Goal: Task Accomplishment & Management: Complete application form

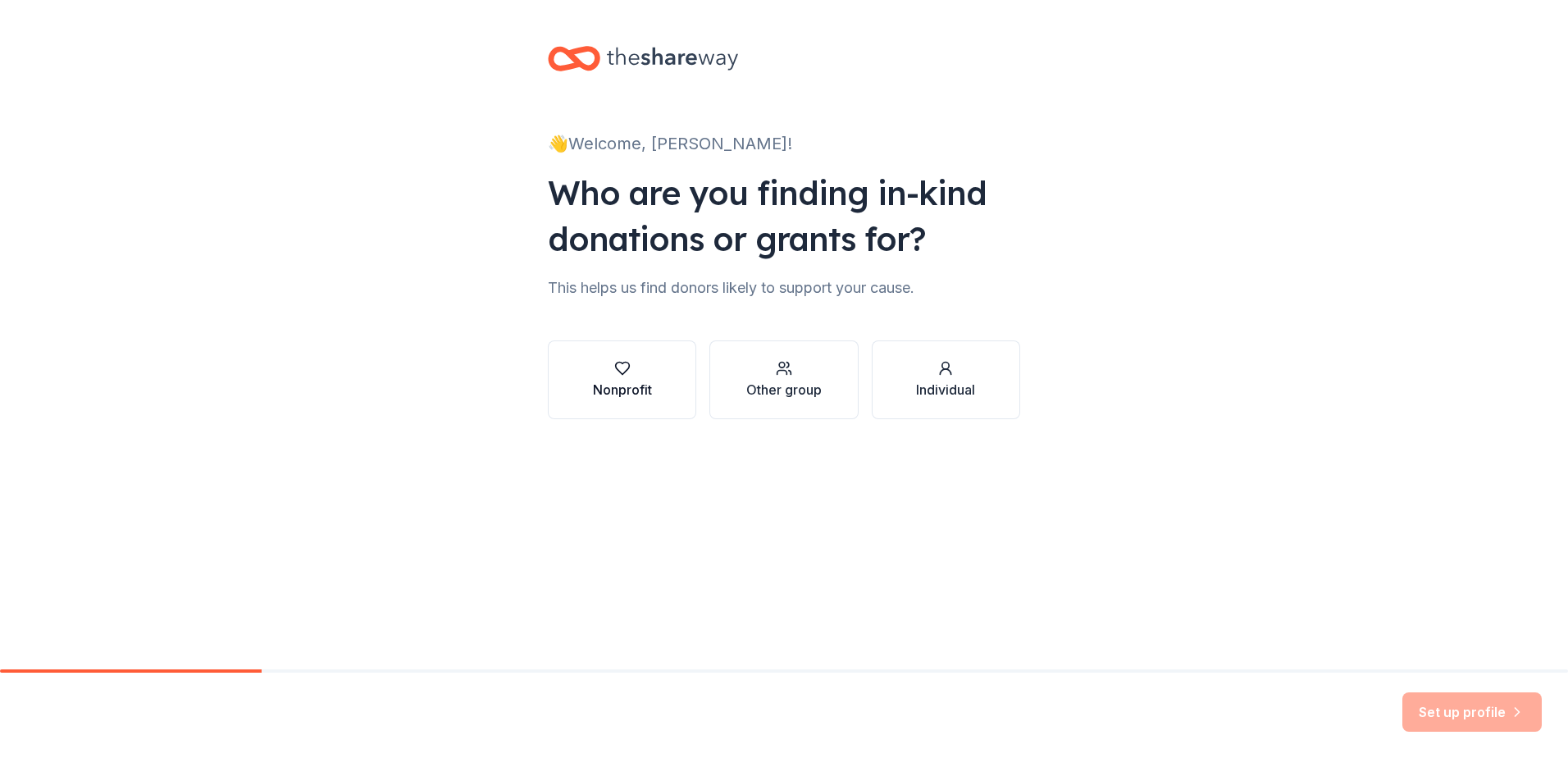
click at [606, 391] on div "Nonprofit" at bounding box center [622, 390] width 59 height 20
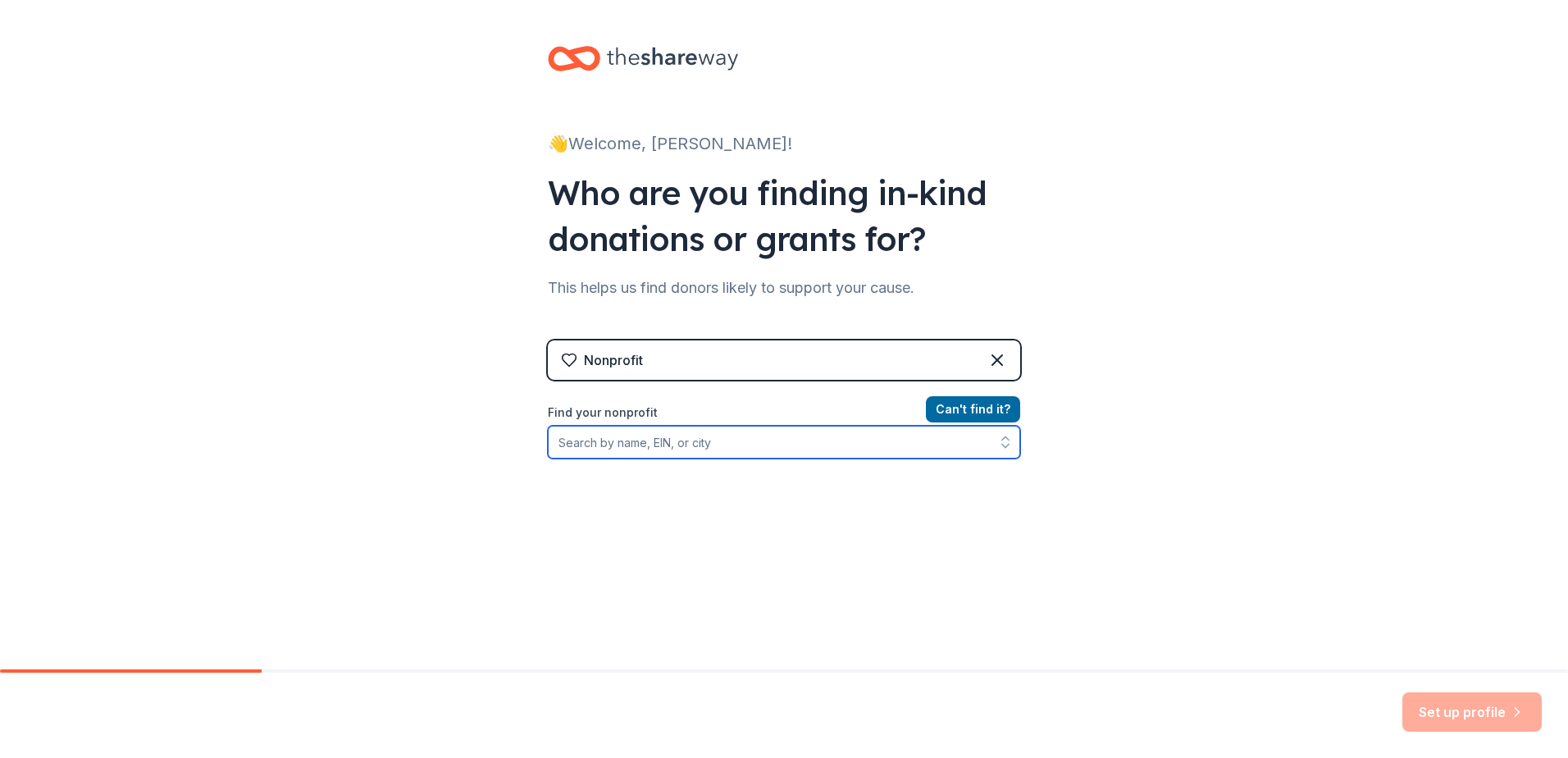
click at [650, 449] on input "Find your nonprofit" at bounding box center [784, 442] width 472 height 33
type input "Yellowstone Forever"
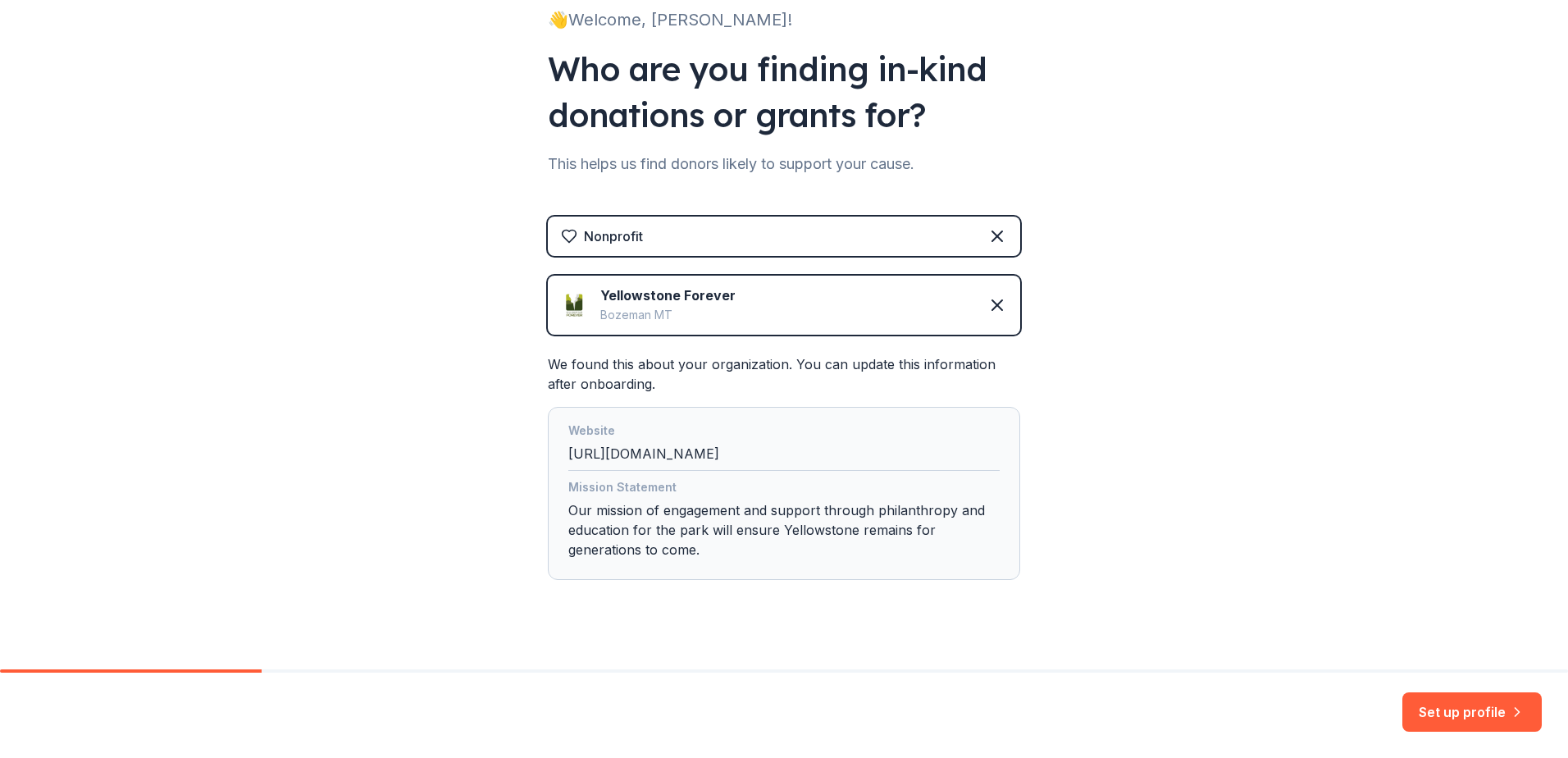
scroll to position [146, 0]
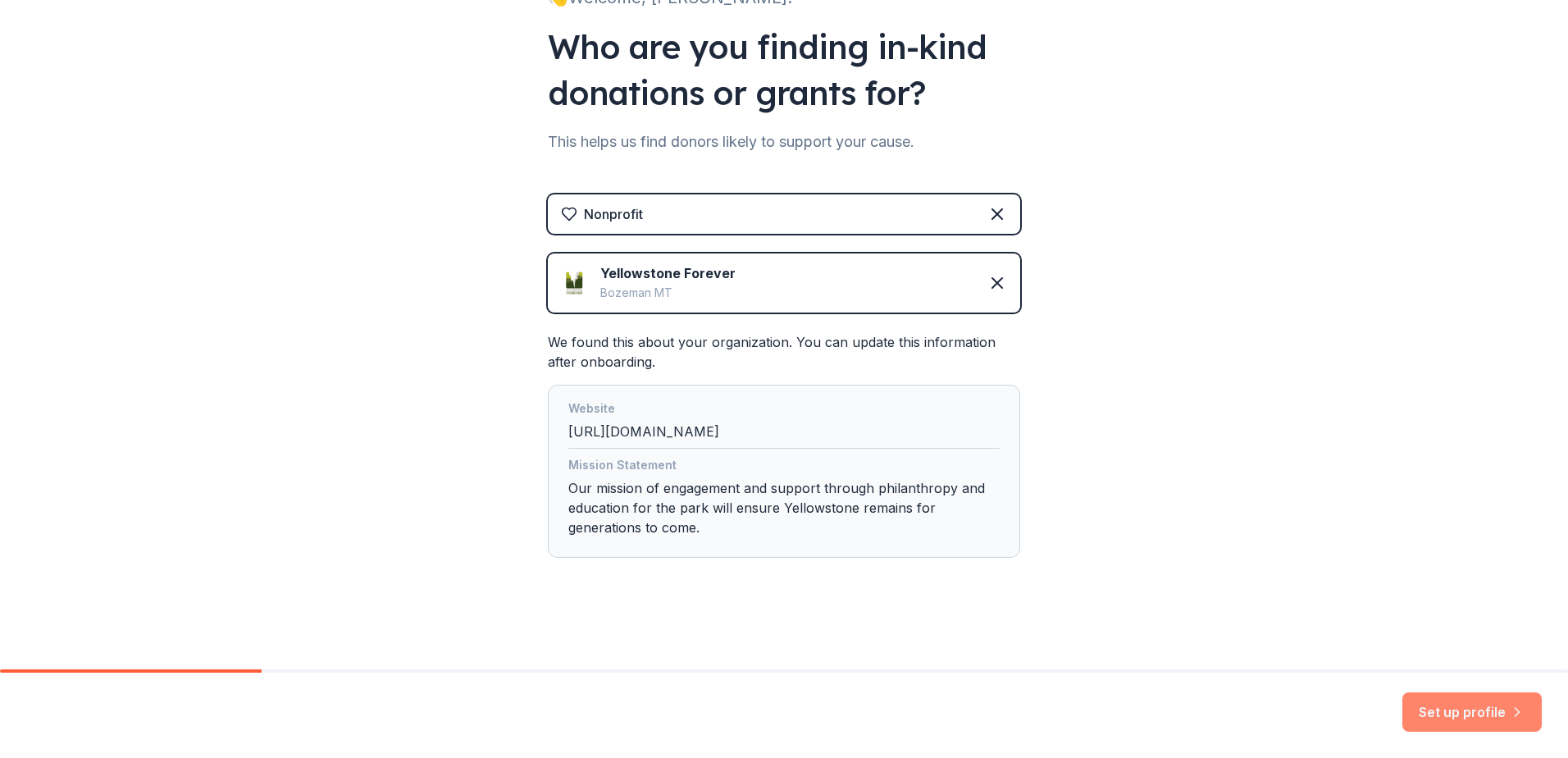
click at [1523, 710] on icon "button" at bounding box center [1516, 712] width 16 height 16
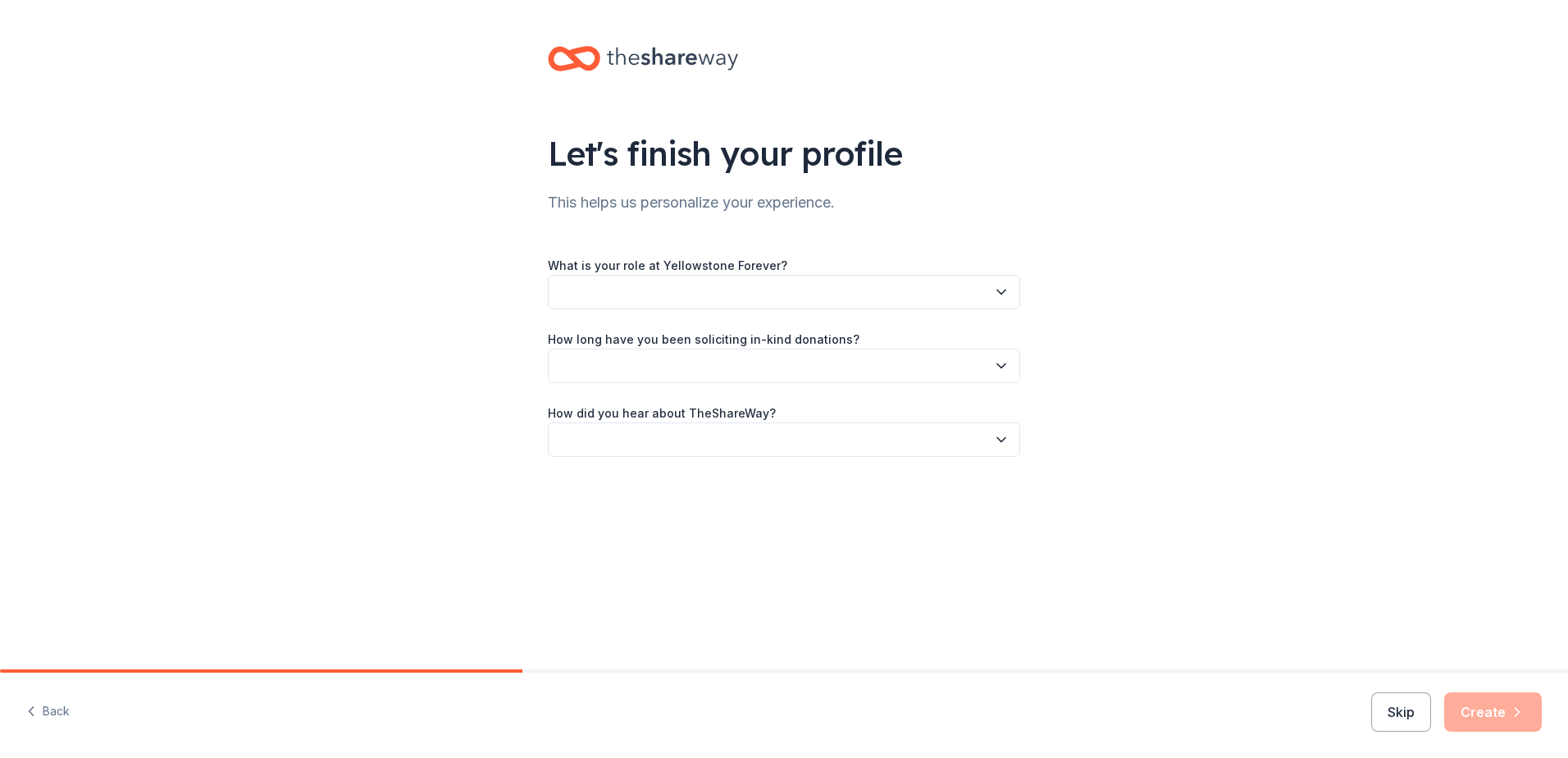
click at [726, 280] on button "button" at bounding box center [784, 292] width 472 height 35
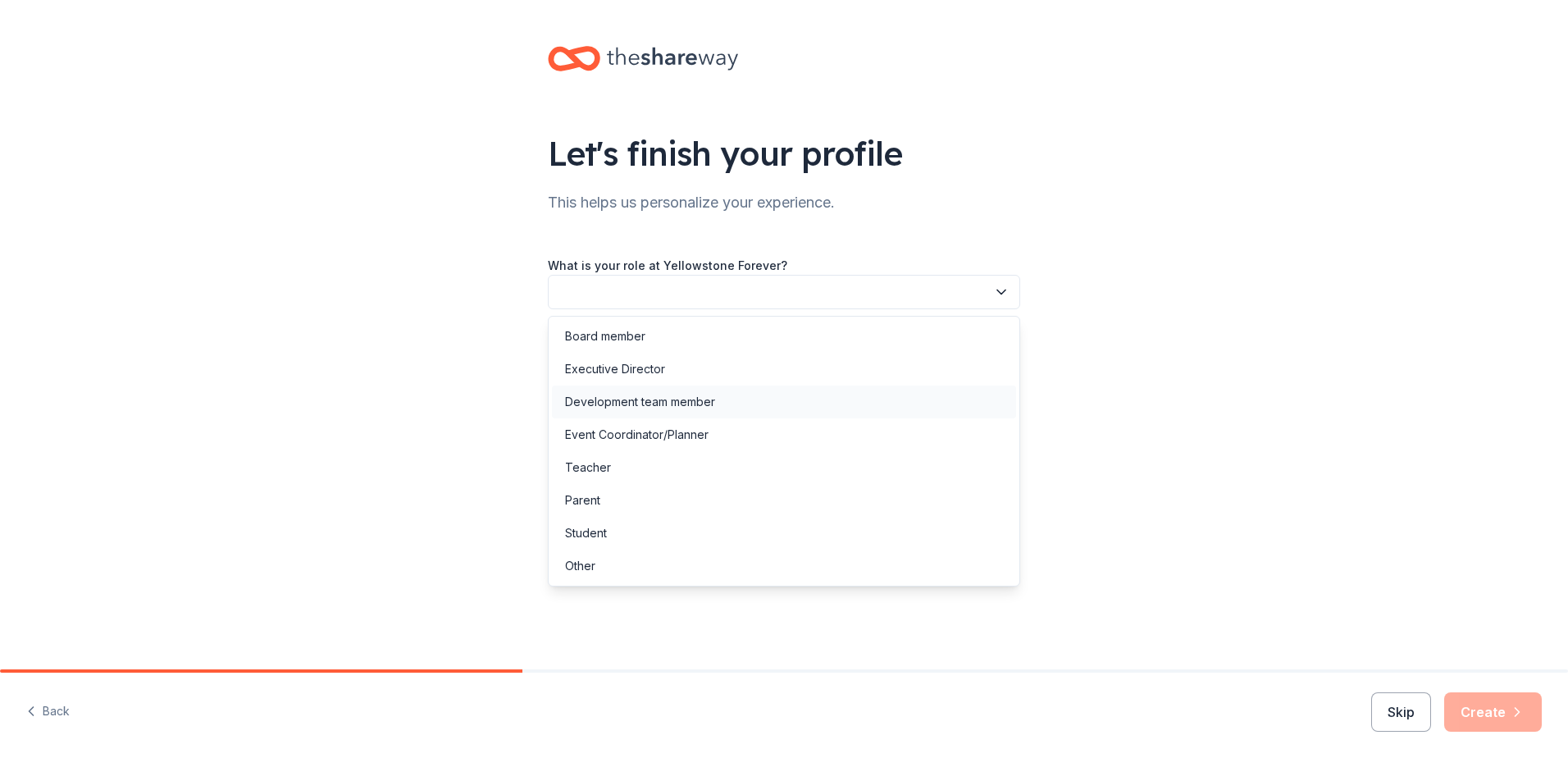
click at [665, 403] on div "Development team member" at bounding box center [640, 402] width 150 height 20
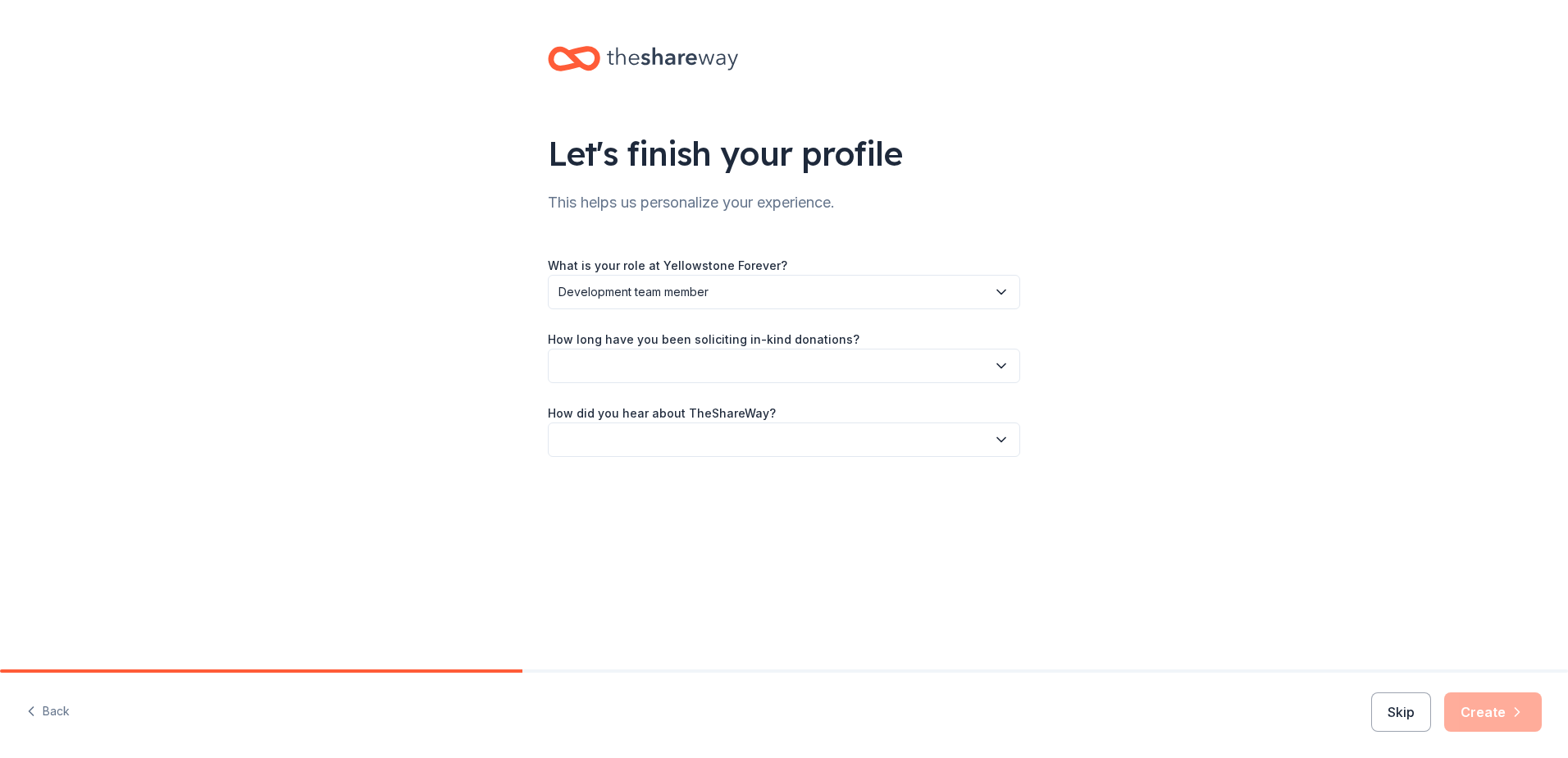
click at [693, 284] on span "Development team member" at bounding box center [772, 292] width 428 height 20
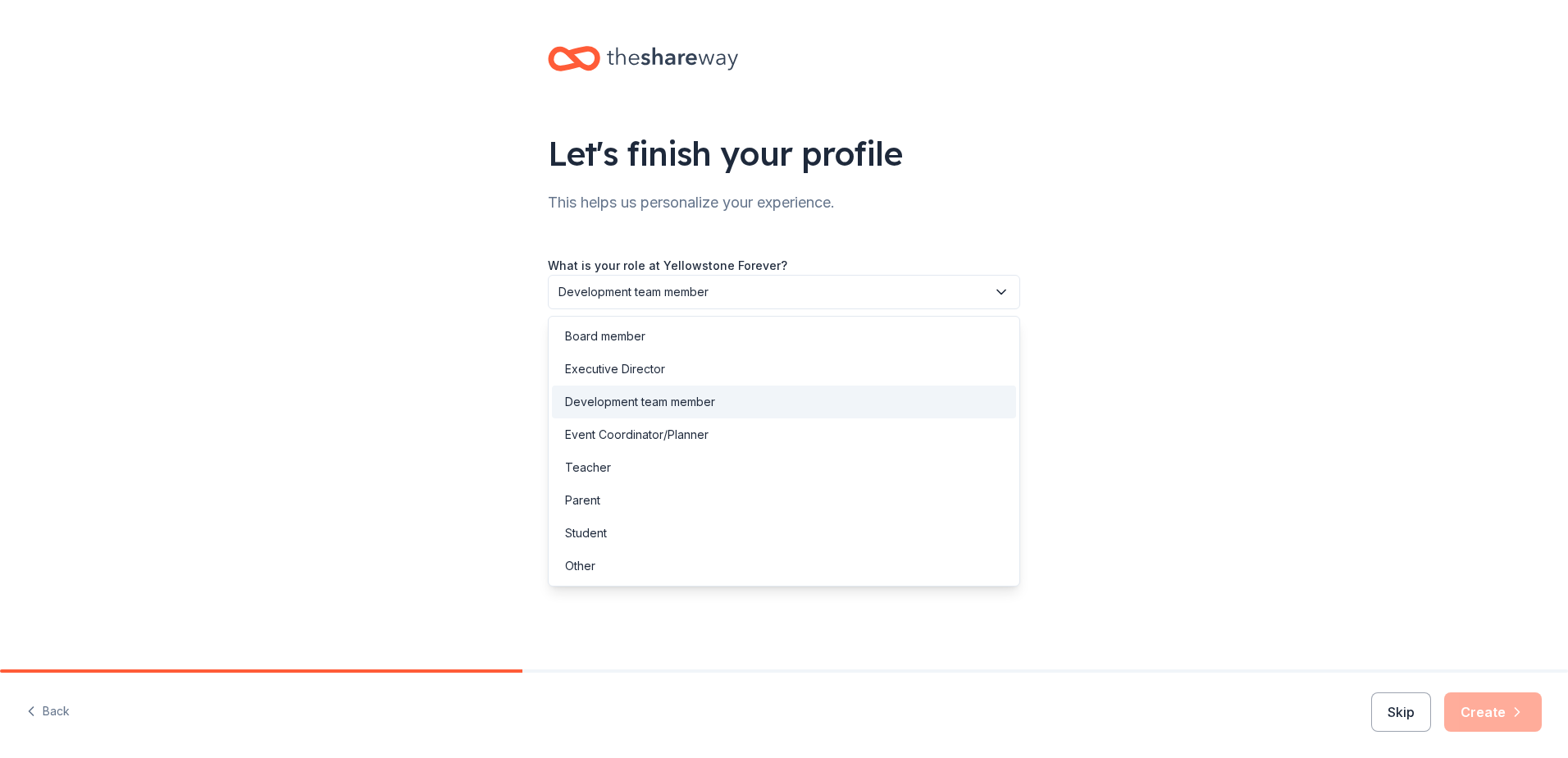
click at [1171, 291] on div "Let's finish your profile This helps us personalize your experience. What is yo…" at bounding box center [784, 268] width 1568 height 535
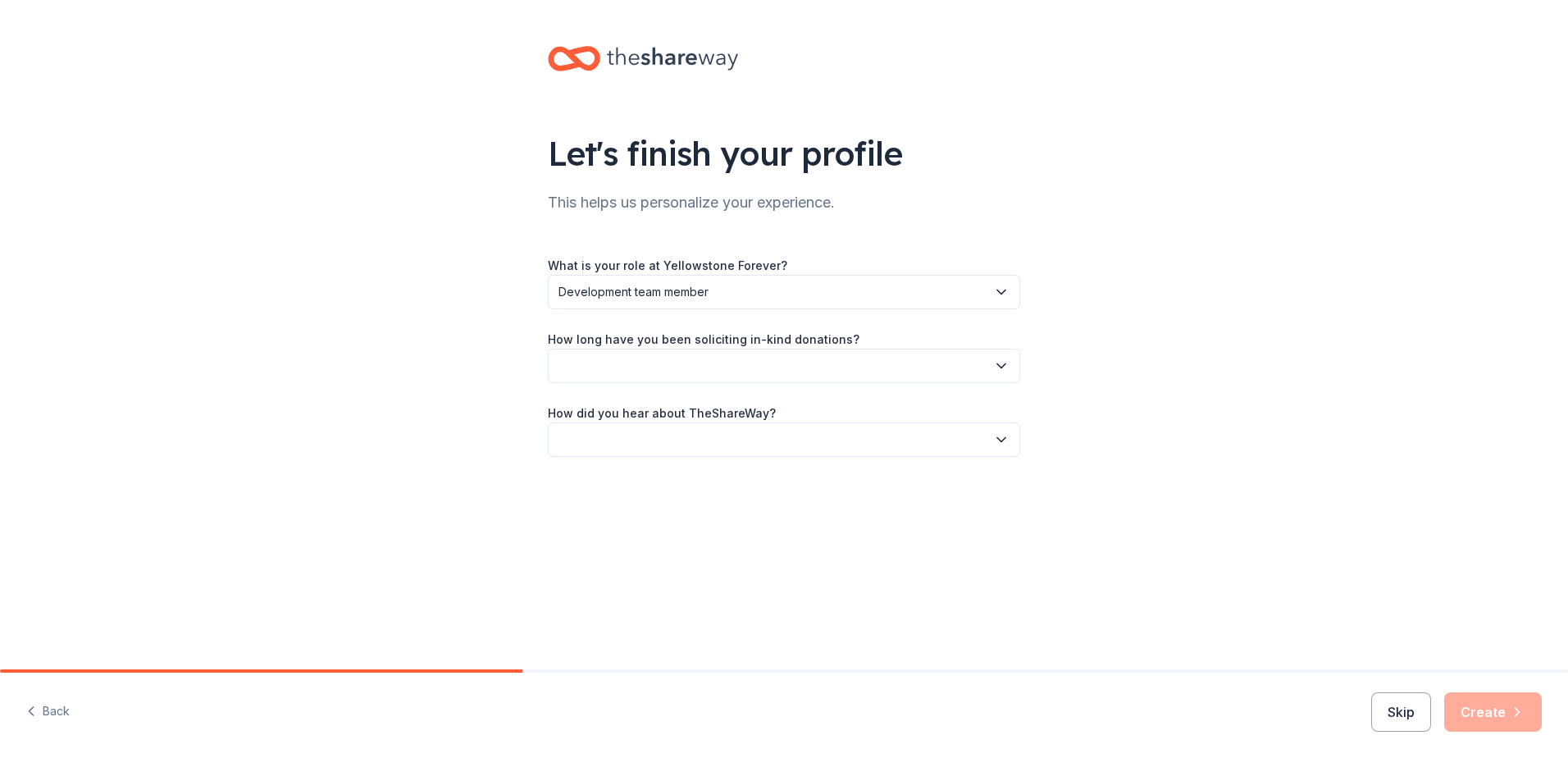
click at [754, 378] on button "button" at bounding box center [784, 366] width 472 height 35
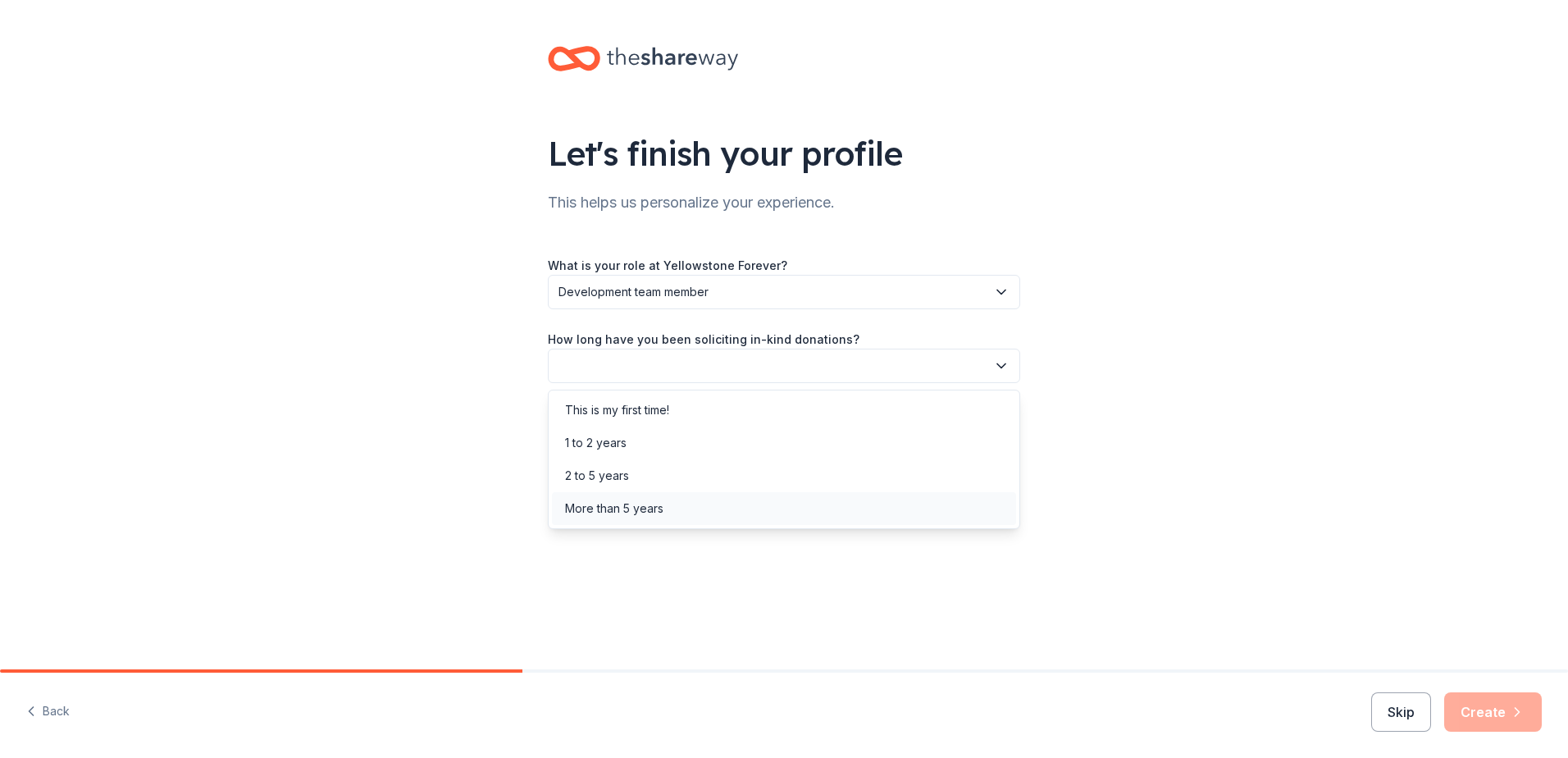
click at [662, 516] on div "More than 5 years" at bounding box center [614, 509] width 99 height 20
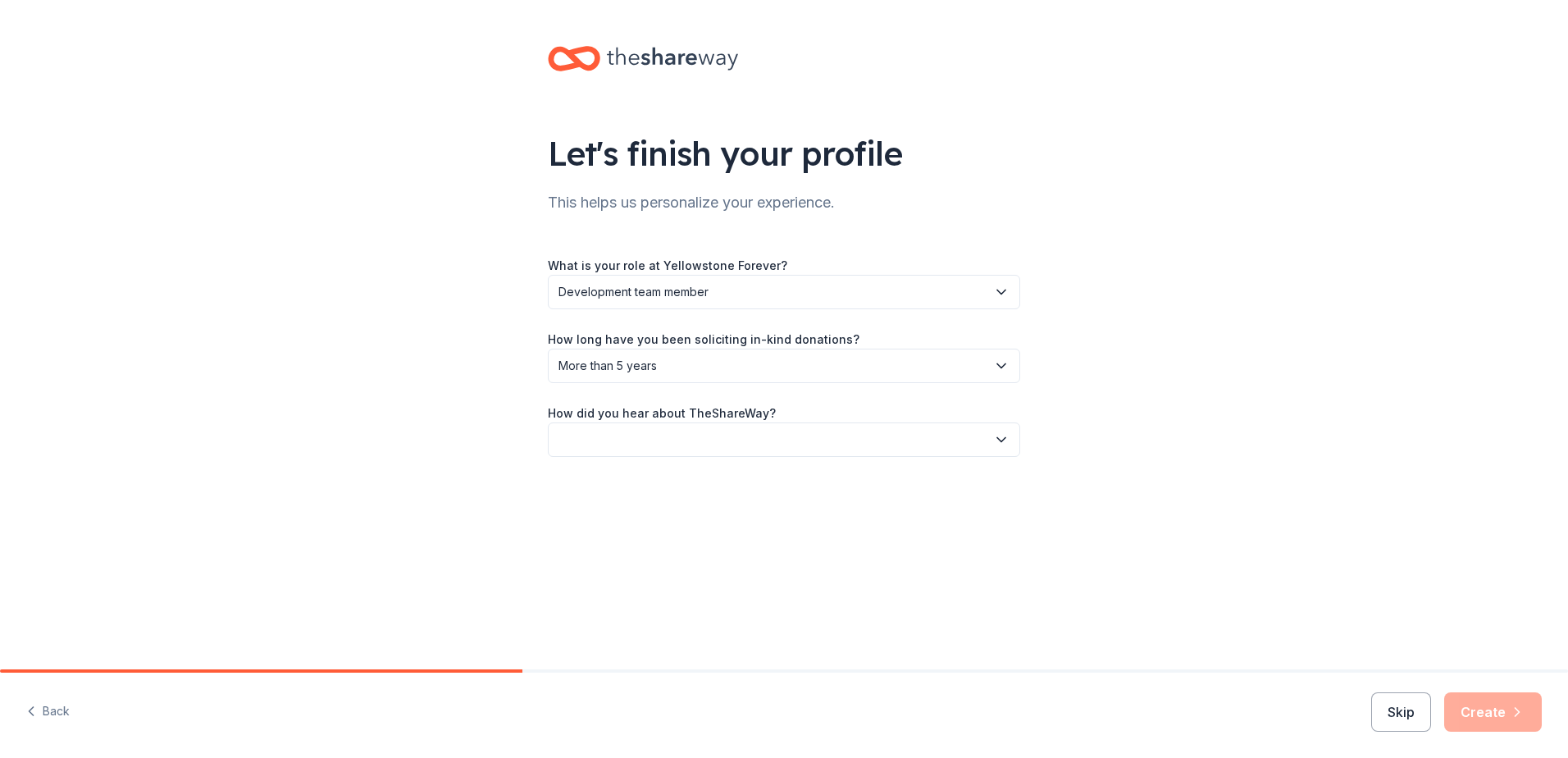
click at [667, 445] on button "button" at bounding box center [784, 439] width 472 height 35
click at [646, 521] on div "Online search" at bounding box center [784, 517] width 464 height 33
click at [1490, 693] on div "Back Skip Create" at bounding box center [784, 715] width 1568 height 85
drag, startPoint x: 1490, startPoint y: 693, endPoint x: 1493, endPoint y: 704, distance: 11.4
click at [1493, 704] on button "Create" at bounding box center [1493, 712] width 98 height 39
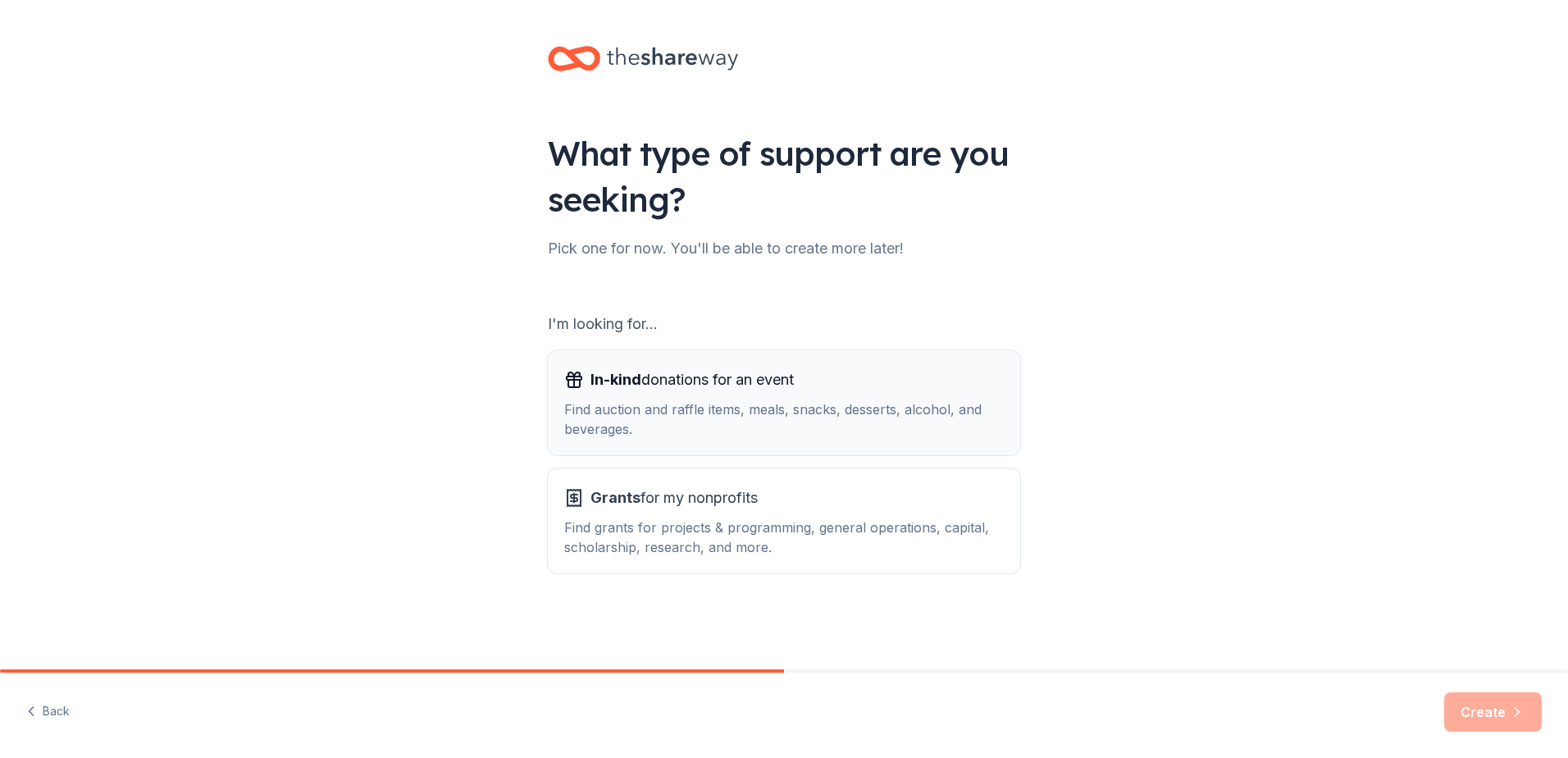
click at [717, 398] on div "In-kind donations for an event Find auction and raffle items, meals, snacks, de…" at bounding box center [784, 402] width 439 height 72
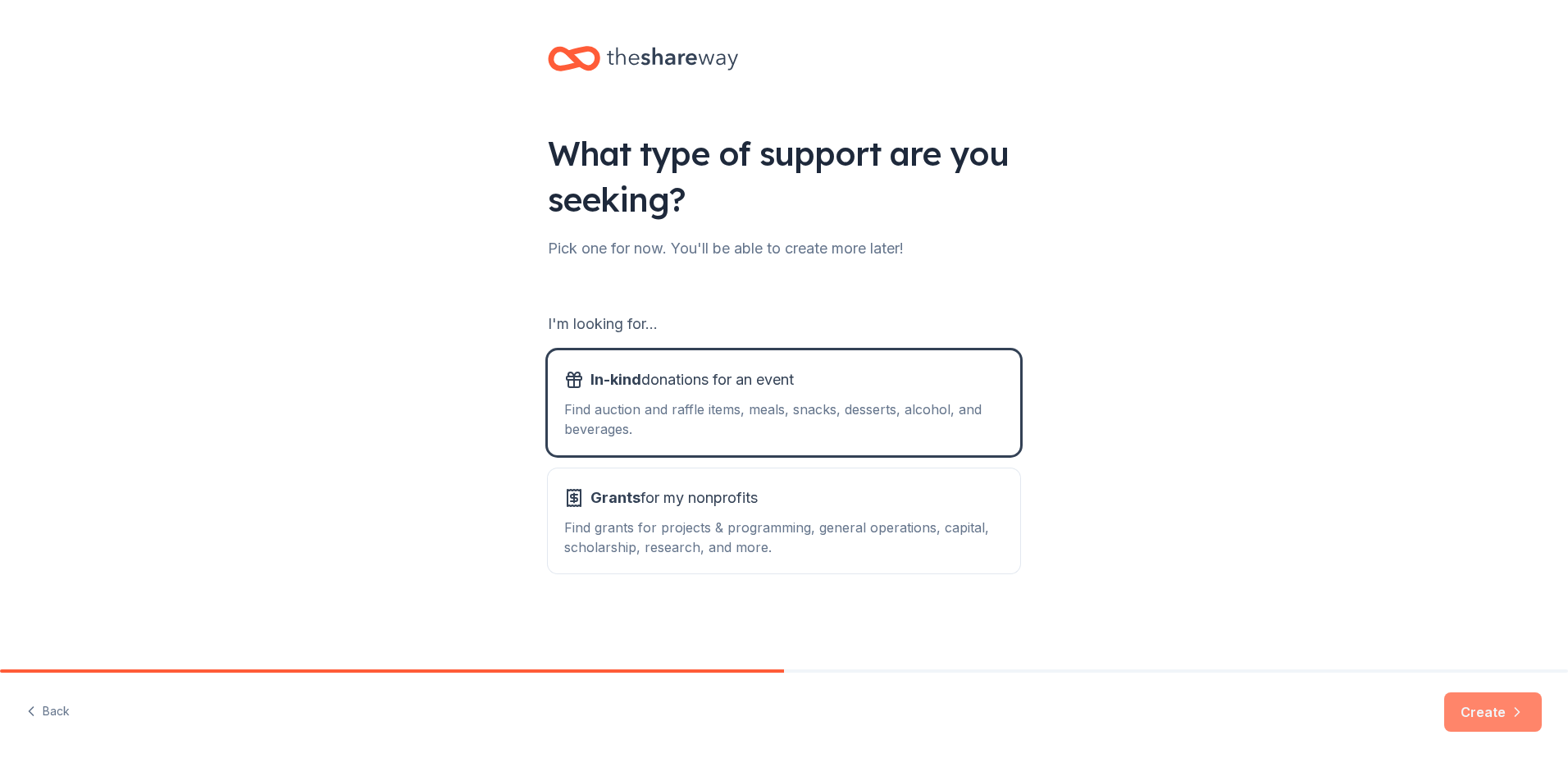
click at [1522, 704] on icon "button" at bounding box center [1516, 712] width 16 height 16
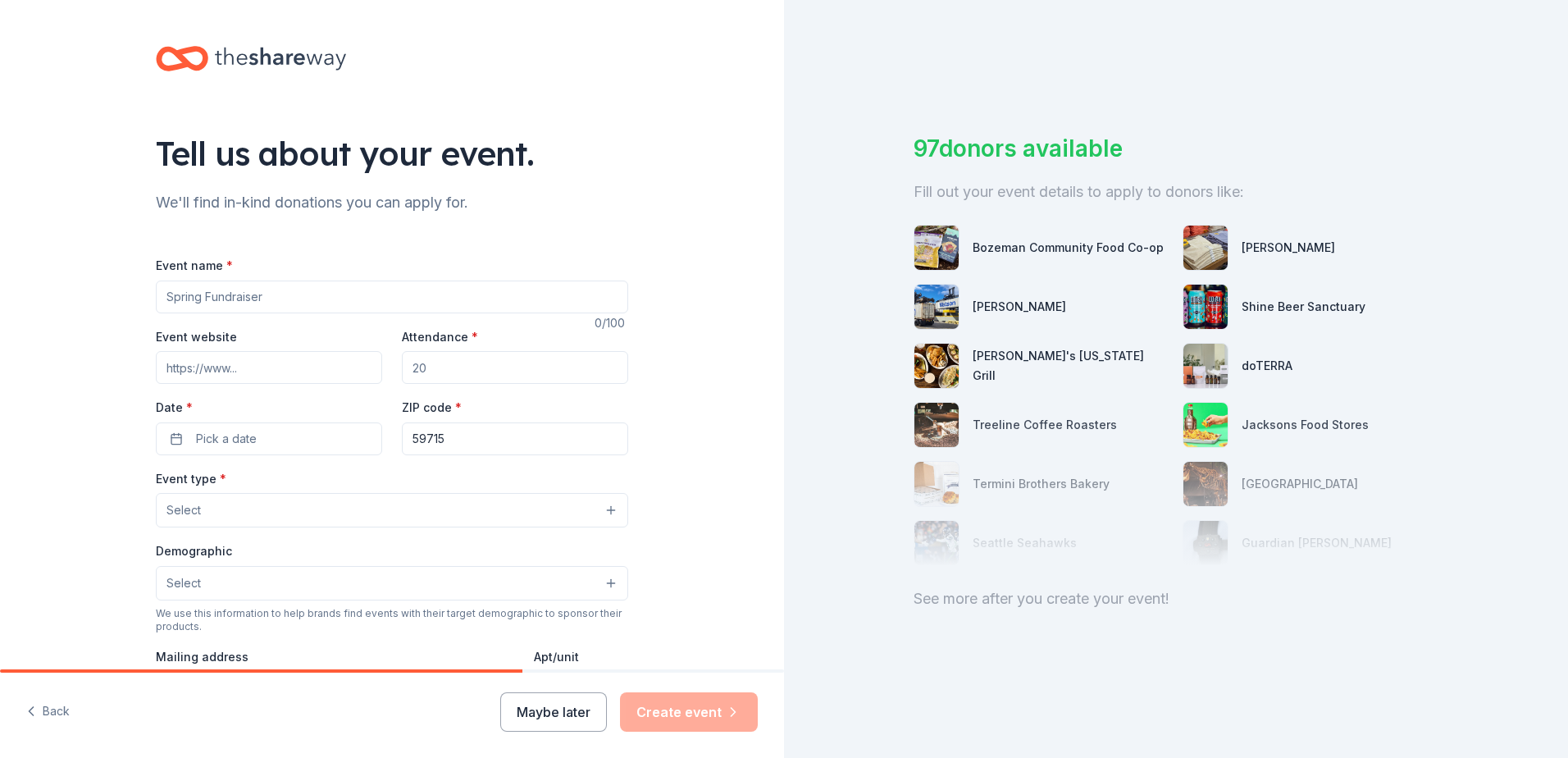
click at [221, 294] on input "Event name *" at bounding box center [391, 296] width 472 height 33
type input "Yellowstone Forever Society Gathering and Fundraiser"
type input "200"
type input "PO Box 1857, Bozeman, MT 59771"
click at [294, 374] on input "Event website" at bounding box center [269, 367] width 226 height 33
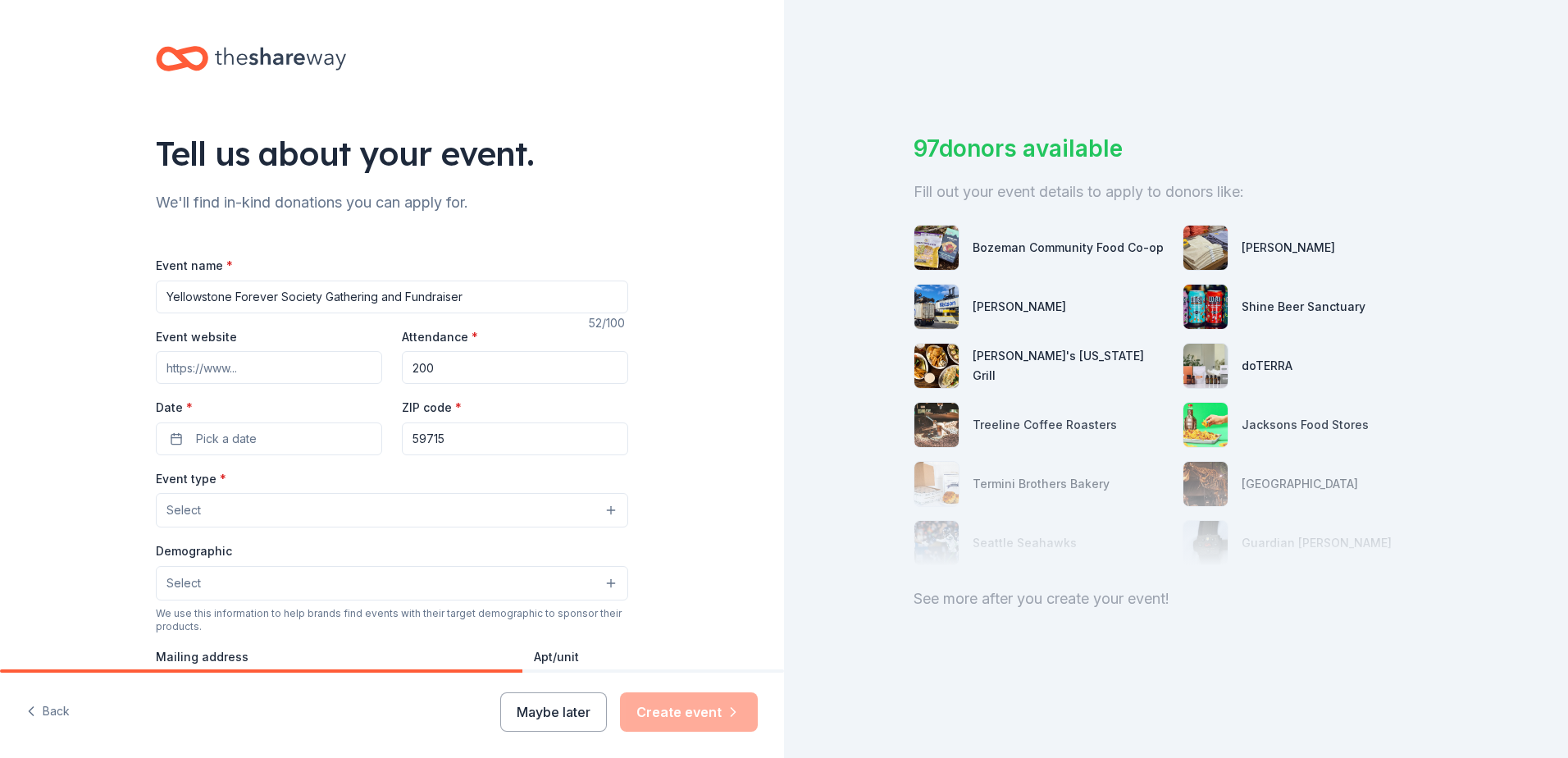
type input "www.yellowstone.org"
drag, startPoint x: 296, startPoint y: 363, endPoint x: 116, endPoint y: 365, distance: 180.0
click at [116, 365] on div "Tell us about your event. We'll find in-kind donations you can apply for. Event…" at bounding box center [391, 546] width 784 height 1092
paste input "https://forever.yellowstone.org/event/society-gathering-2025/e660752?_ga=2.2306…"
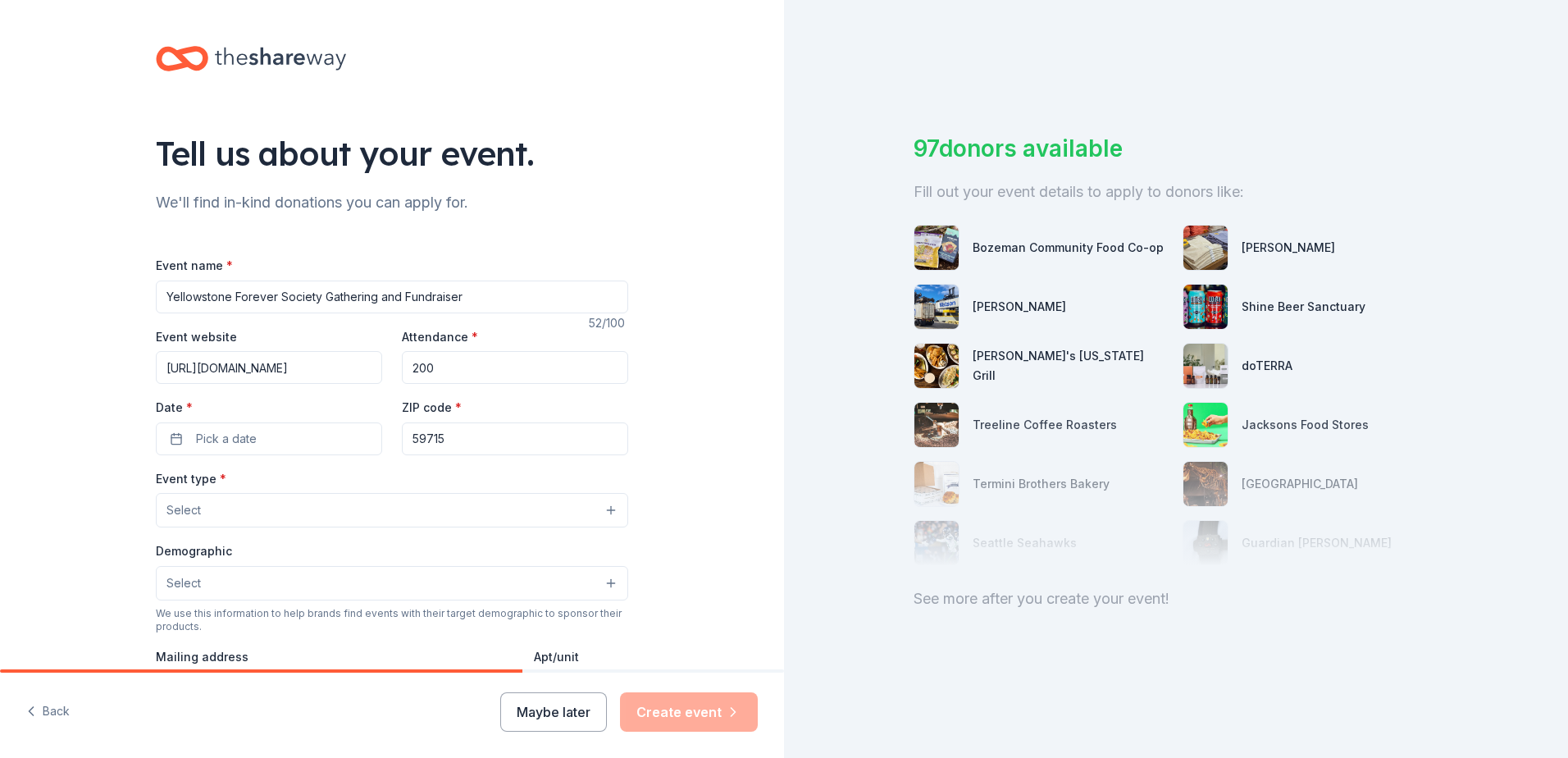
drag, startPoint x: 363, startPoint y: 367, endPoint x: 176, endPoint y: 360, distance: 187.1
click at [176, 360] on input "https://forever.yellowstone.org/event/society-gathering-2025/e660752?_ga=2.2306…" at bounding box center [269, 367] width 226 height 33
type input "https://forever.yellowstone.org/event/society-gathering-2025/e660752?_ga=2.2306…"
drag, startPoint x: 224, startPoint y: 356, endPoint x: 570, endPoint y: 337, distance: 346.5
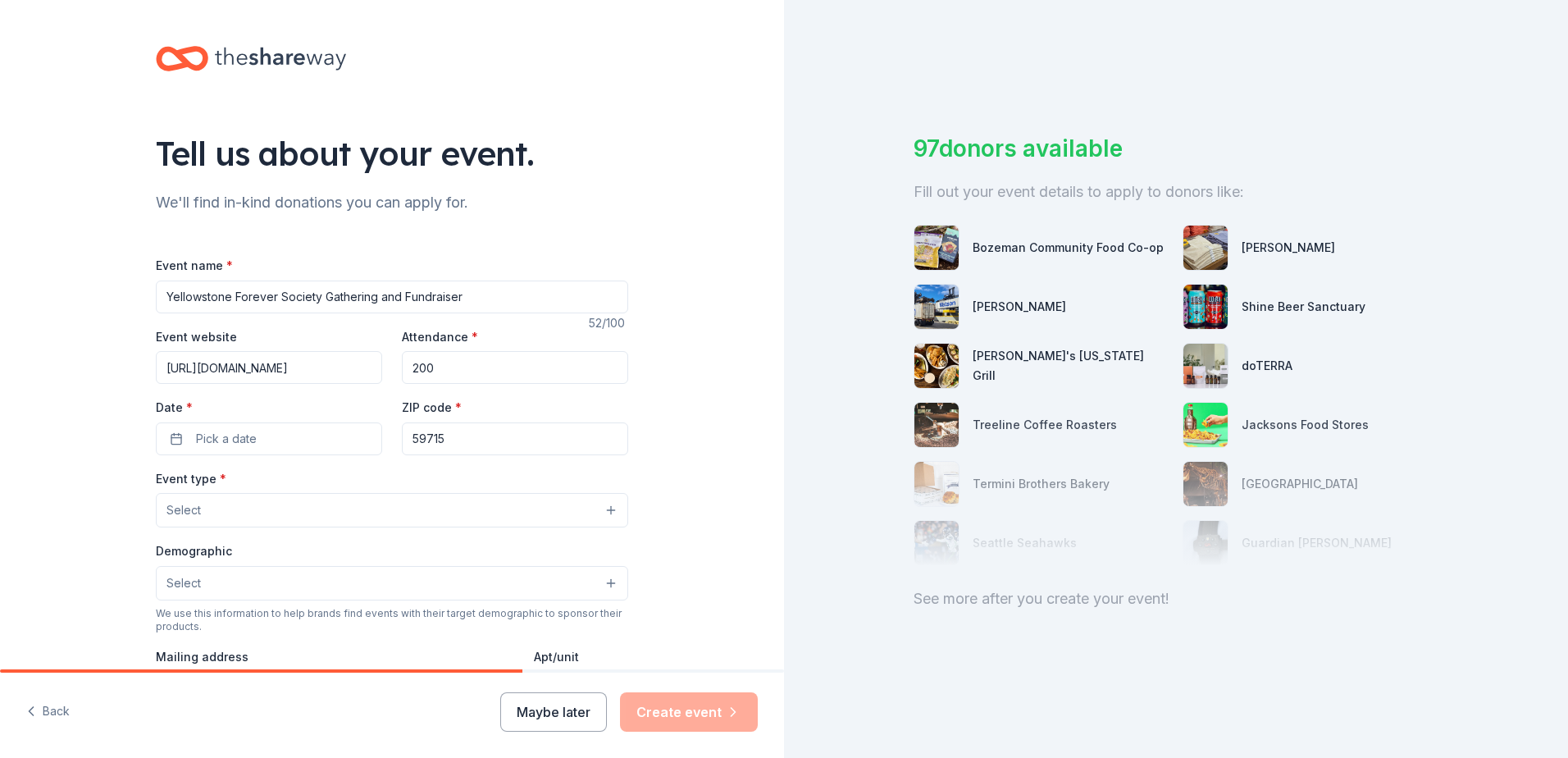
click at [570, 337] on div "Event website https://forever.yellowstone.org/event/society-gathering-2025/e660…" at bounding box center [391, 391] width 472 height 129
paste input "https://forever.yellowstone.org/event/society-gathering-2025/e660752"
type input "https://forever.yellowstone.org/event/society-gathering-2025/e660752"
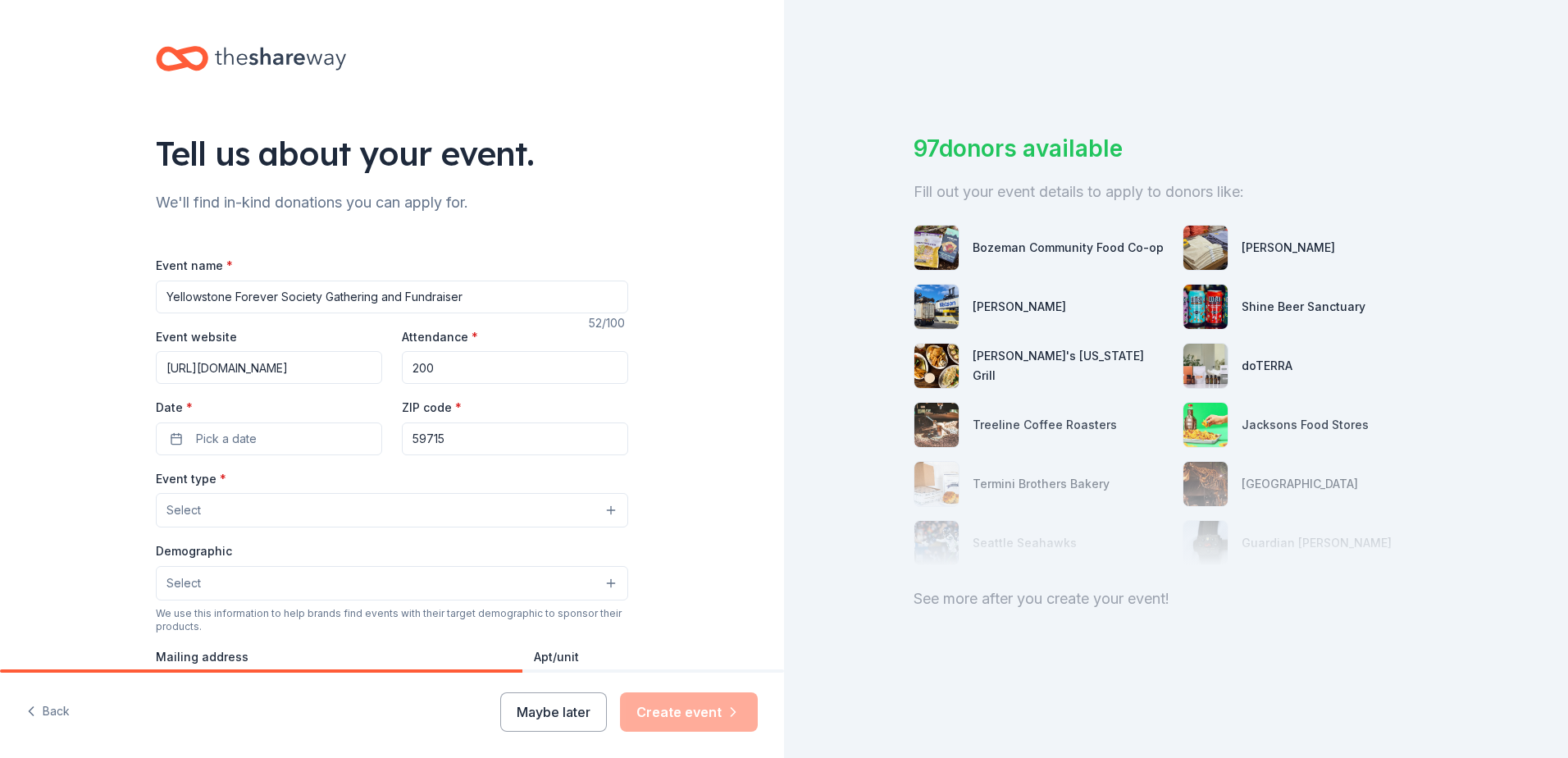
scroll to position [0, 0]
click at [529, 371] on input "200" at bounding box center [515, 367] width 226 height 33
type input "230"
click at [654, 446] on div "Tell us about your event. We'll find in-kind donations you can apply for. Event…" at bounding box center [391, 546] width 784 height 1092
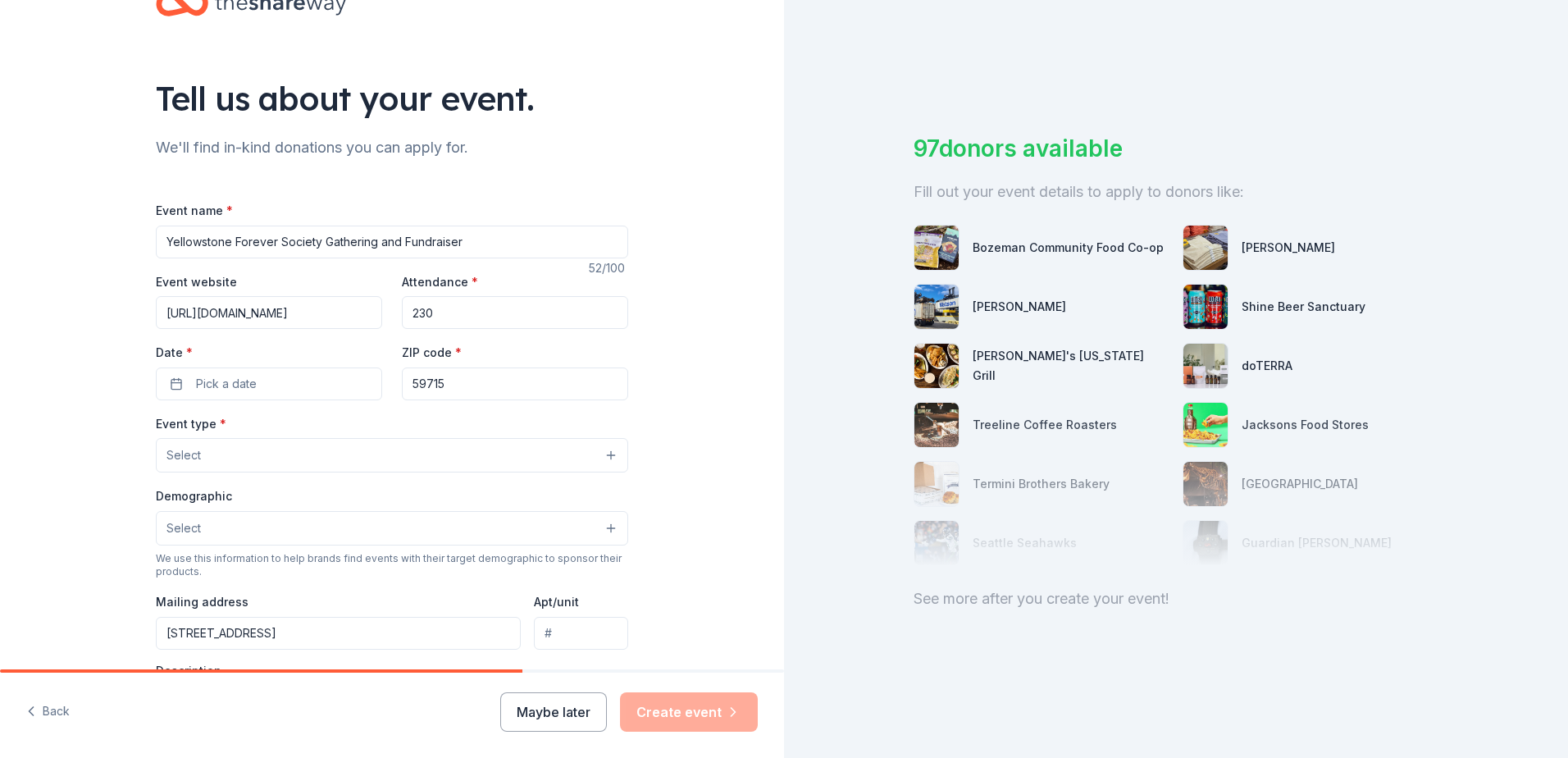
scroll to position [82, 0]
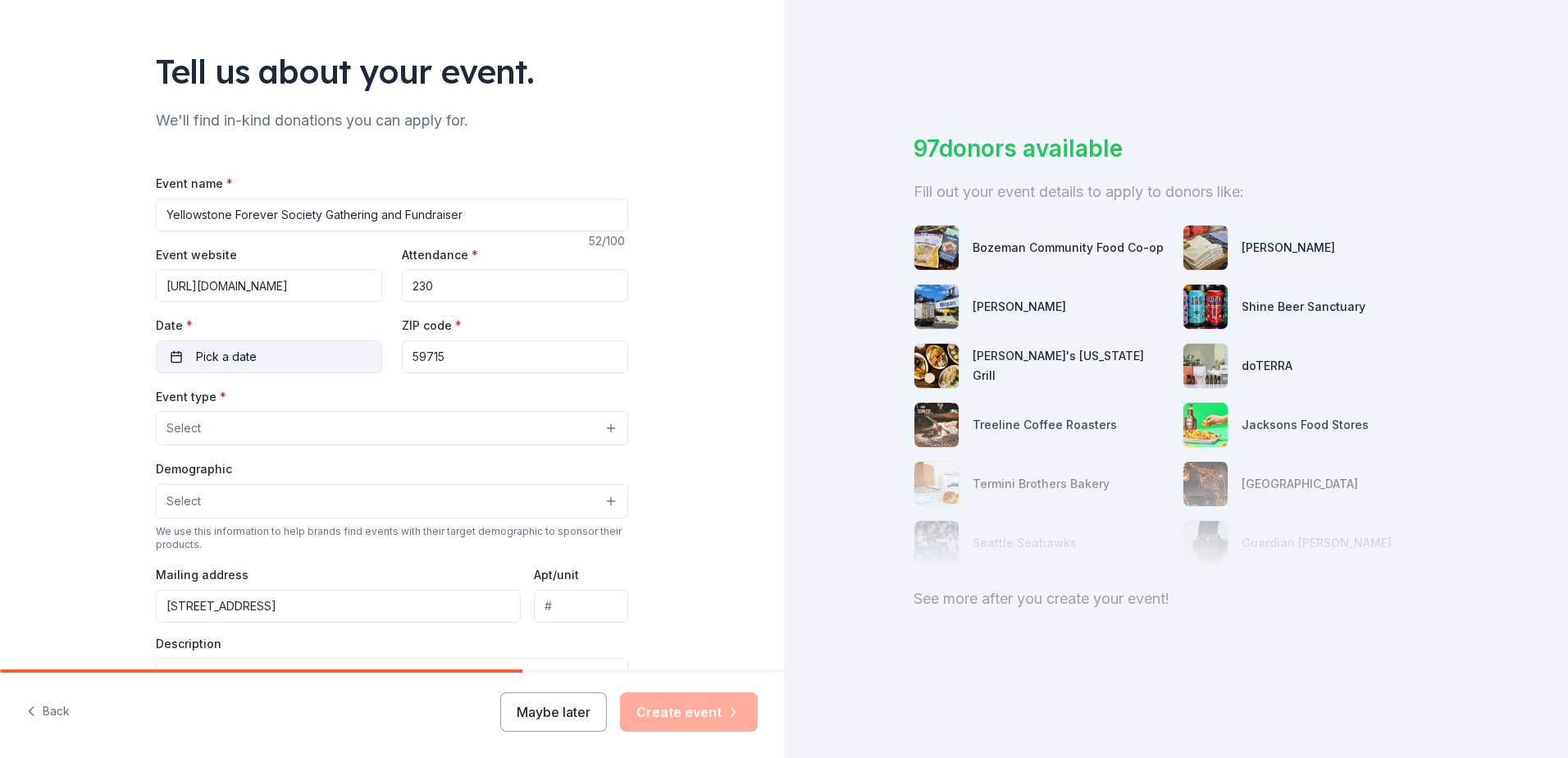
click at [180, 343] on button "Pick a date" at bounding box center [269, 357] width 226 height 33
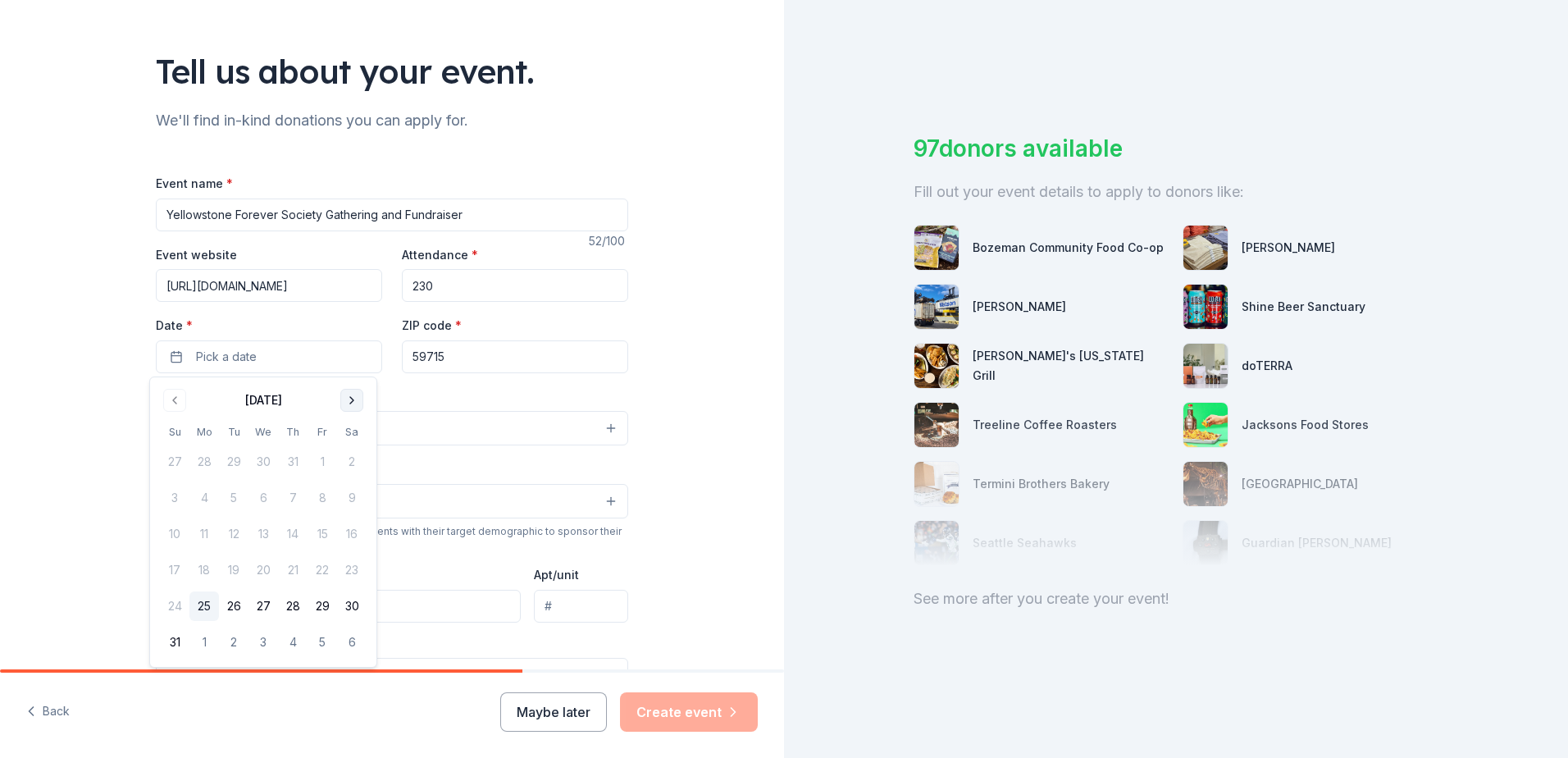
click at [358, 393] on button "Go to next month" at bounding box center [352, 400] width 23 height 23
click at [292, 536] on button "16" at bounding box center [293, 533] width 30 height 30
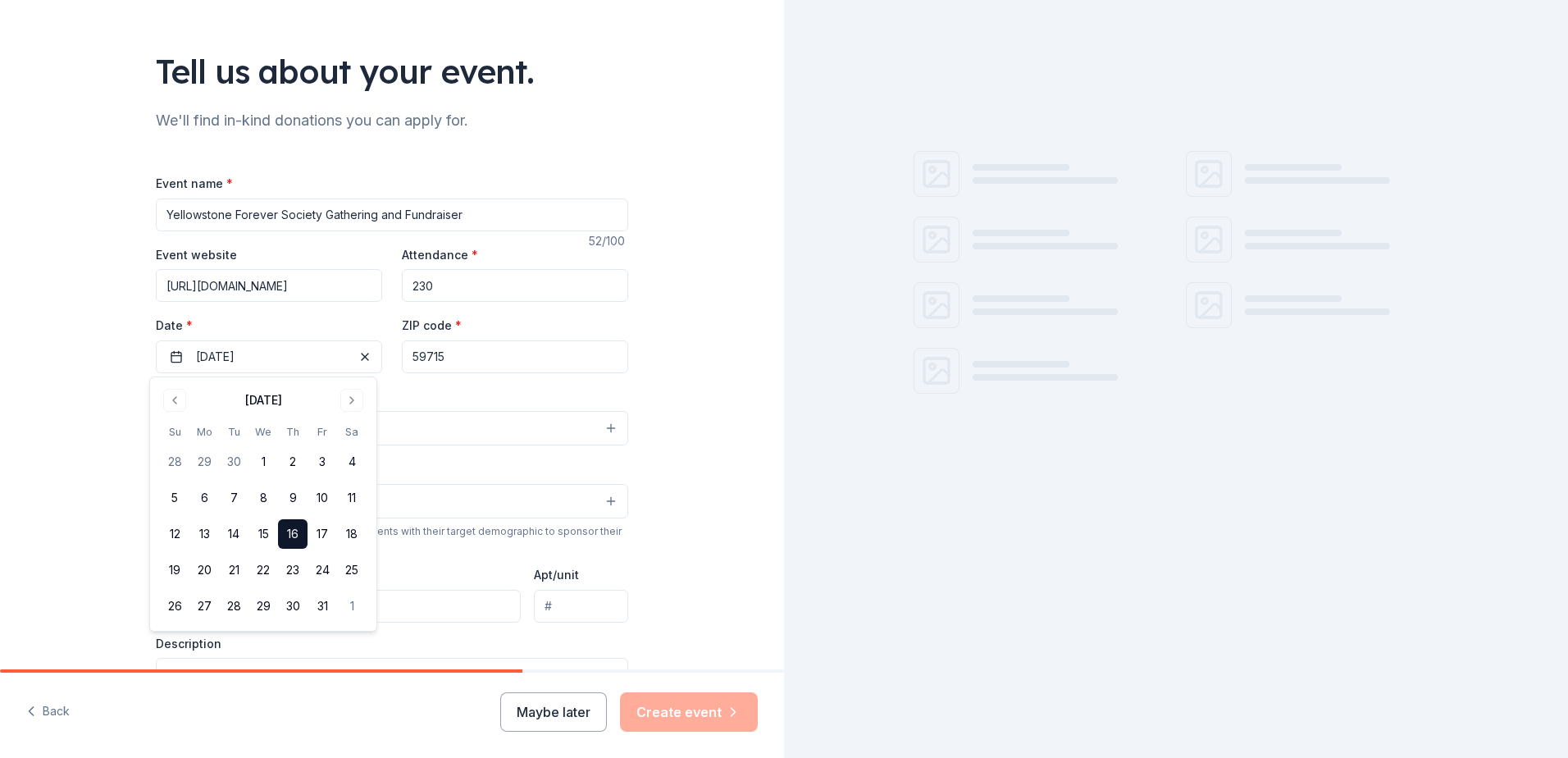
click at [492, 356] on input "59715" at bounding box center [515, 357] width 226 height 33
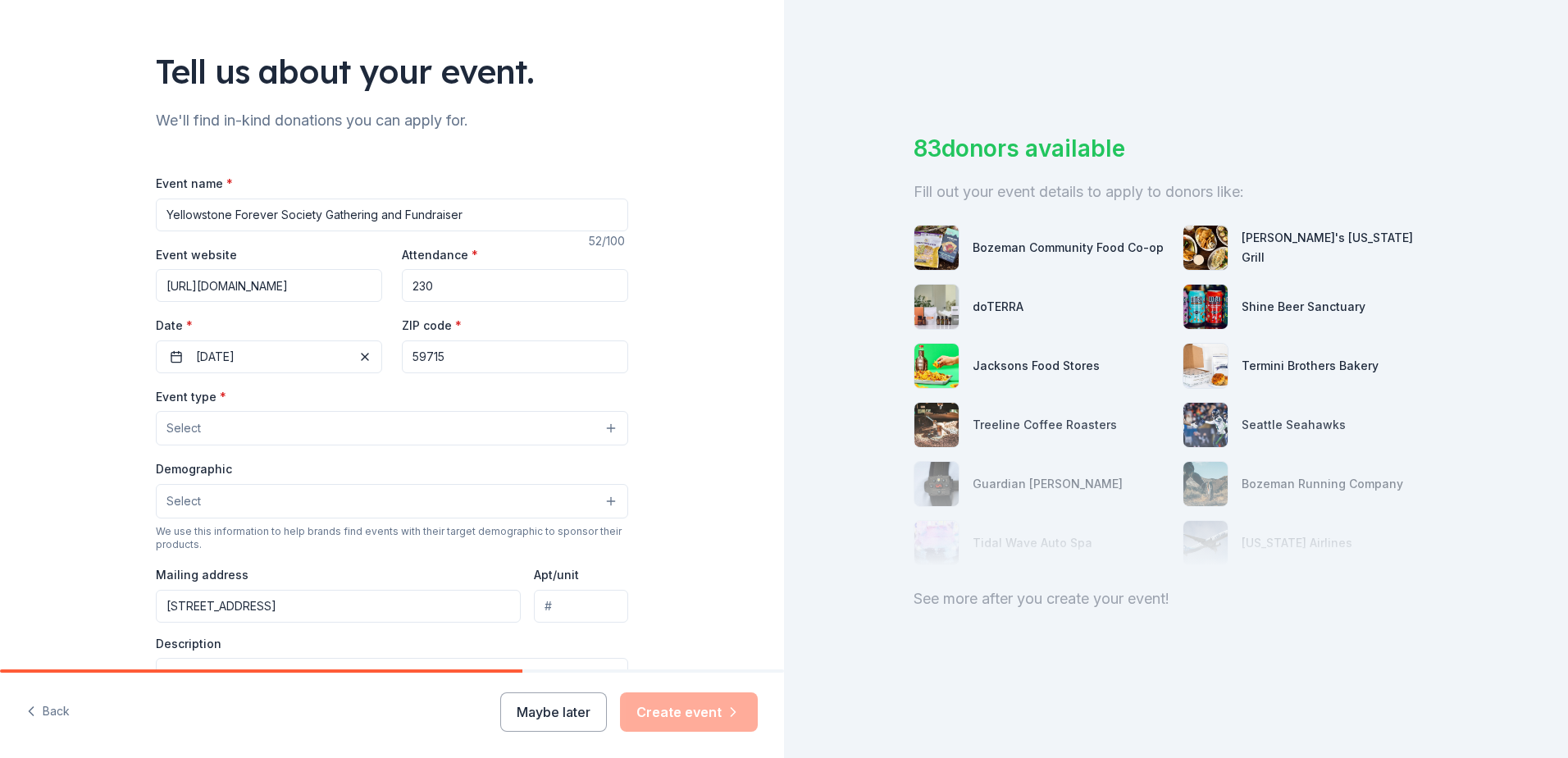
click at [720, 332] on div "Tell us about your event. We'll find in-kind donations you can apply for. Event…" at bounding box center [391, 464] width 784 height 1092
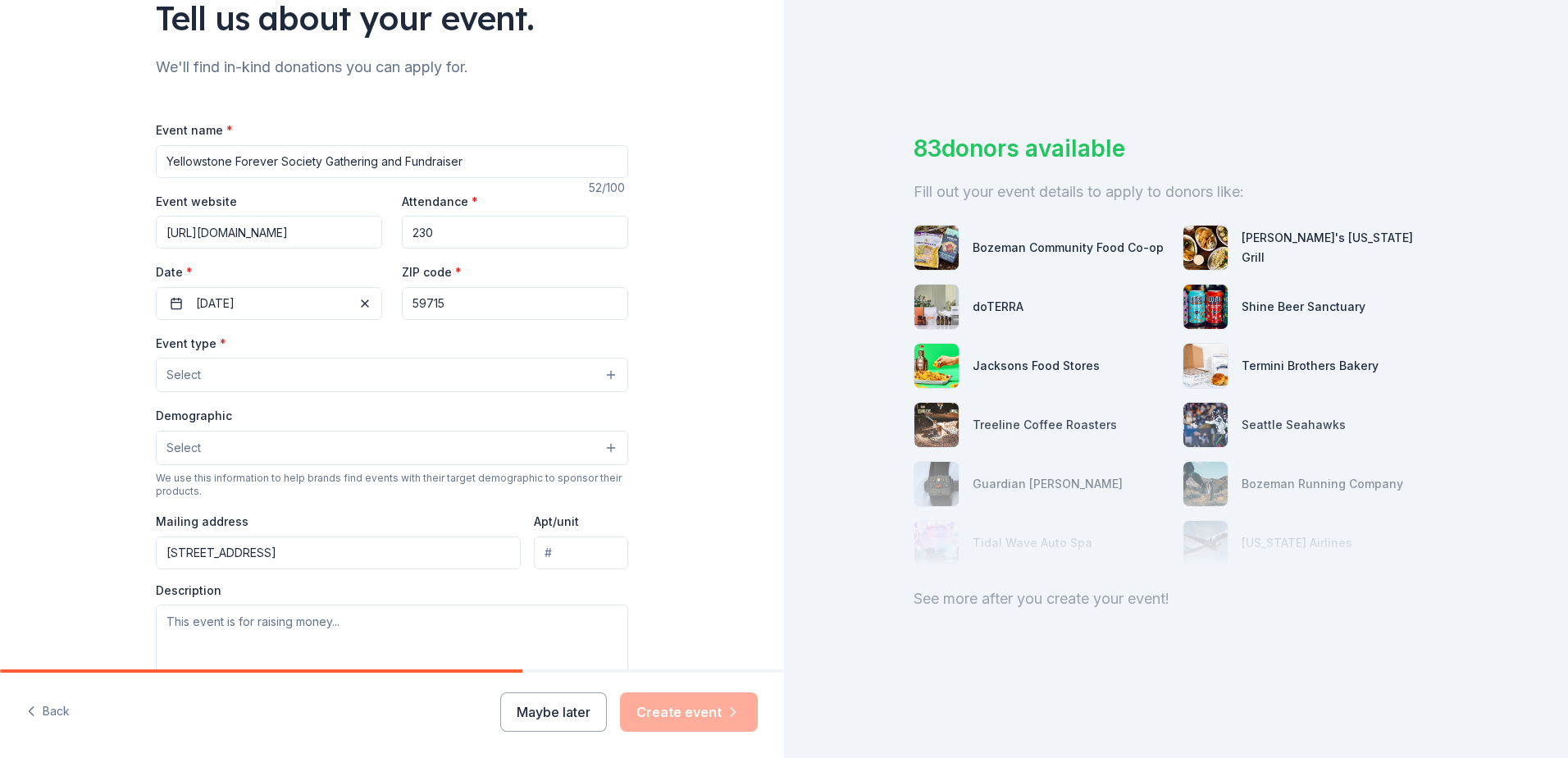
scroll to position [164, 0]
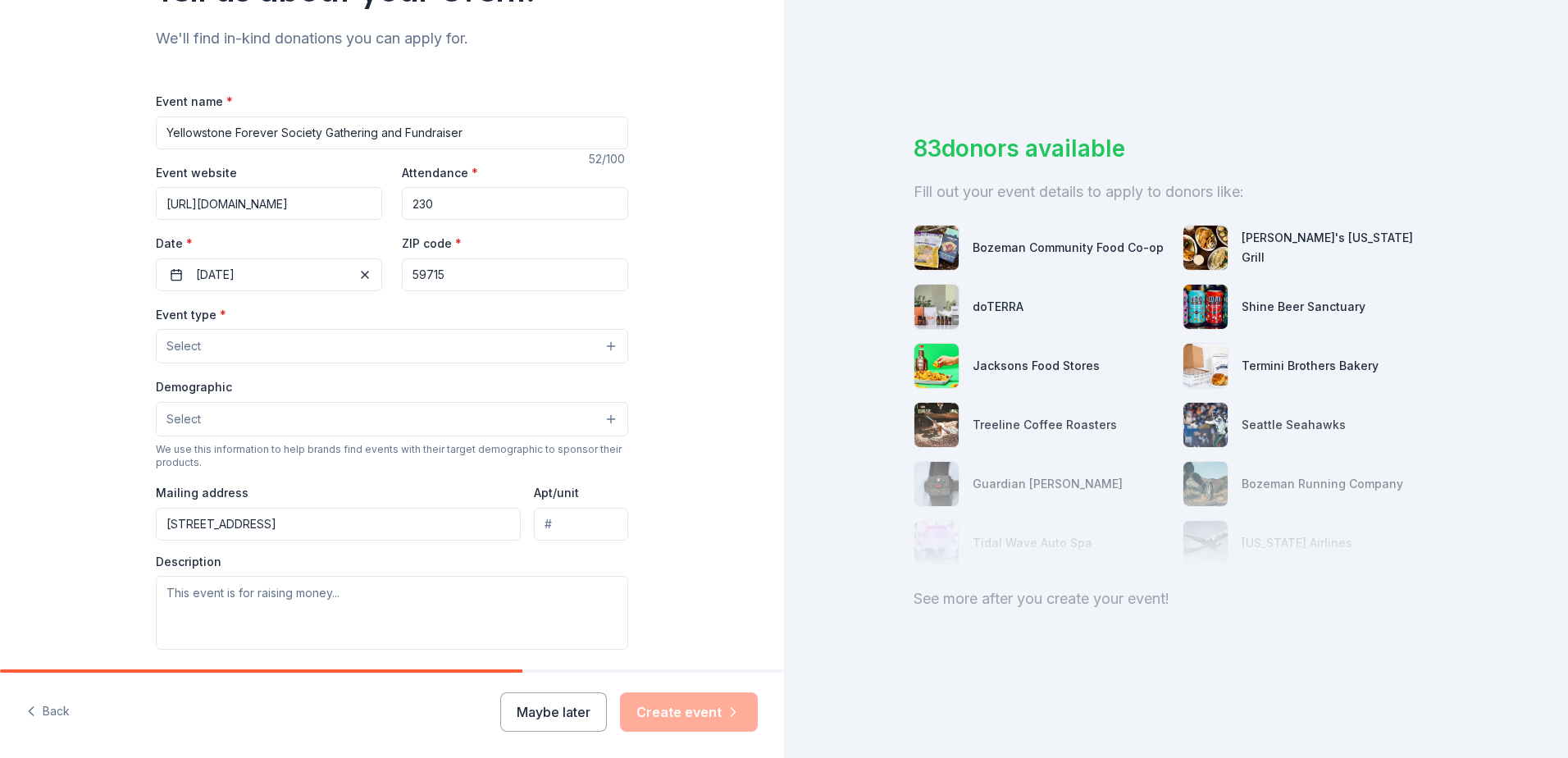
click at [538, 329] on button "Select" at bounding box center [391, 346] width 472 height 35
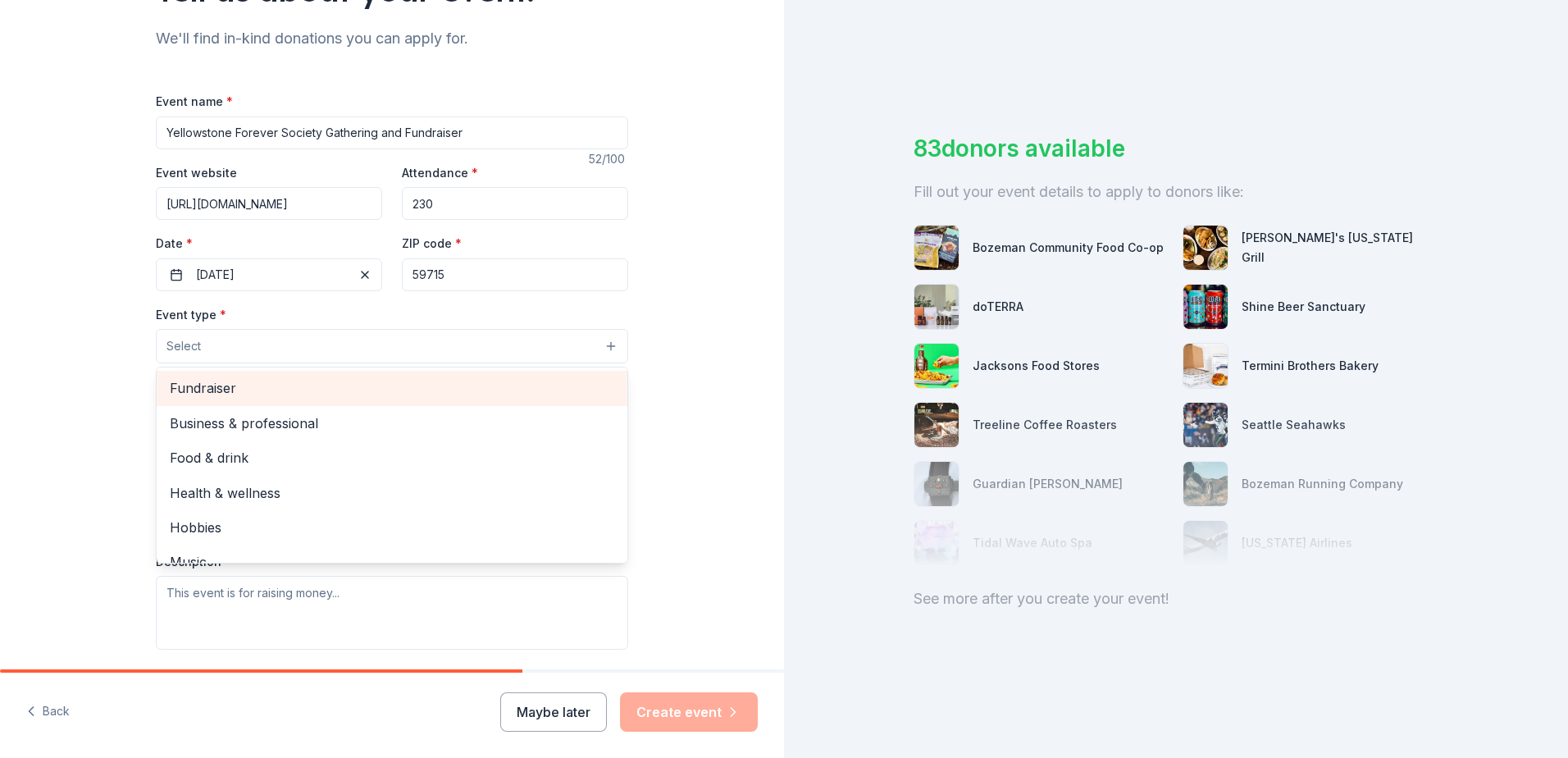
click at [221, 400] on div "Fundraiser" at bounding box center [391, 388] width 471 height 35
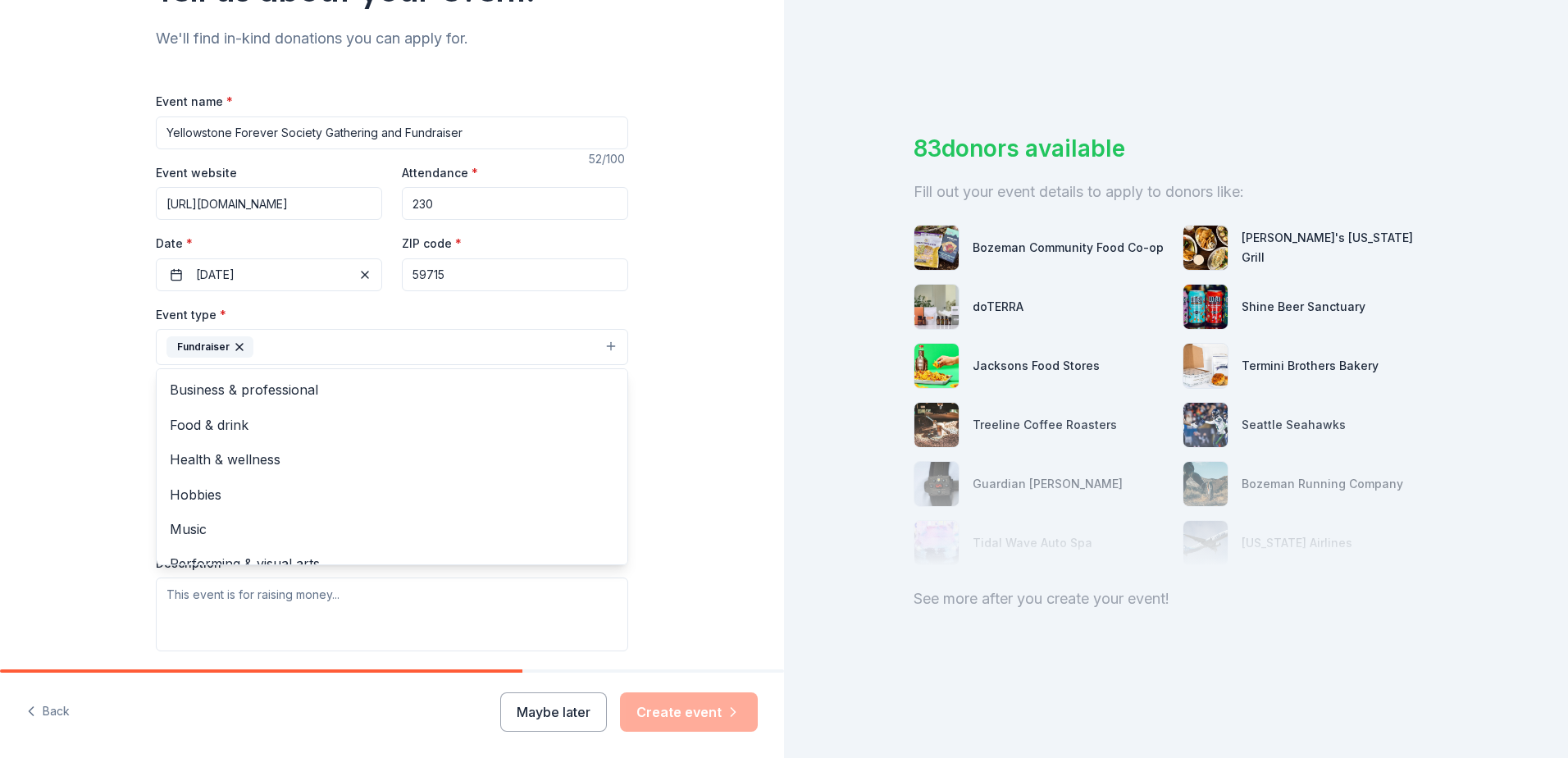
click at [701, 342] on div "Tell us about your event. We'll find in-kind donations you can apply for. Event…" at bounding box center [391, 383] width 784 height 1094
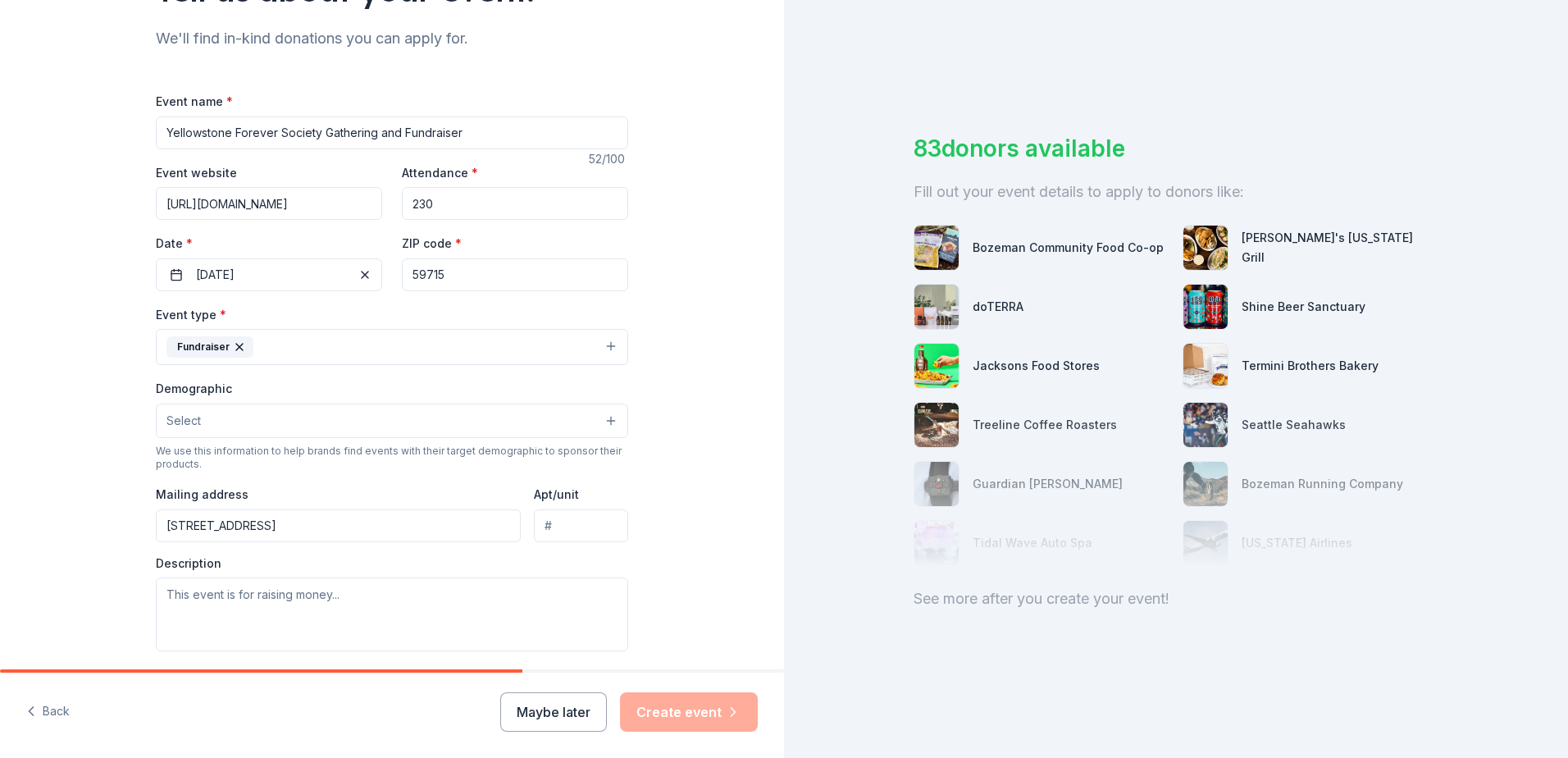
click at [542, 347] on button "Fundraiser" at bounding box center [391, 347] width 472 height 36
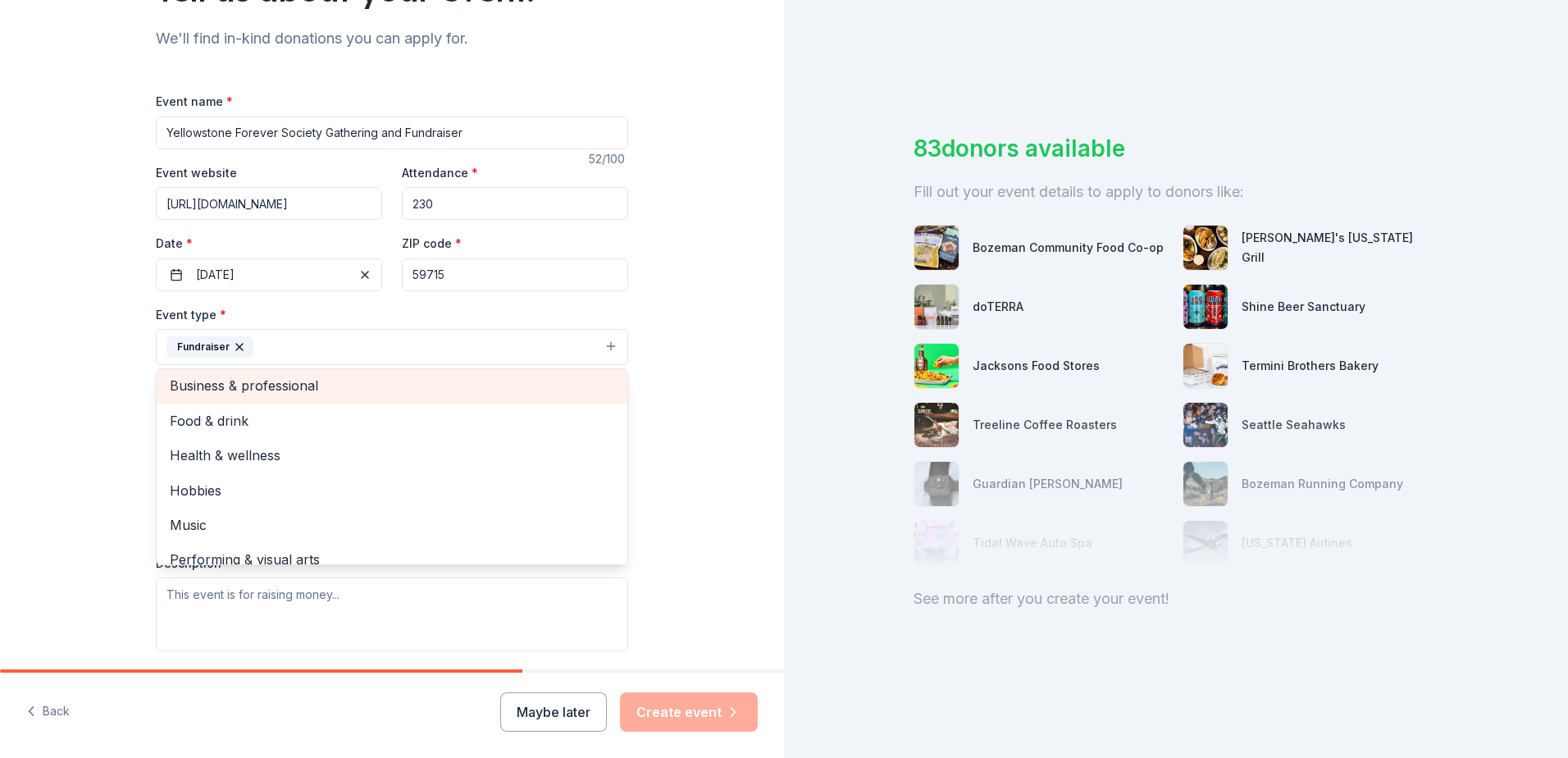
scroll to position [0, 0]
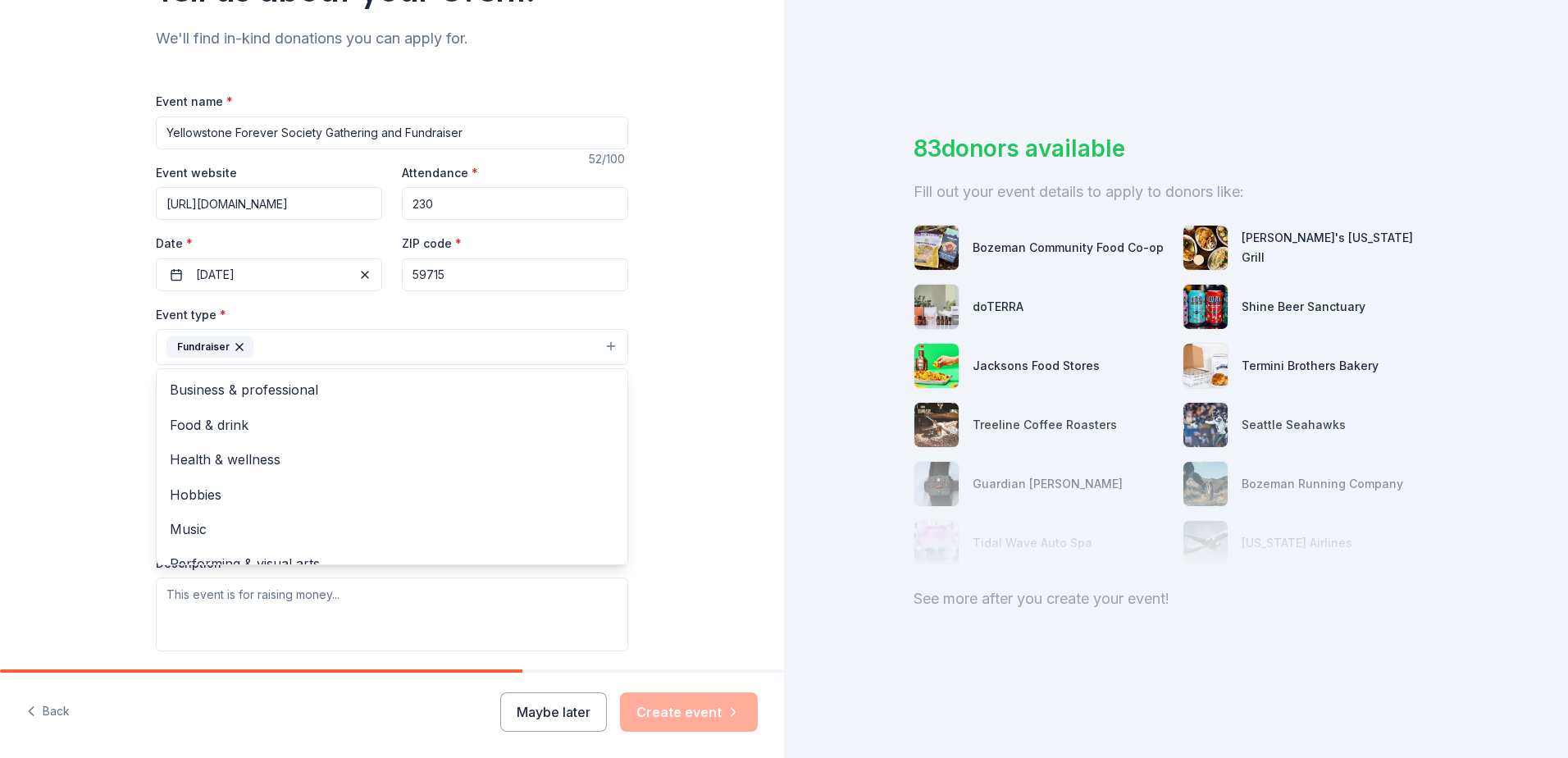
click at [752, 271] on div "Tell us about your event. We'll find in-kind donations you can apply for. Event…" at bounding box center [391, 383] width 784 height 1094
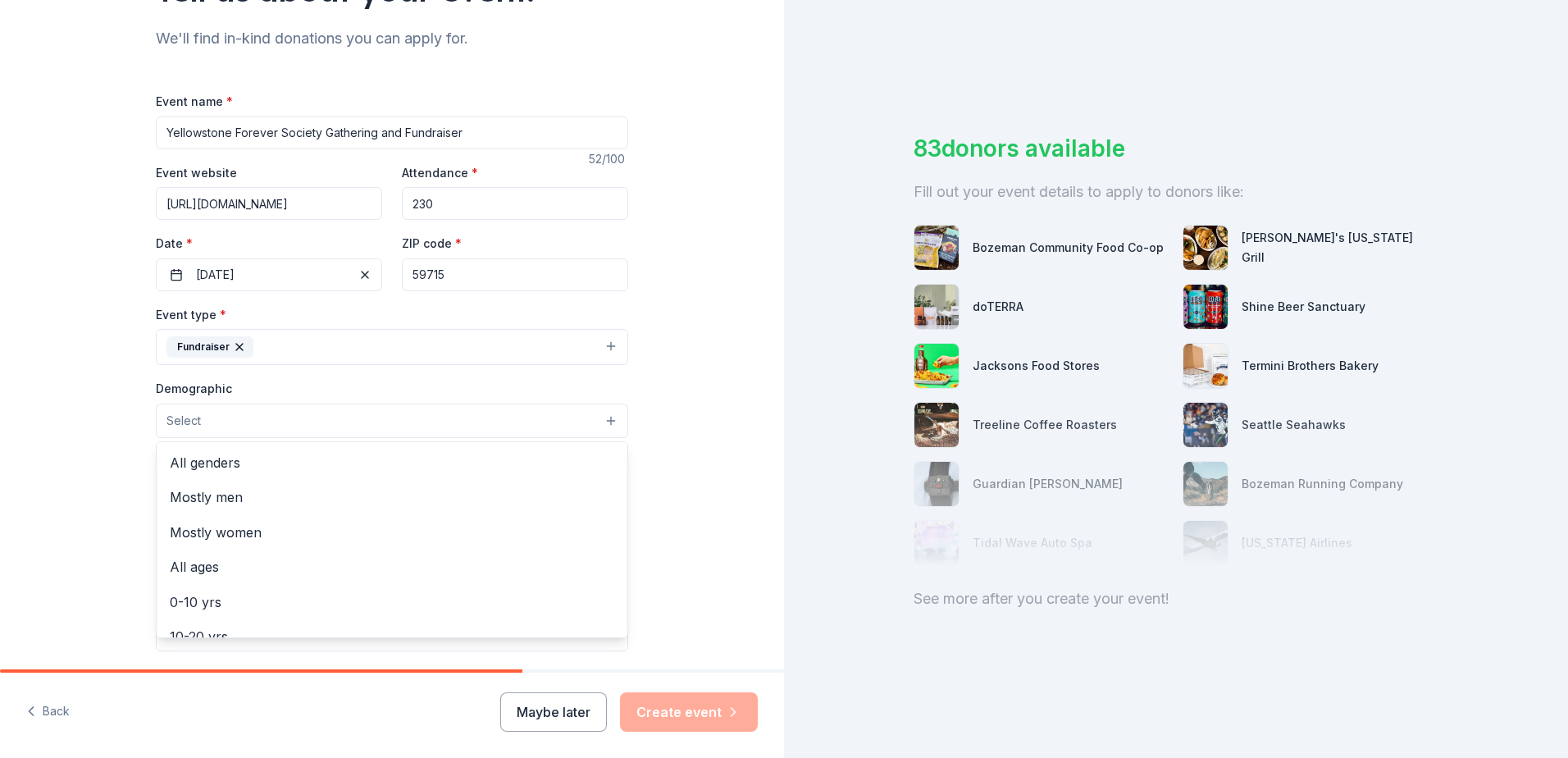
click at [271, 419] on button "Select" at bounding box center [391, 421] width 472 height 35
click at [250, 461] on span "All genders" at bounding box center [391, 462] width 444 height 21
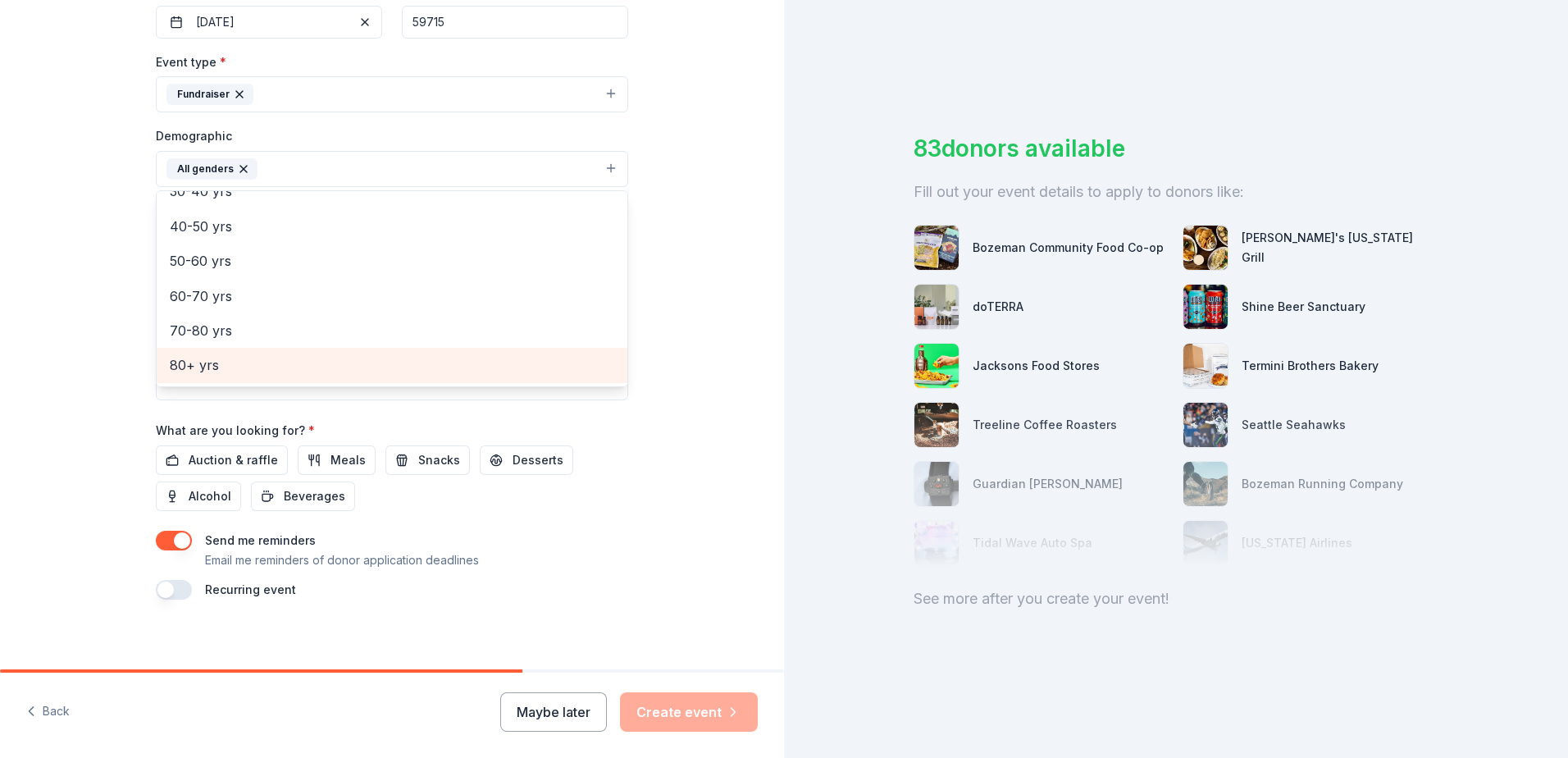
scroll to position [426, 0]
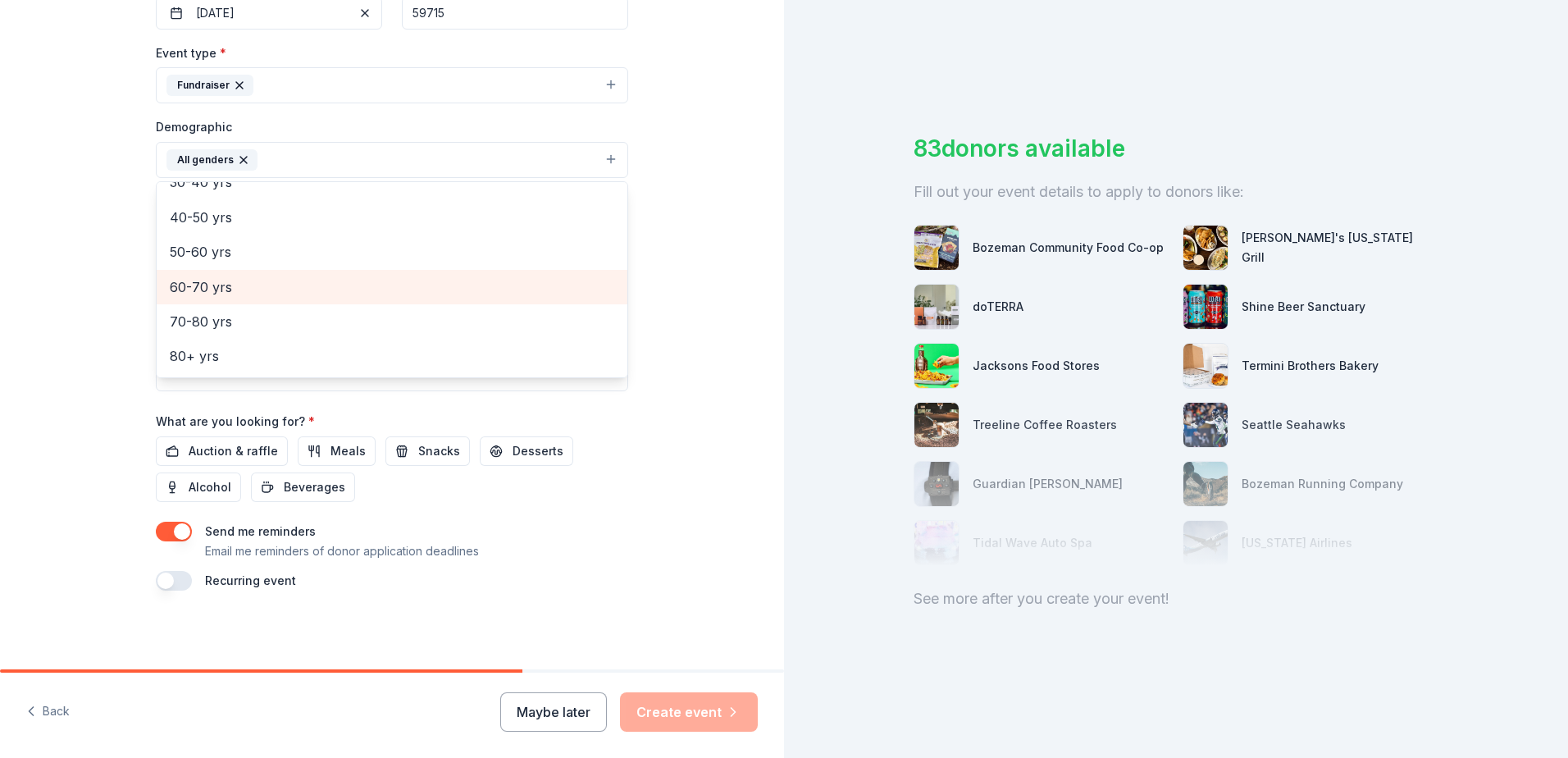
click at [277, 285] on span "60-70 yrs" at bounding box center [391, 287] width 444 height 21
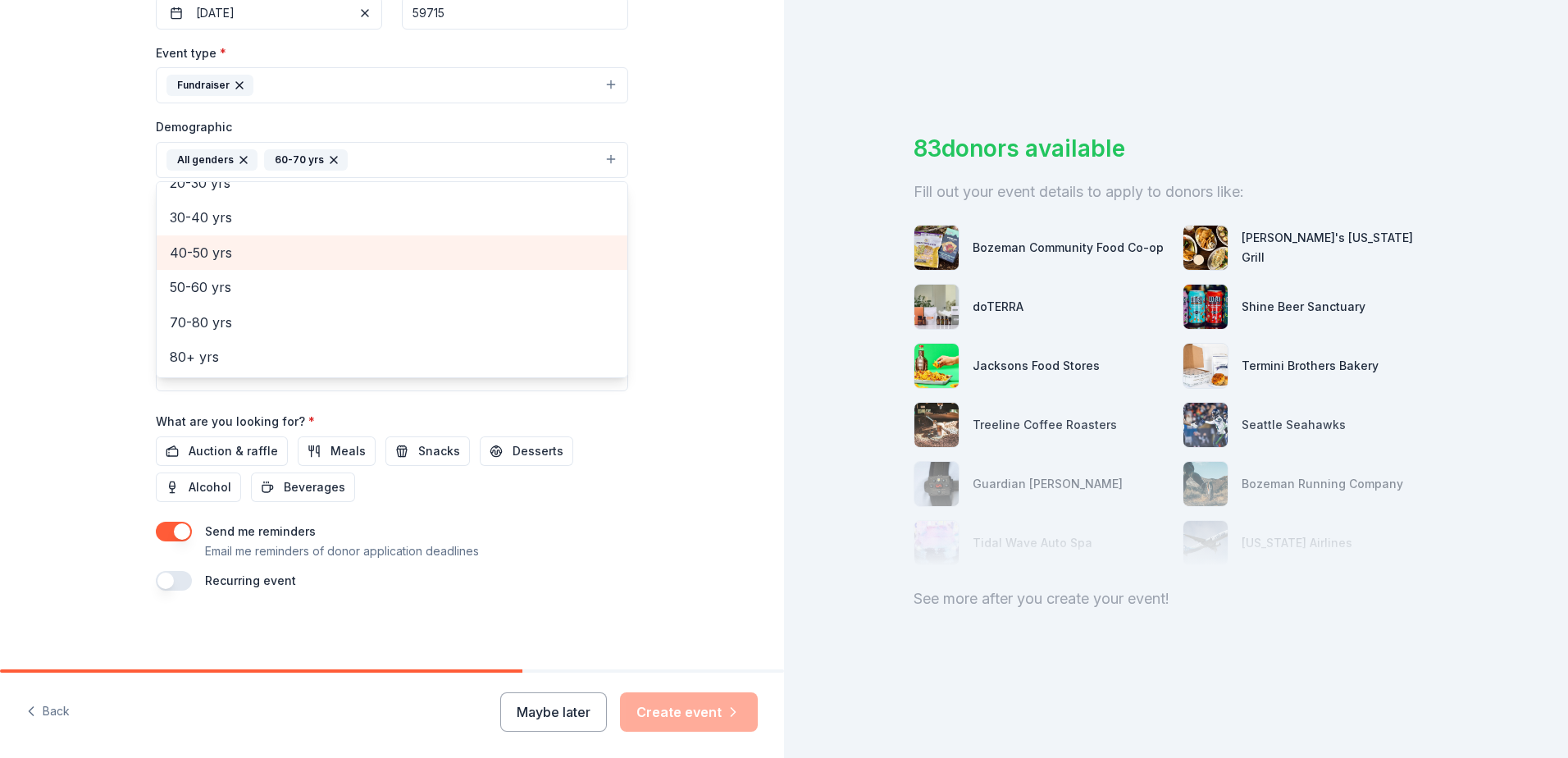
click at [341, 257] on span "40-50 yrs" at bounding box center [391, 252] width 444 height 21
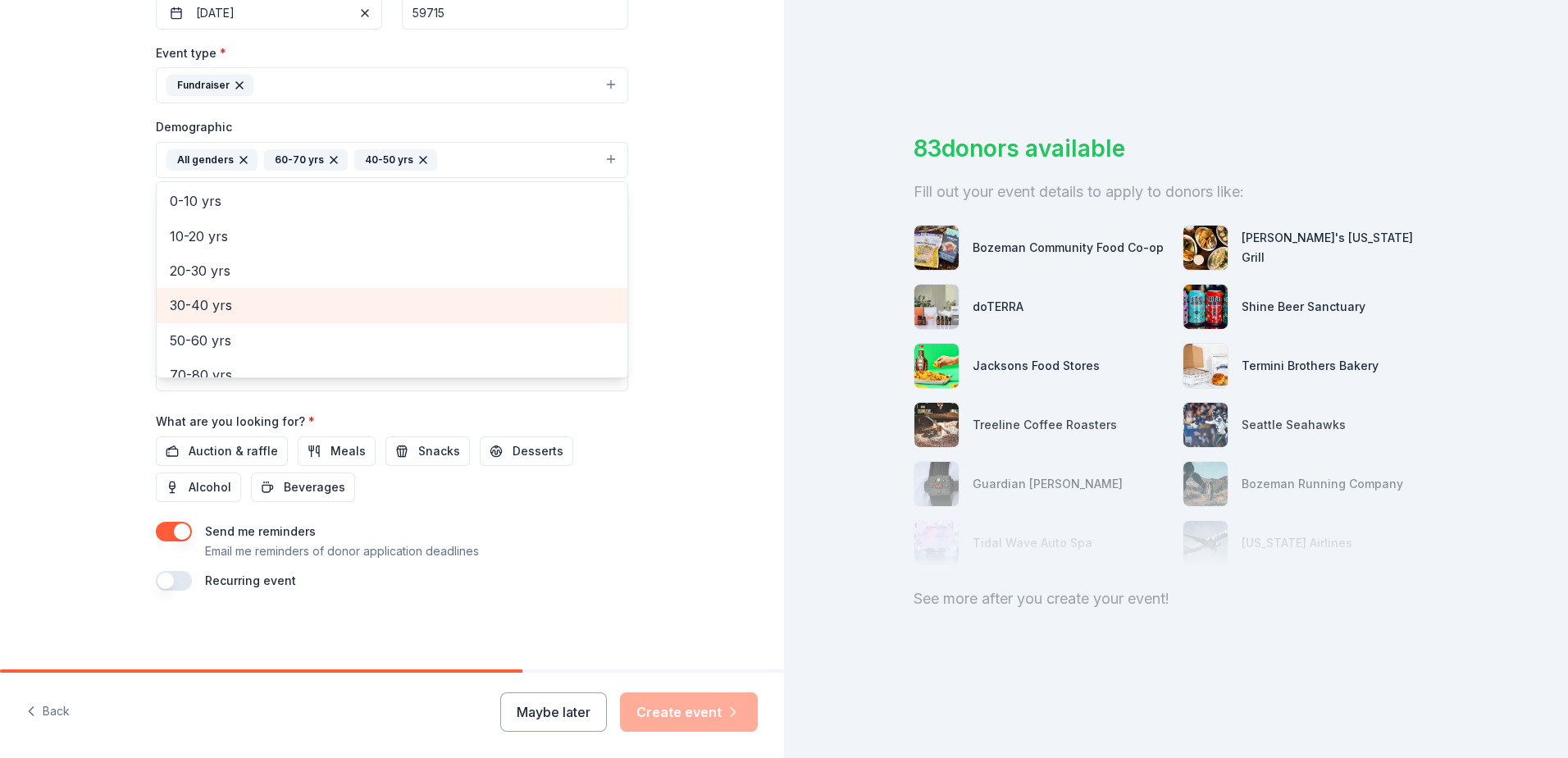
scroll to position [77, 0]
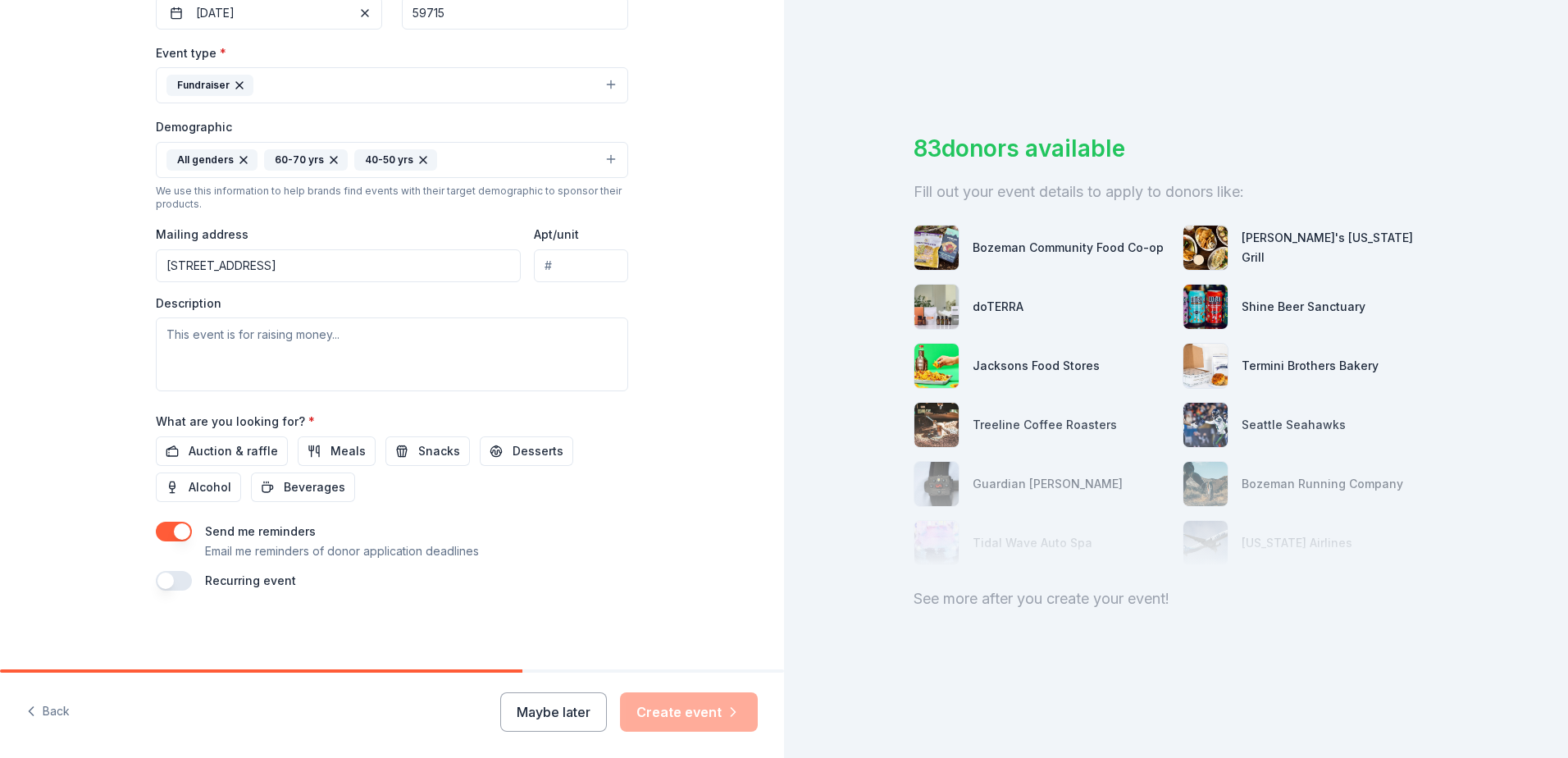
click at [416, 155] on icon "button" at bounding box center [423, 160] width 13 height 13
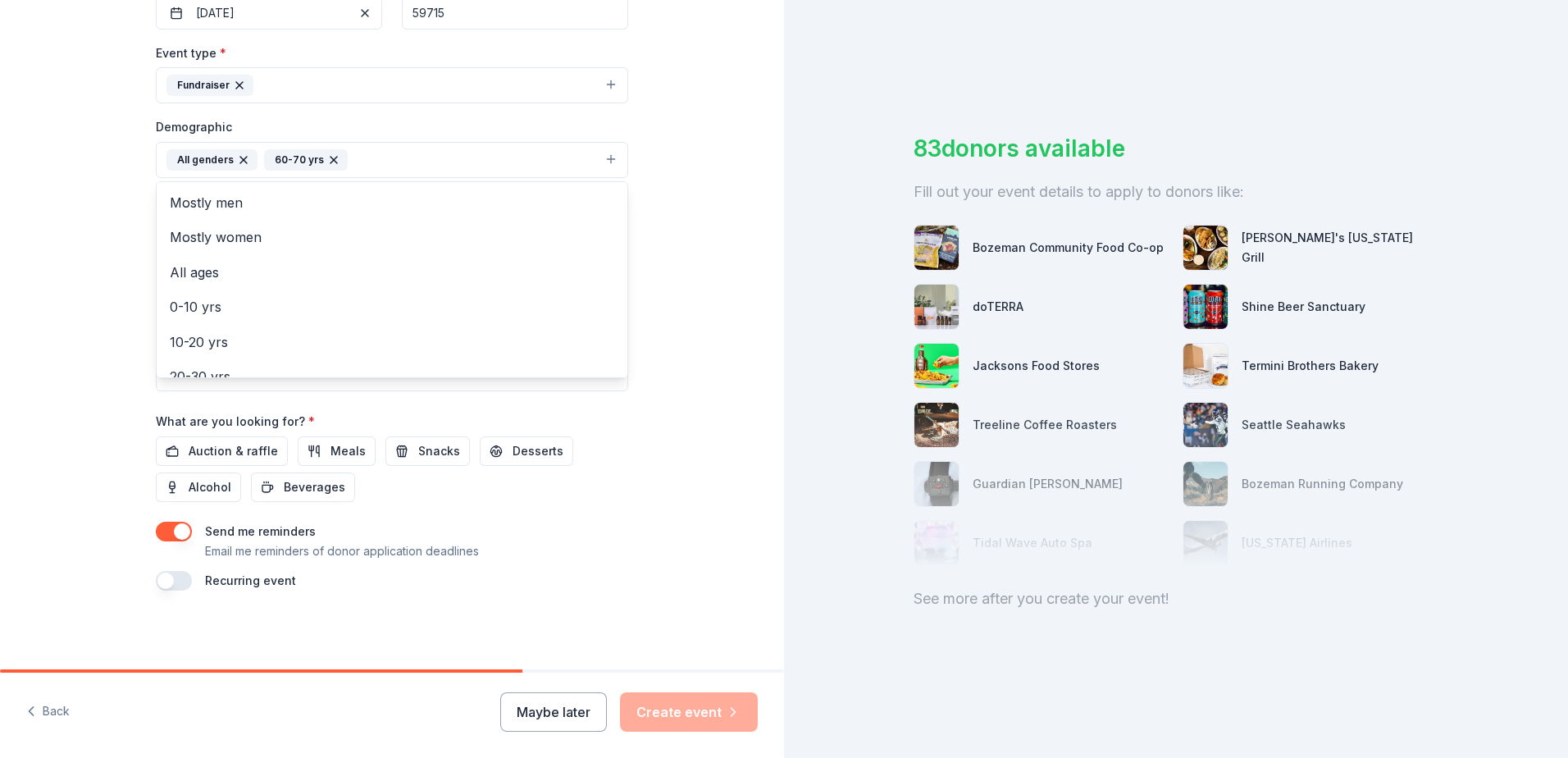
click at [327, 155] on icon "button" at bounding box center [334, 160] width 13 height 13
click at [691, 191] on div "Tell us about your event. We'll find in-kind donations you can apply for. Event…" at bounding box center [391, 121] width 784 height 1095
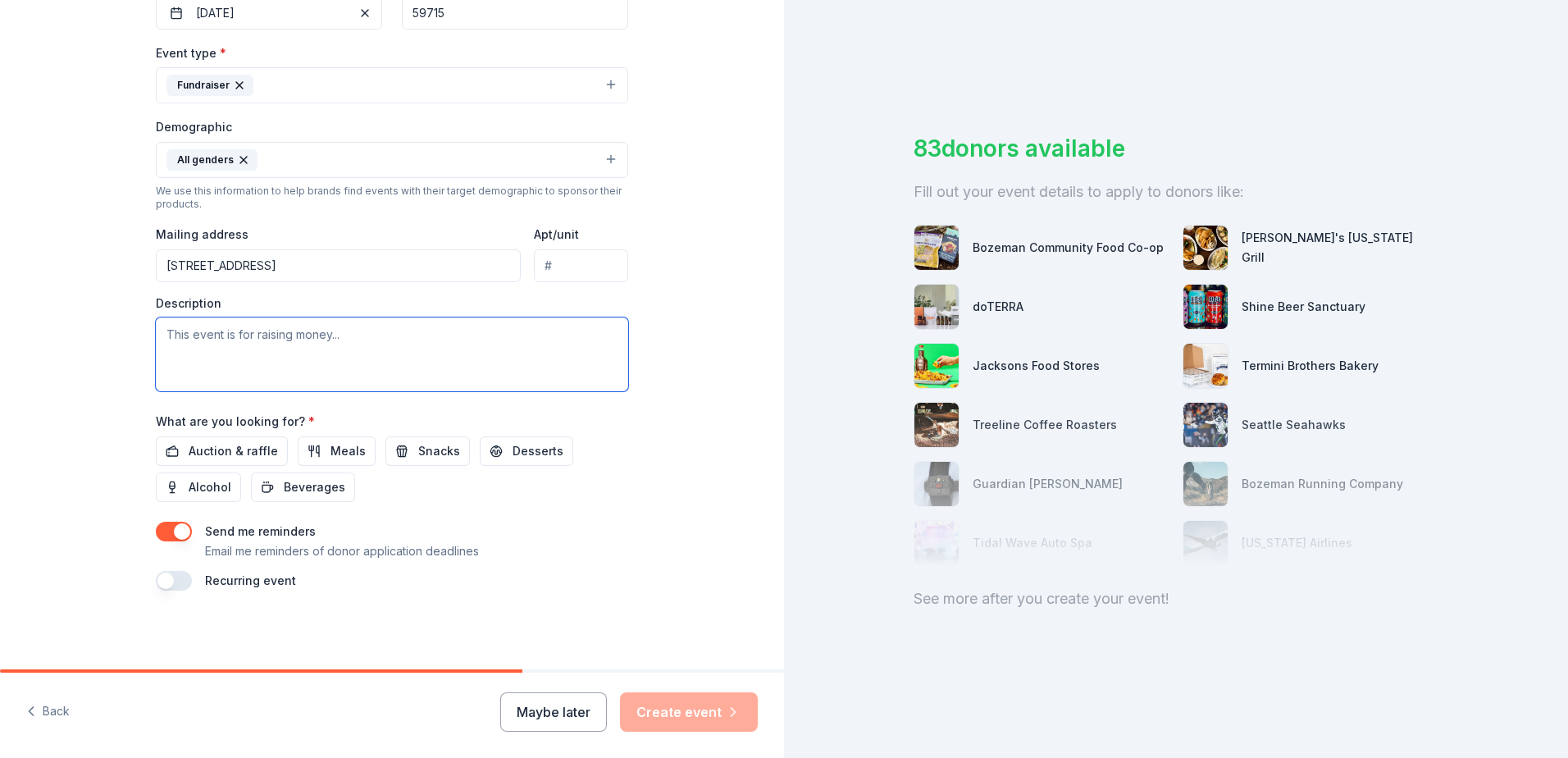
click at [449, 353] on textarea at bounding box center [391, 354] width 472 height 74
paste textarea "This special event will be held October 16th-18th, 2025 at the historic Old Fai…"
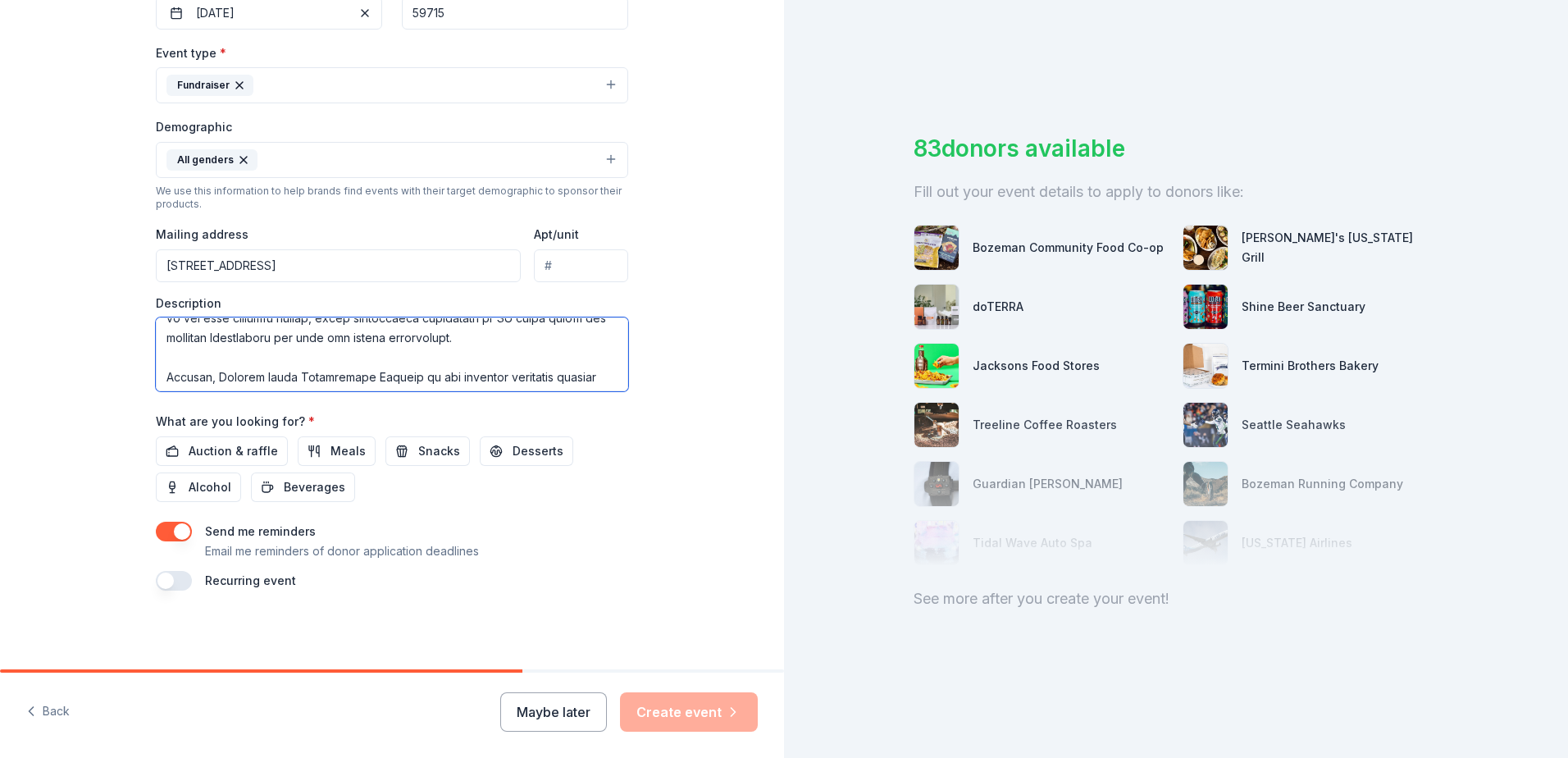
scroll to position [0, 0]
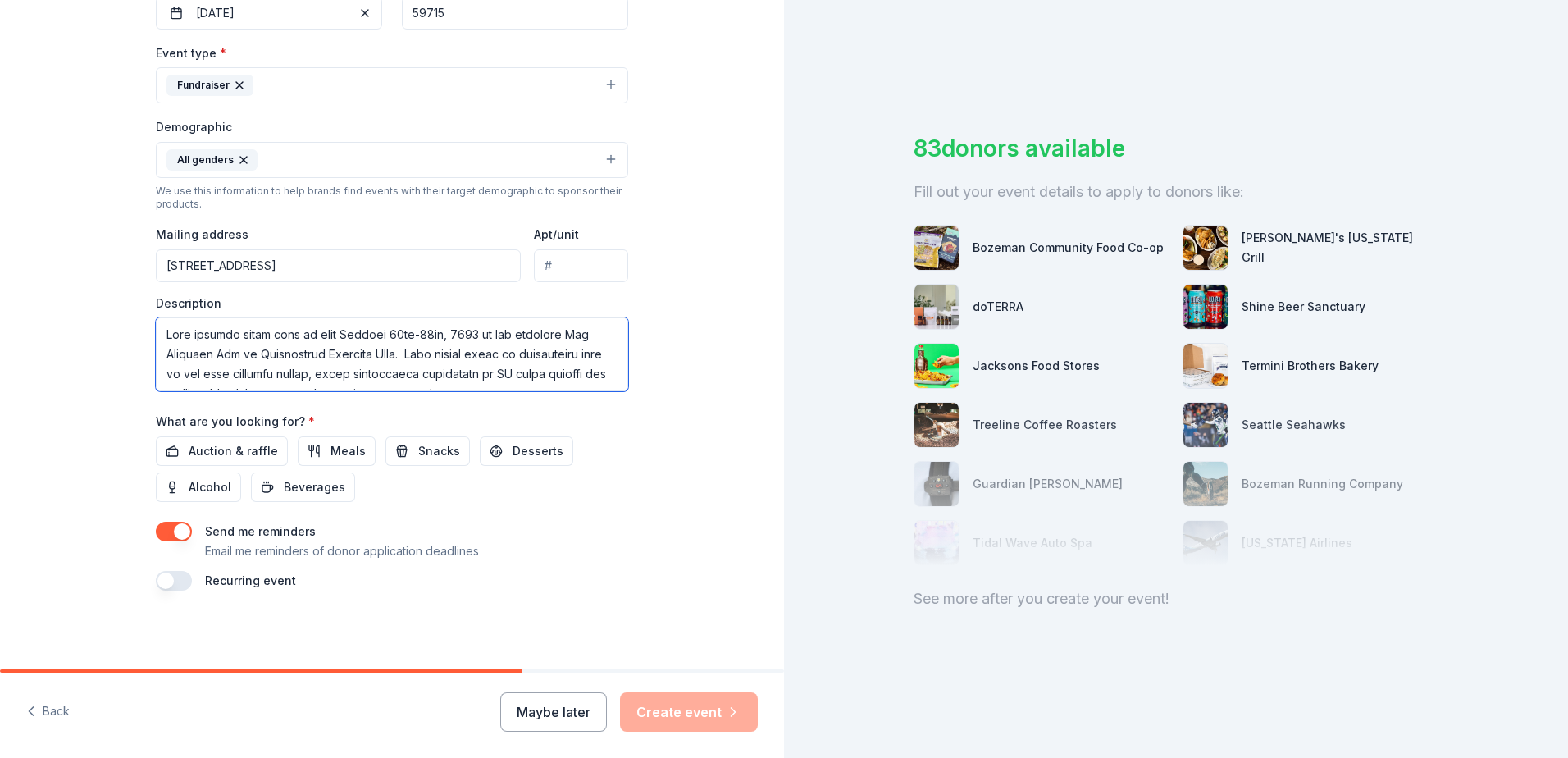
click at [182, 337] on textarea at bounding box center [391, 354] width 472 height 74
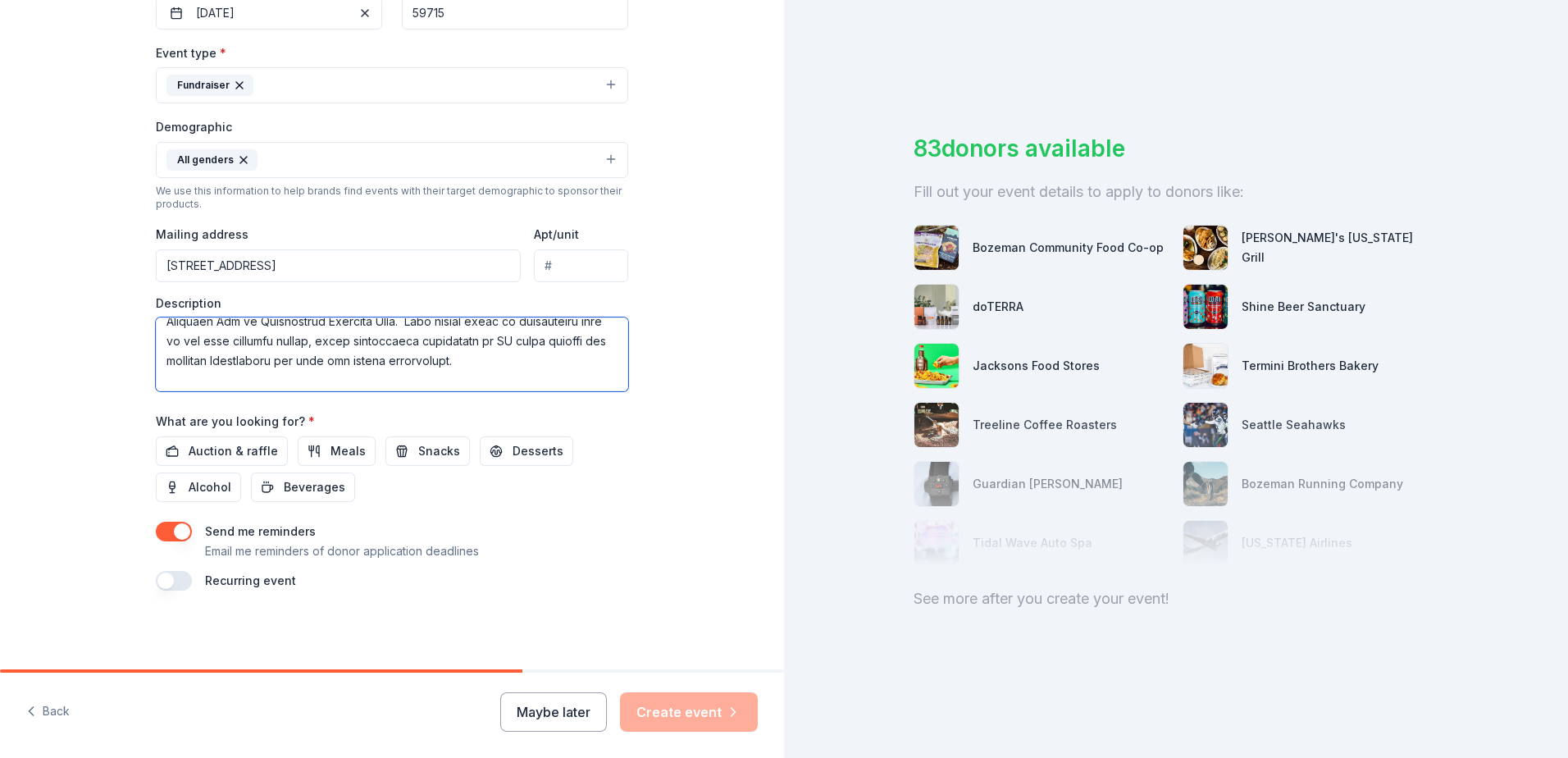
click at [192, 336] on textarea at bounding box center [391, 354] width 472 height 74
click at [417, 344] on textarea at bounding box center [391, 354] width 472 height 74
click at [274, 366] on textarea at bounding box center [391, 354] width 472 height 74
click at [588, 364] on textarea at bounding box center [391, 354] width 472 height 74
click at [415, 343] on textarea at bounding box center [391, 354] width 472 height 74
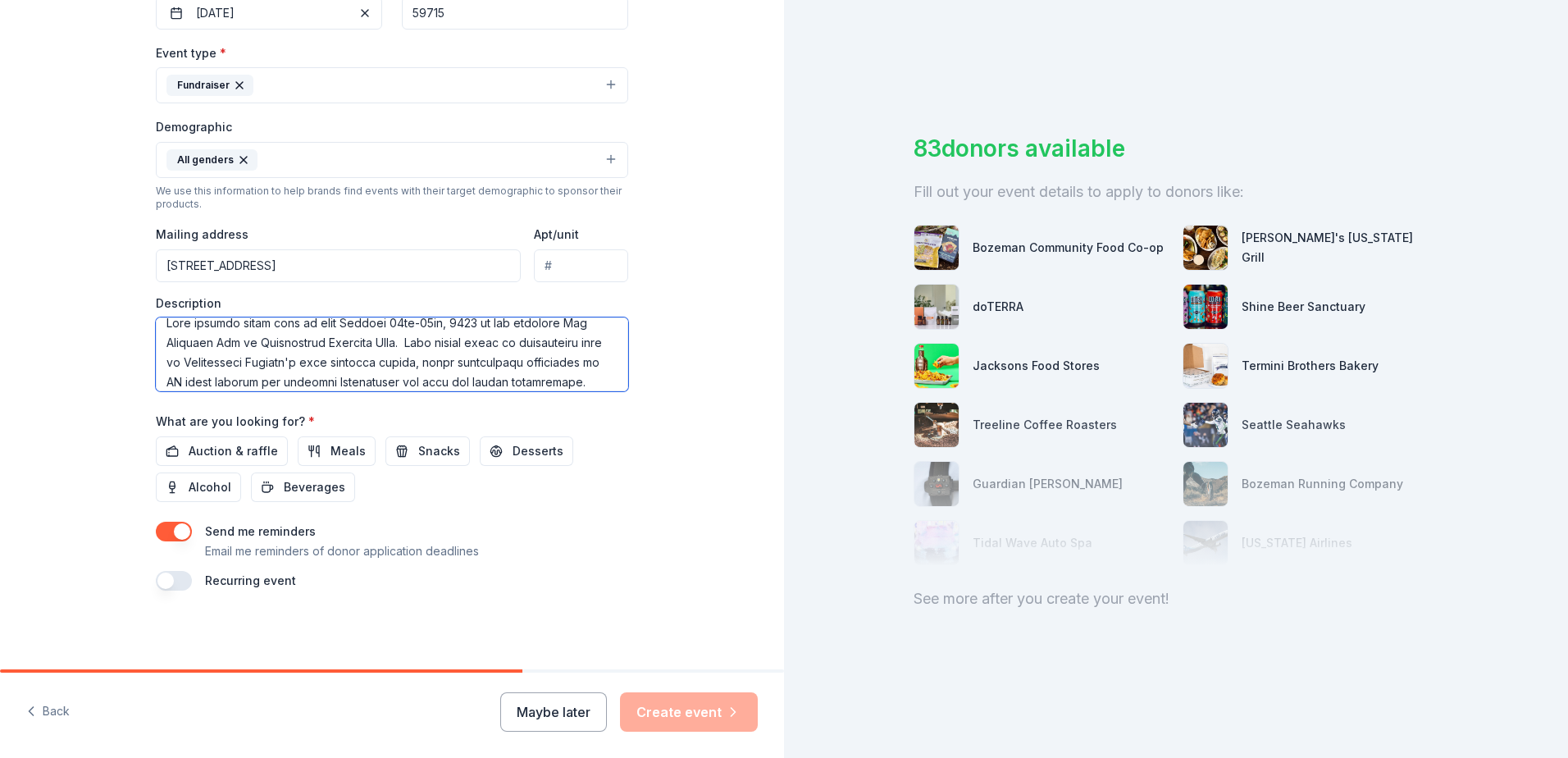
scroll to position [0, 0]
click at [294, 374] on textarea at bounding box center [391, 354] width 472 height 74
click at [553, 370] on textarea at bounding box center [391, 354] width 472 height 74
click at [290, 355] on textarea at bounding box center [391, 354] width 472 height 74
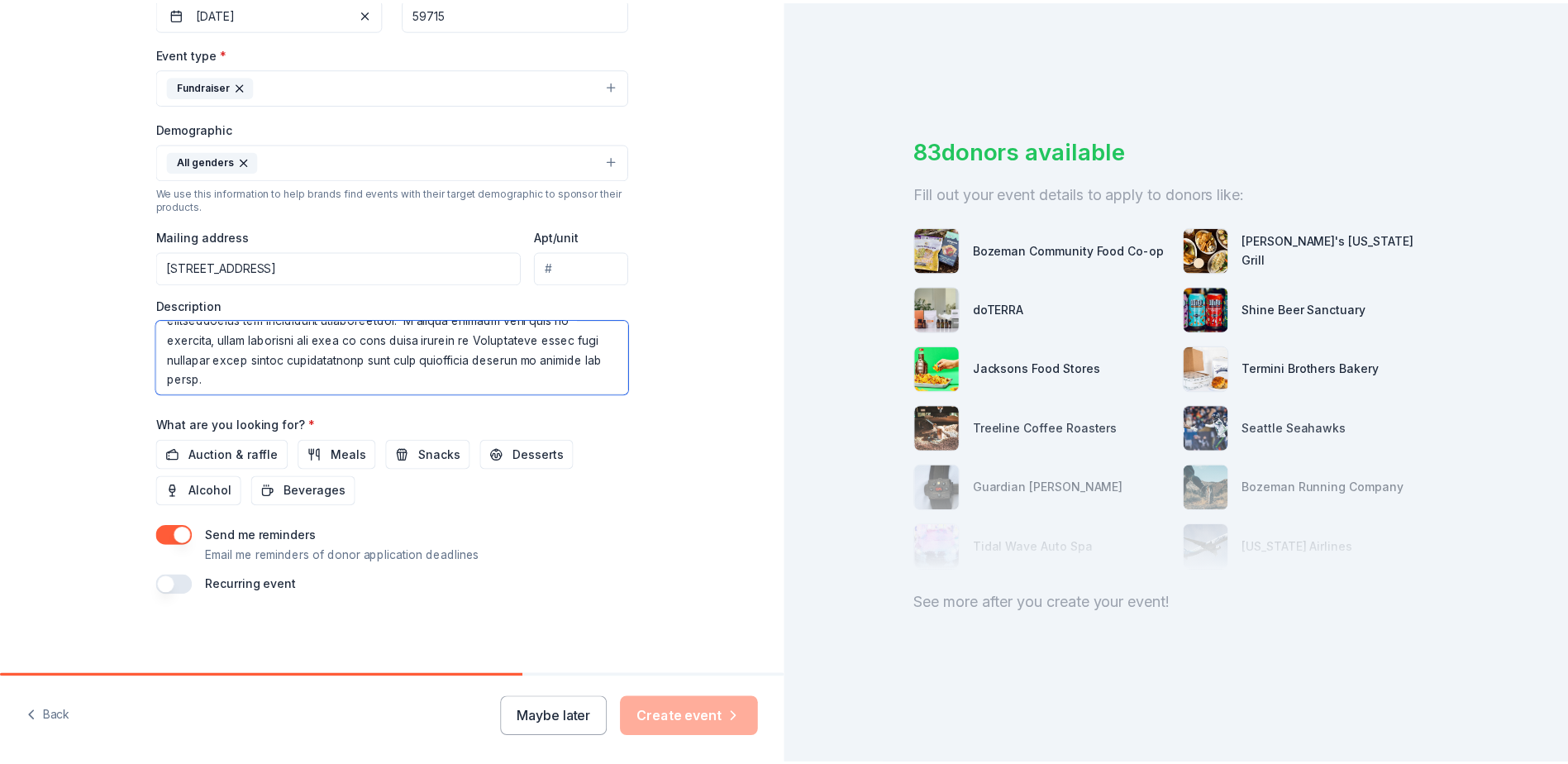
scroll to position [317, 0]
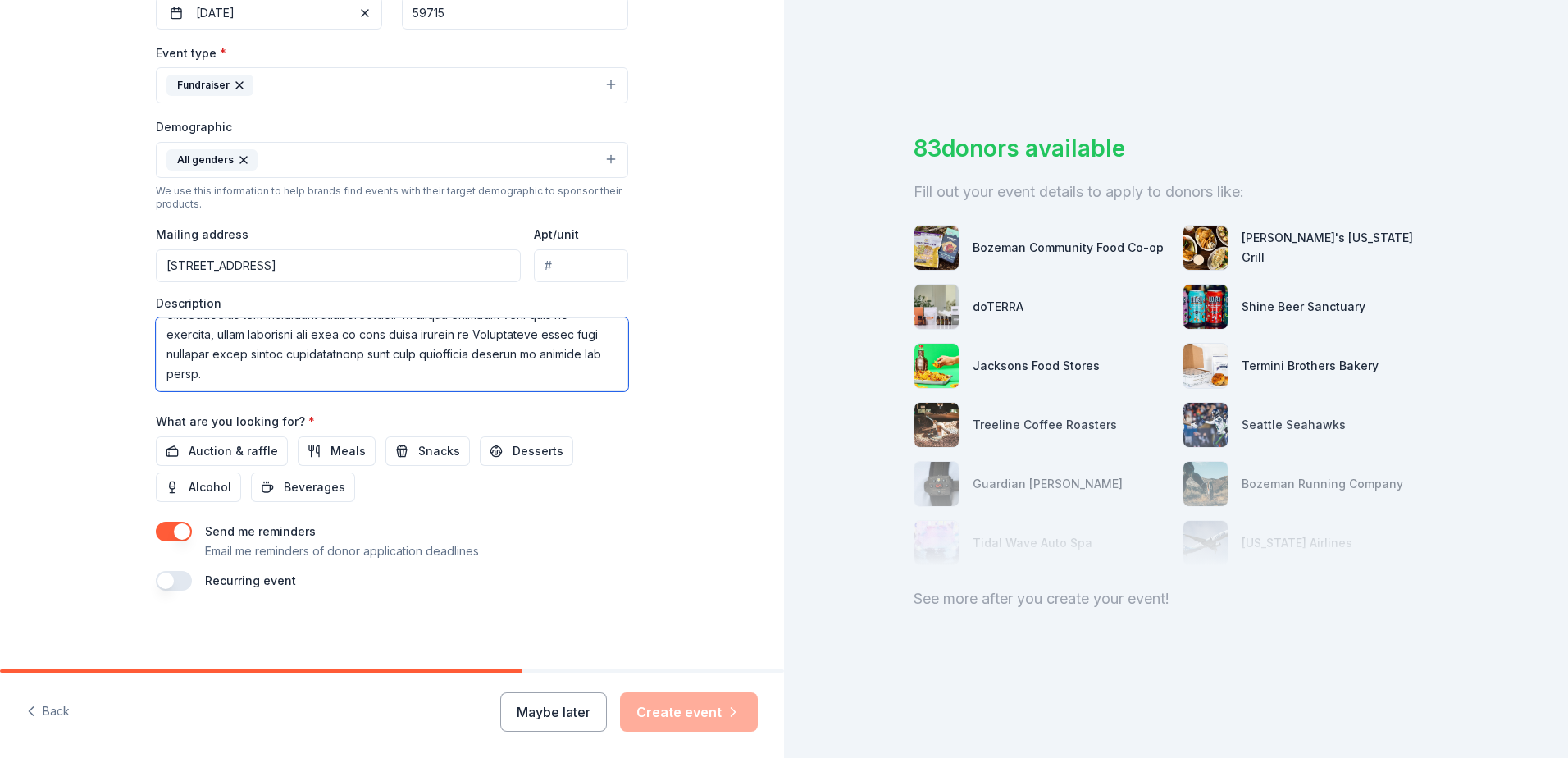
click at [484, 385] on textarea at bounding box center [391, 354] width 472 height 74
type textarea "This special event will be held October 16th-18th, 2025 at the historic Old Fai…"
click at [688, 501] on div "Tell us about your event. We'll find in-kind donations you can apply for. Event…" at bounding box center [391, 121] width 784 height 1095
click at [252, 456] on span "Auction & raffle" at bounding box center [233, 451] width 89 height 20
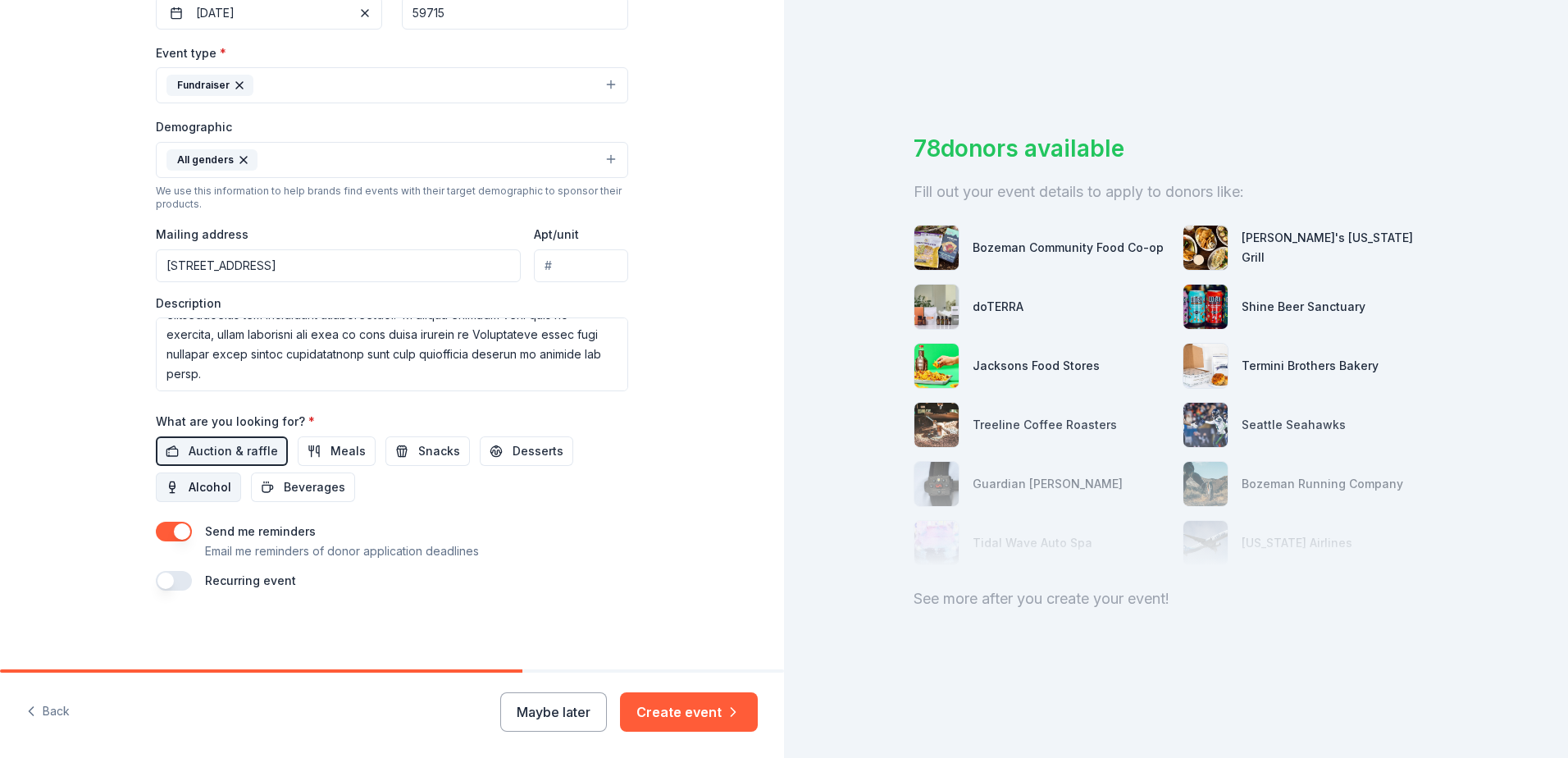
click at [171, 497] on button "Alcohol" at bounding box center [198, 486] width 85 height 30
click at [442, 448] on span "Snacks" at bounding box center [439, 451] width 42 height 20
click at [286, 488] on span "Beverages" at bounding box center [315, 487] width 61 height 20
click at [178, 584] on button "button" at bounding box center [174, 580] width 36 height 20
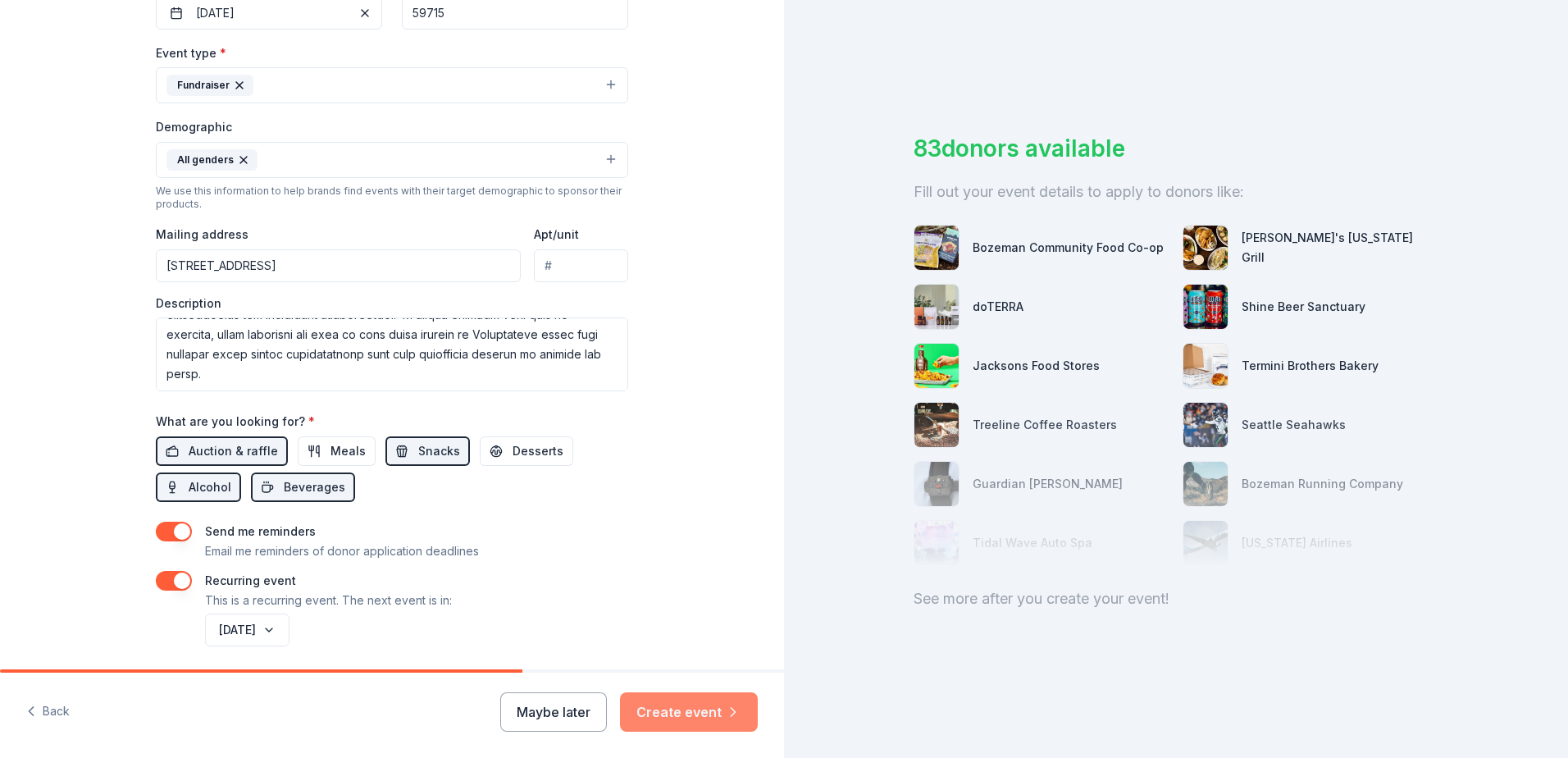
click at [704, 714] on button "Create event" at bounding box center [689, 712] width 138 height 39
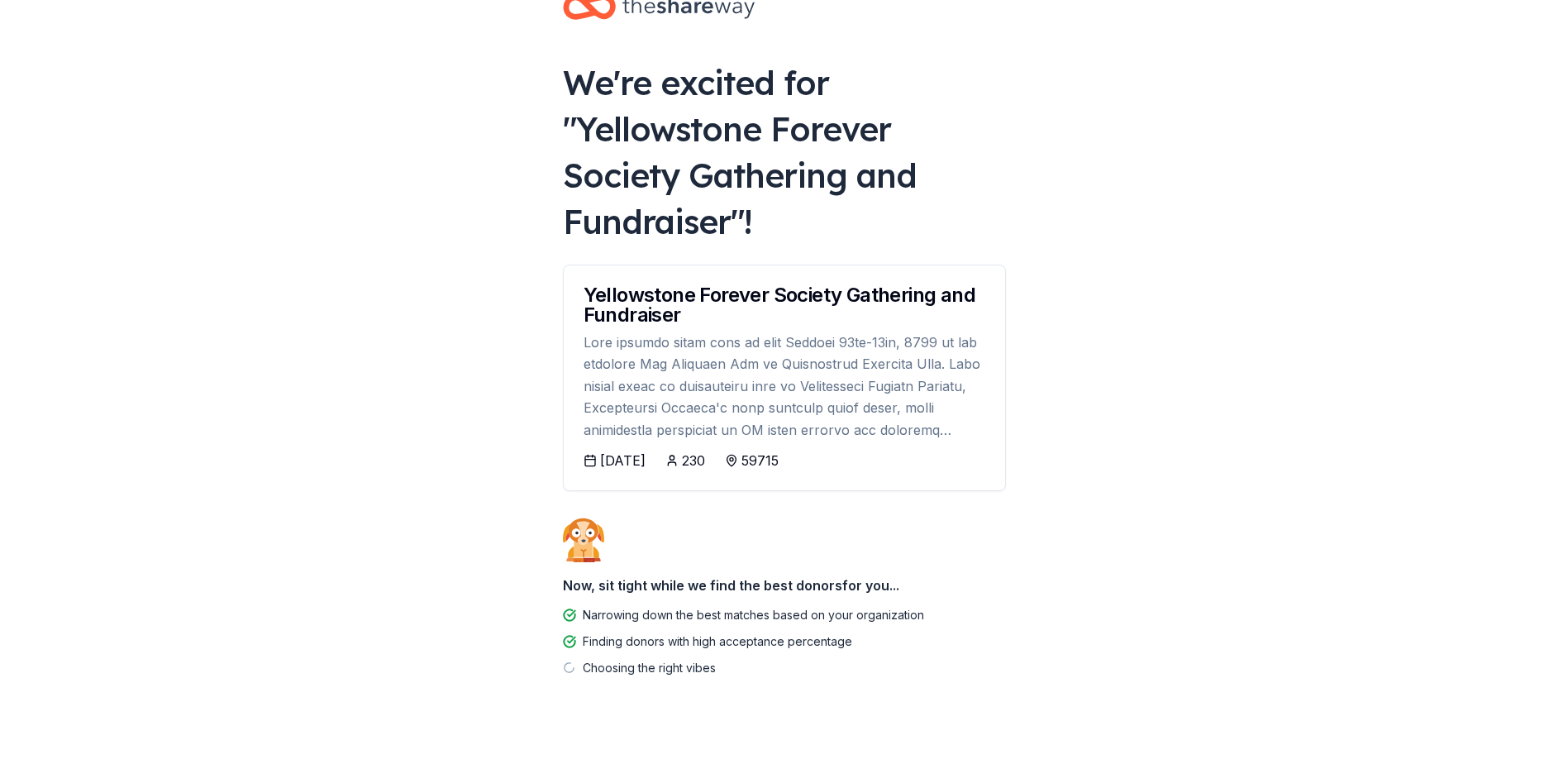
scroll to position [69, 0]
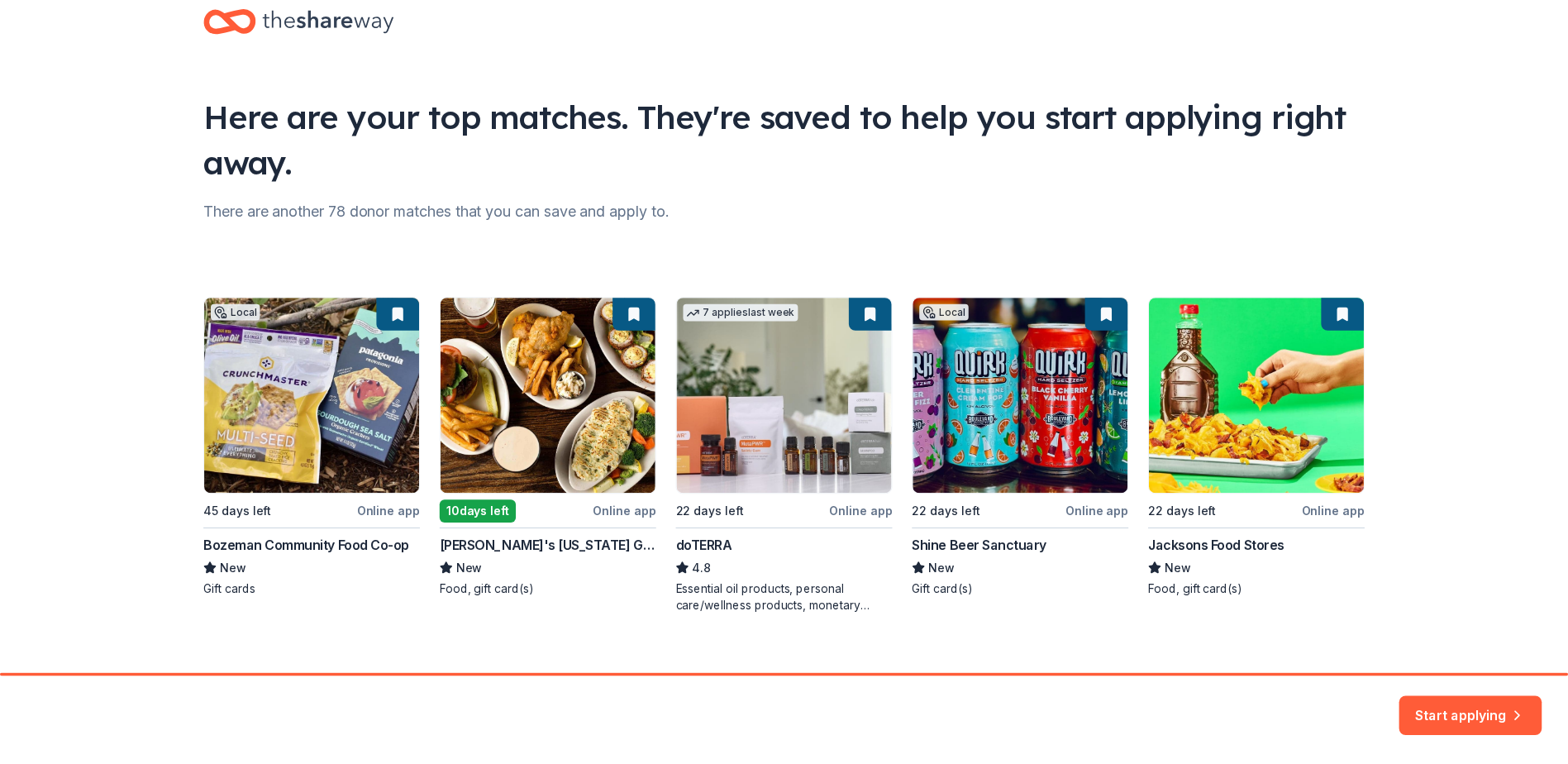
scroll to position [60, 0]
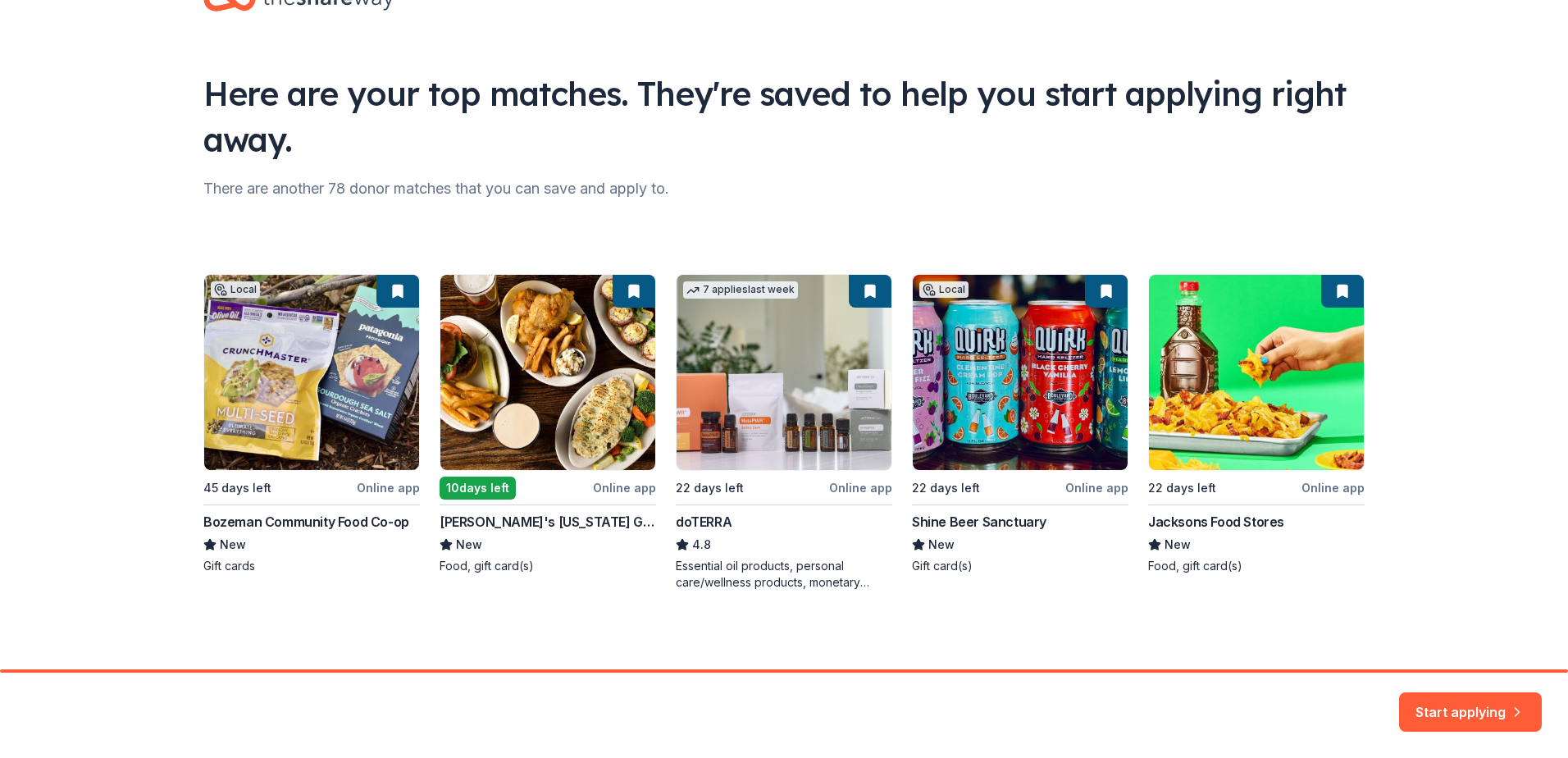
click at [847, 491] on div "Local 45 days left Online app Bozeman Community Food Co-op New Gift cards 10 da…" at bounding box center [784, 433] width 1161 height 317
click at [694, 510] on div "Local 45 days left Online app Bozeman Community Food Co-op New Gift cards 10 da…" at bounding box center [784, 433] width 1161 height 317
click at [693, 607] on div "Here are your top matches. They're saved to help you start applying right away.…" at bounding box center [784, 305] width 1213 height 729
click at [1429, 715] on button "Start applying" at bounding box center [1469, 701] width 143 height 39
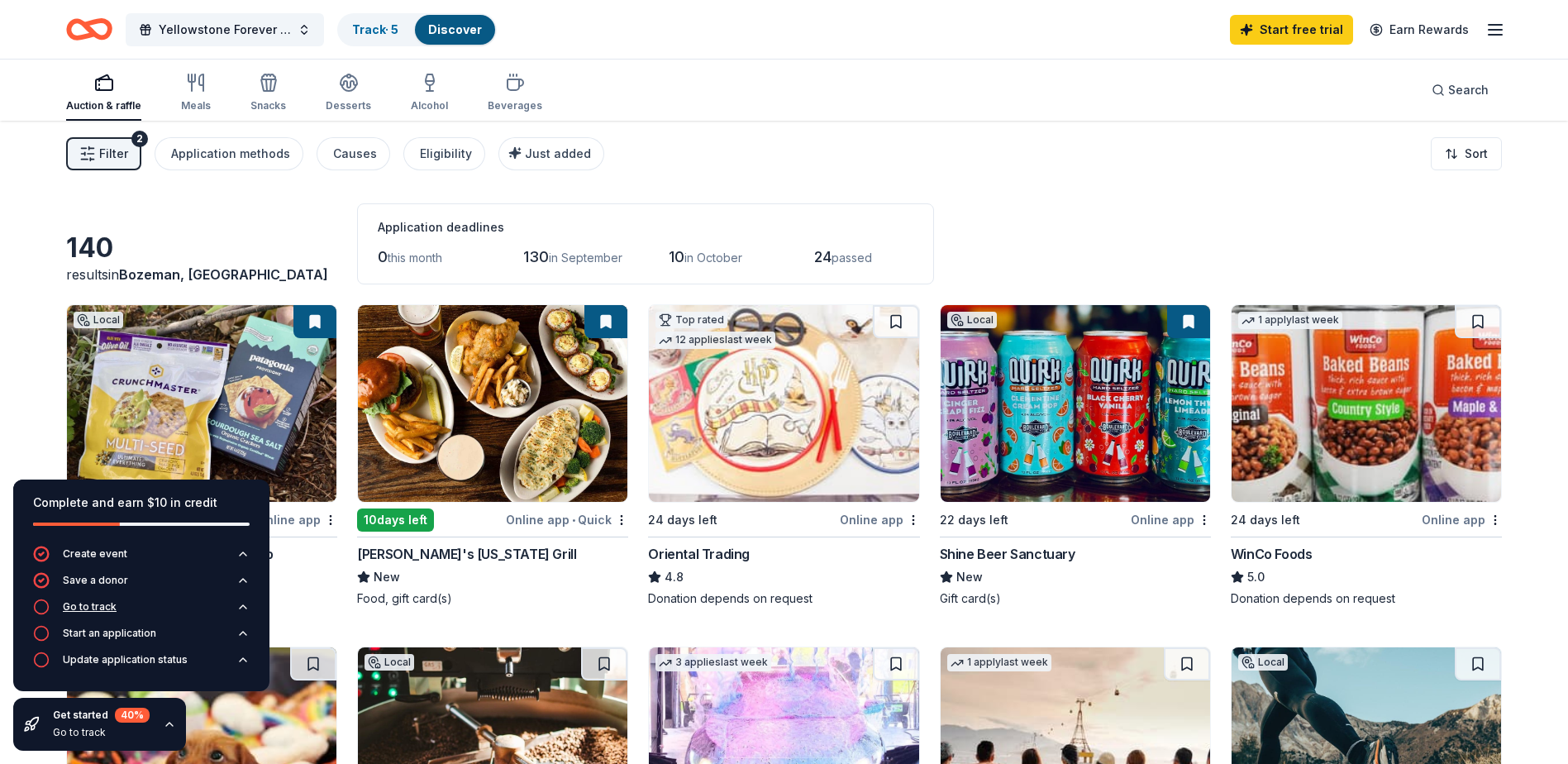
click at [85, 603] on div "Go to track" at bounding box center [90, 607] width 54 height 14
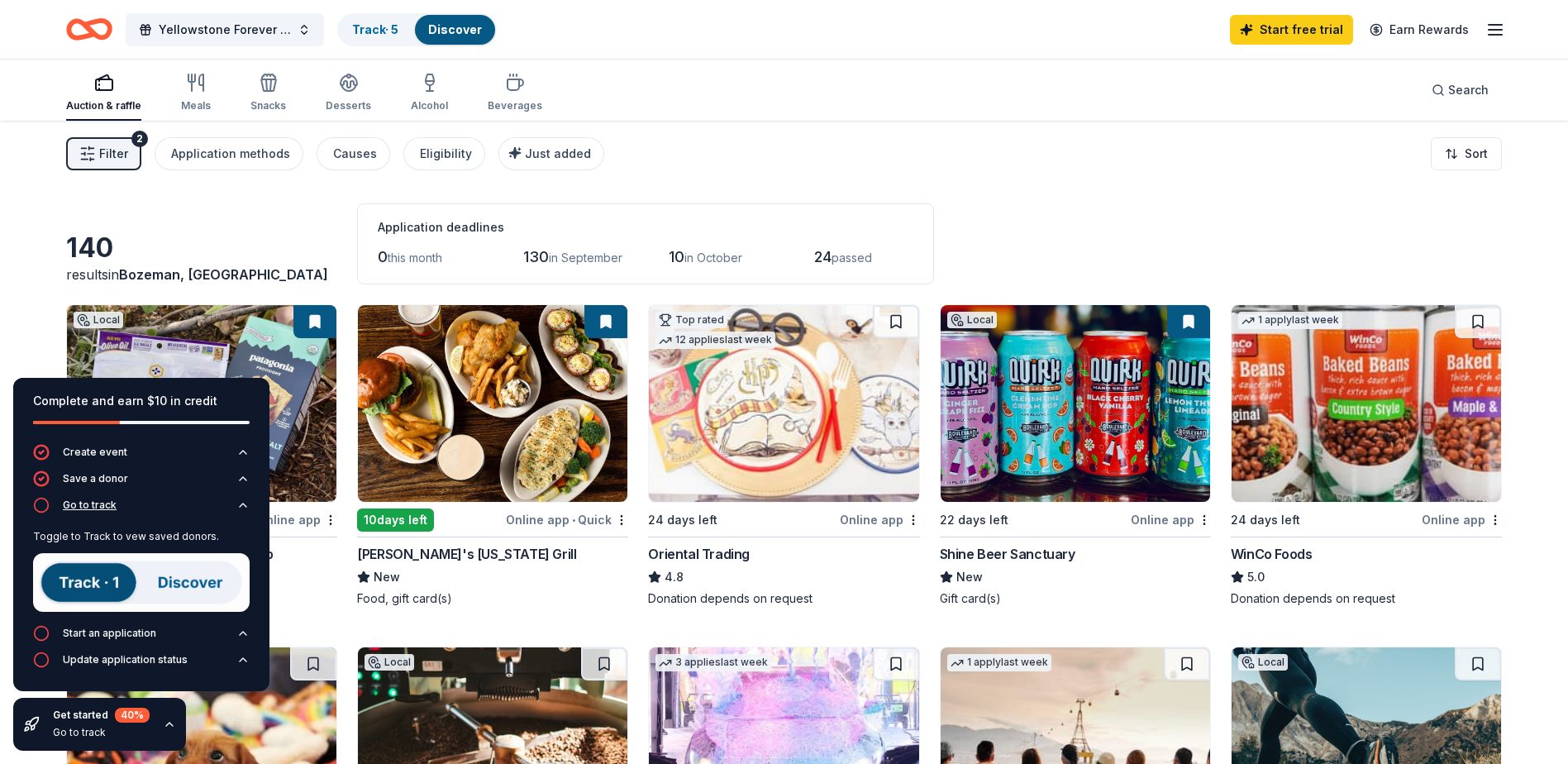
click at [102, 500] on div "Go to track" at bounding box center [90, 506] width 54 height 14
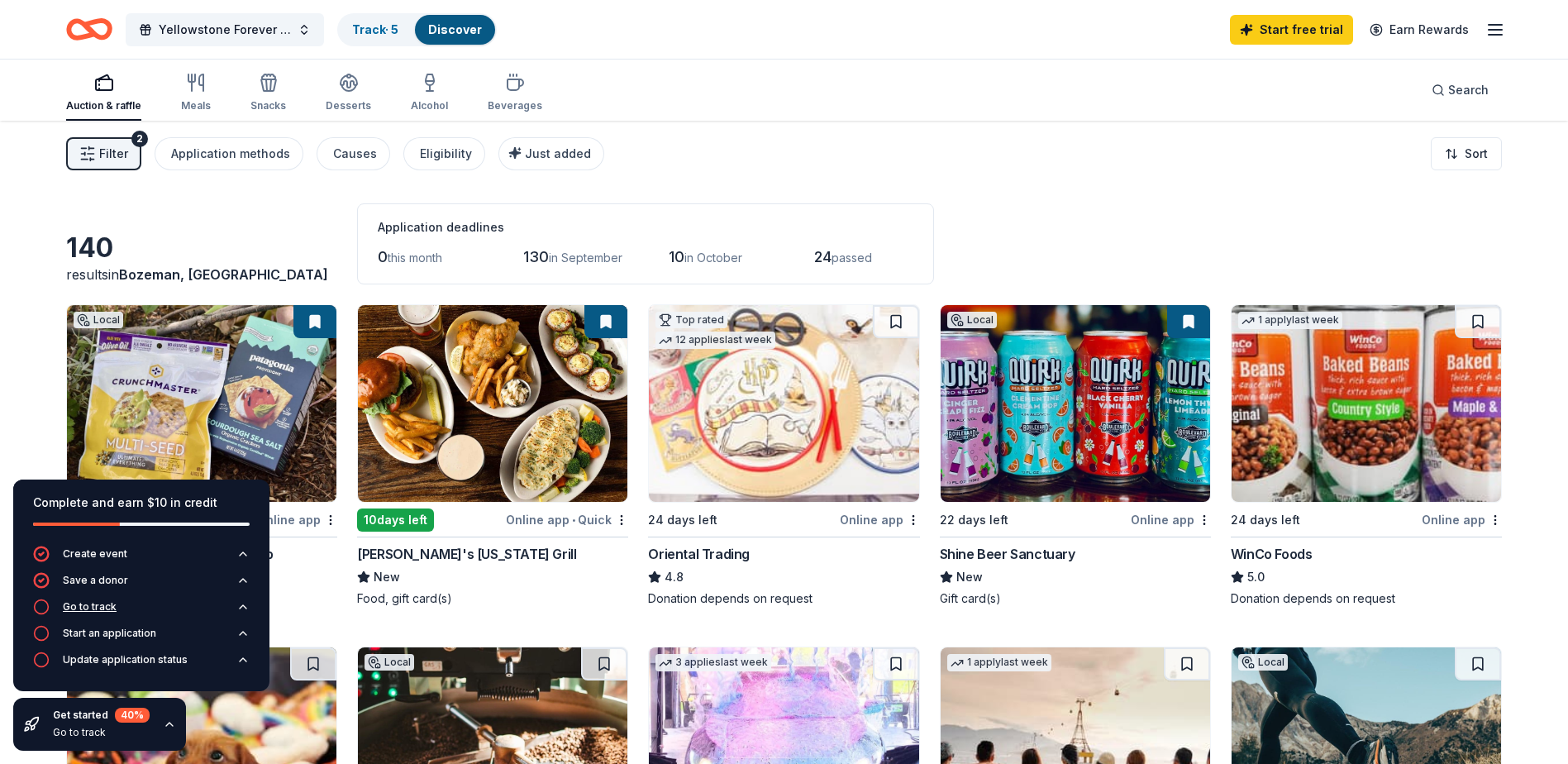
click at [239, 605] on icon "button" at bounding box center [244, 607] width 14 height 14
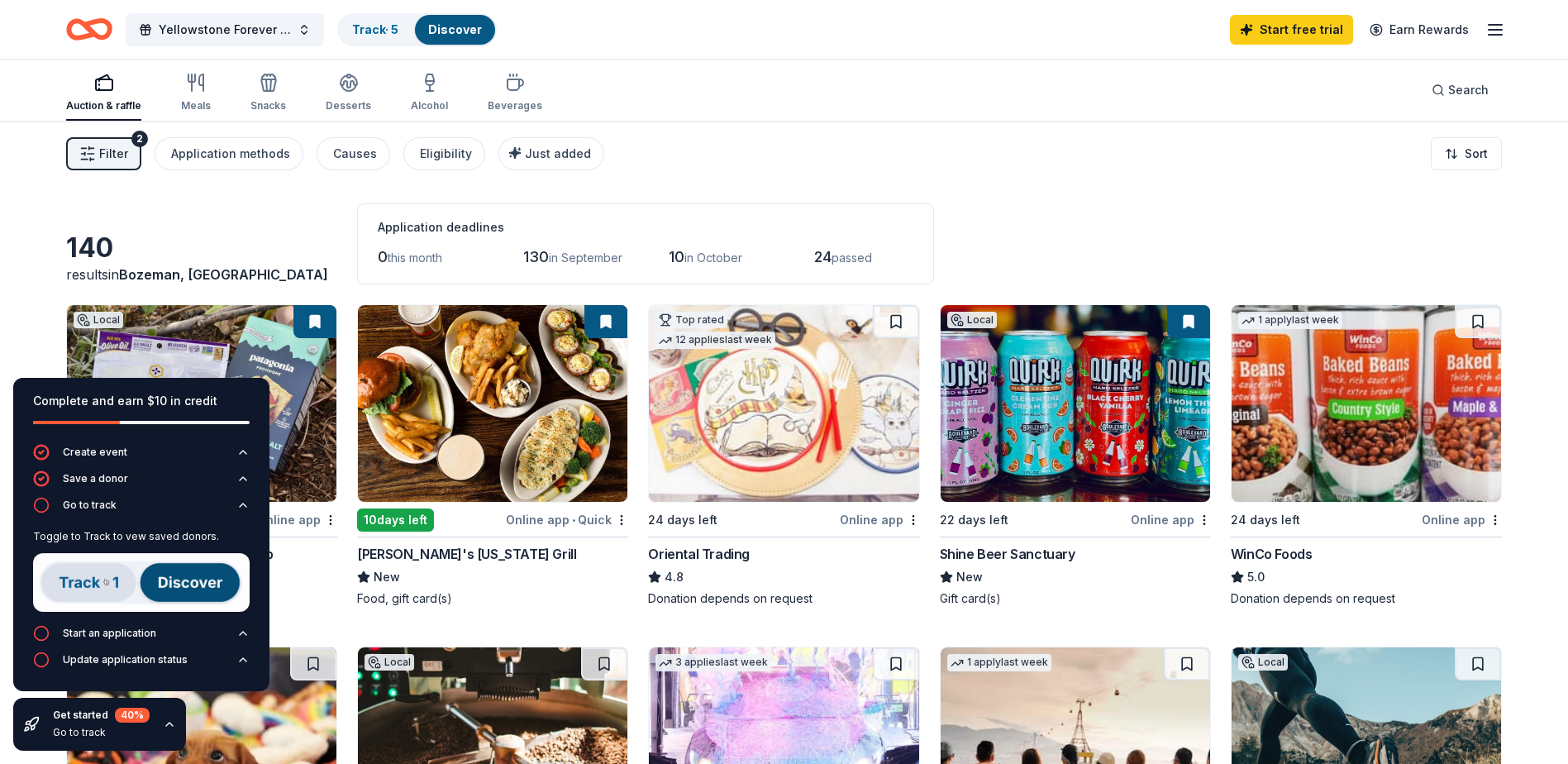
click at [196, 575] on img at bounding box center [141, 582] width 217 height 59
click at [65, 578] on img at bounding box center [141, 582] width 217 height 59
click at [148, 637] on div "Start an application" at bounding box center [109, 633] width 94 height 14
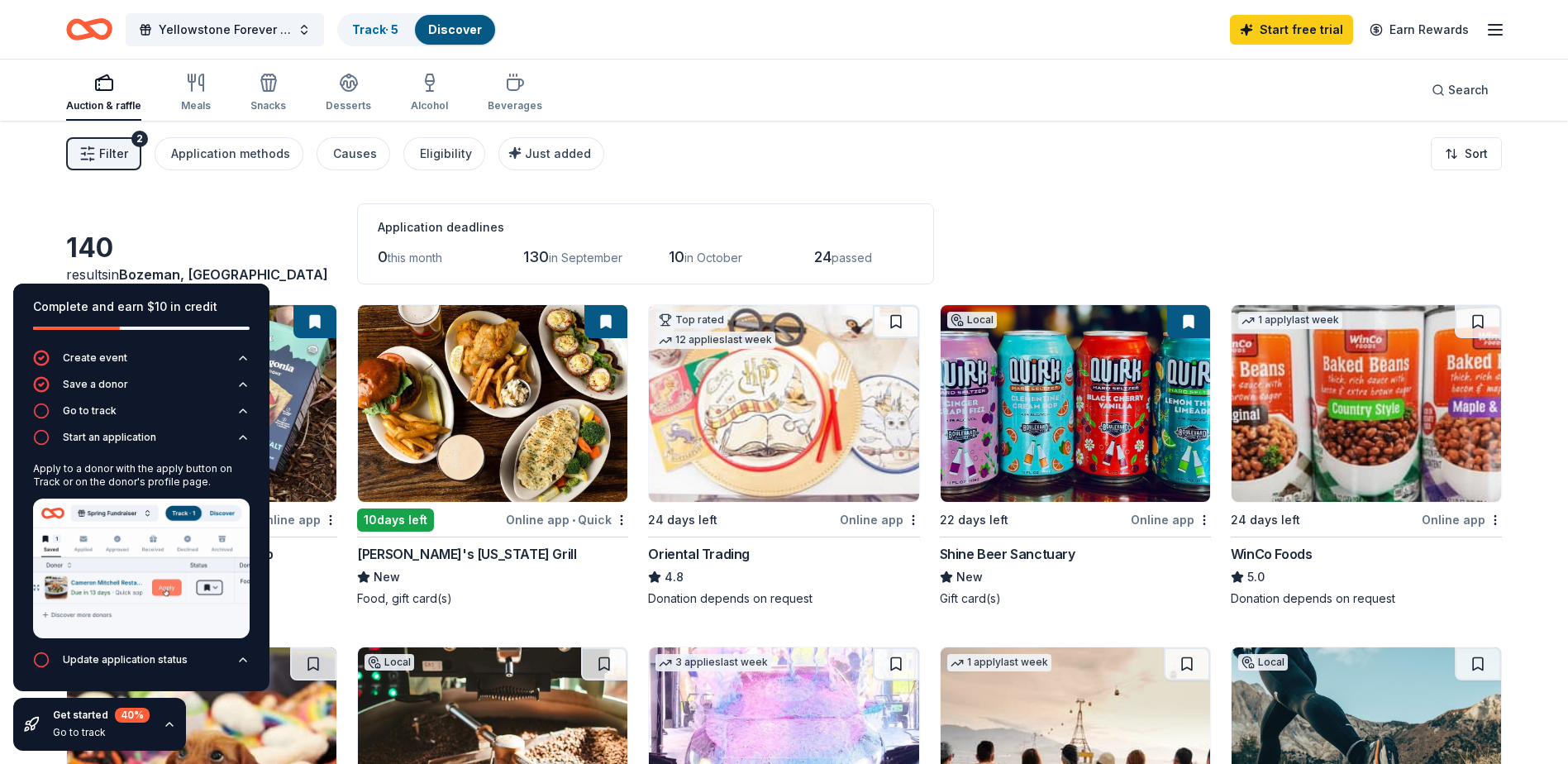
click at [874, 139] on div "Filter 2 Application methods Causes Eligibility Just added Sort" at bounding box center [784, 154] width 1568 height 66
click at [107, 725] on div "Get started 40 % Go to track" at bounding box center [102, 724] width 97 height 33
click at [91, 736] on div "Go to track" at bounding box center [102, 733] width 97 height 14
click at [168, 722] on icon "button" at bounding box center [169, 724] width 14 height 14
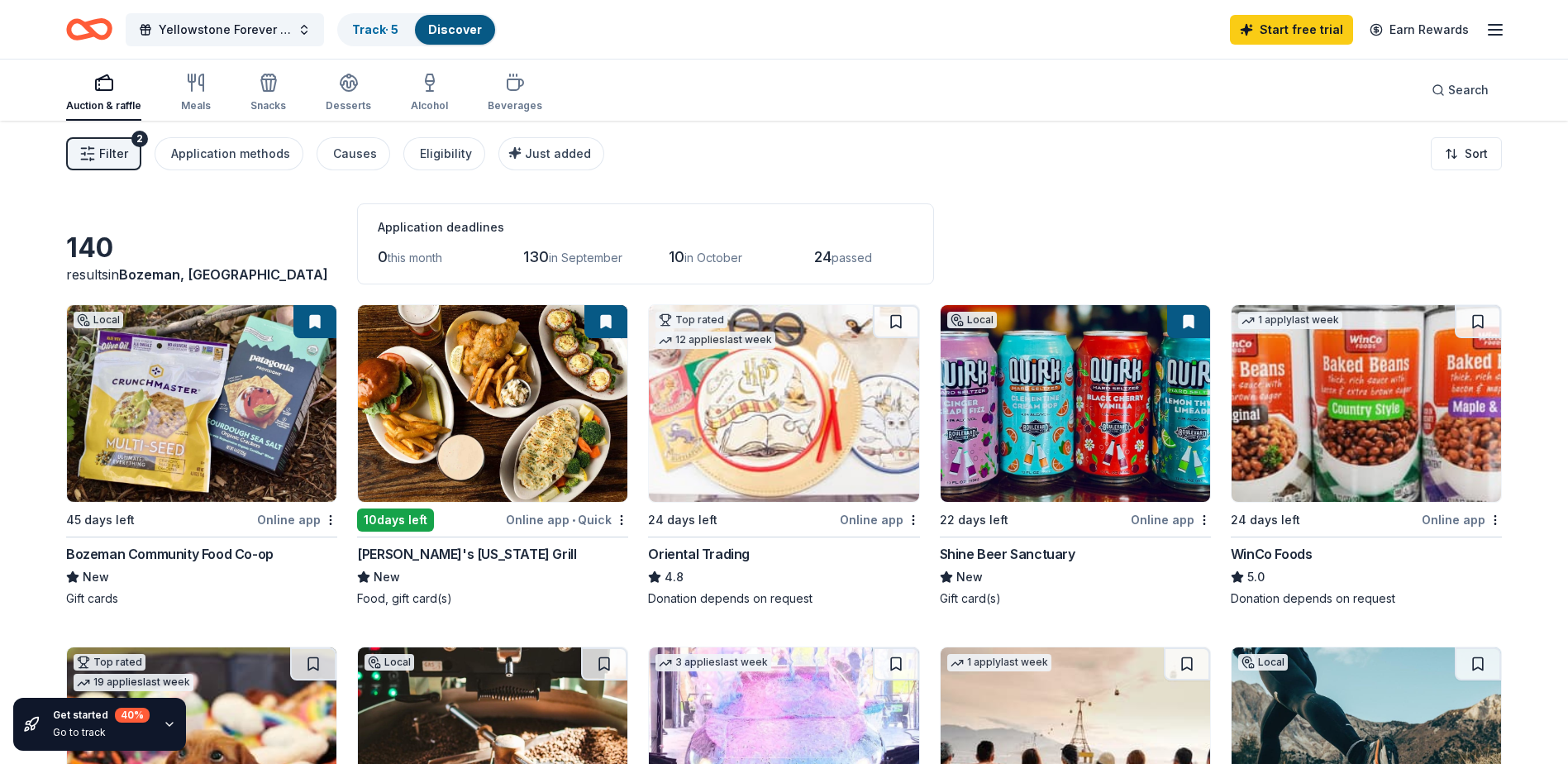
click at [522, 415] on img at bounding box center [492, 402] width 270 height 196
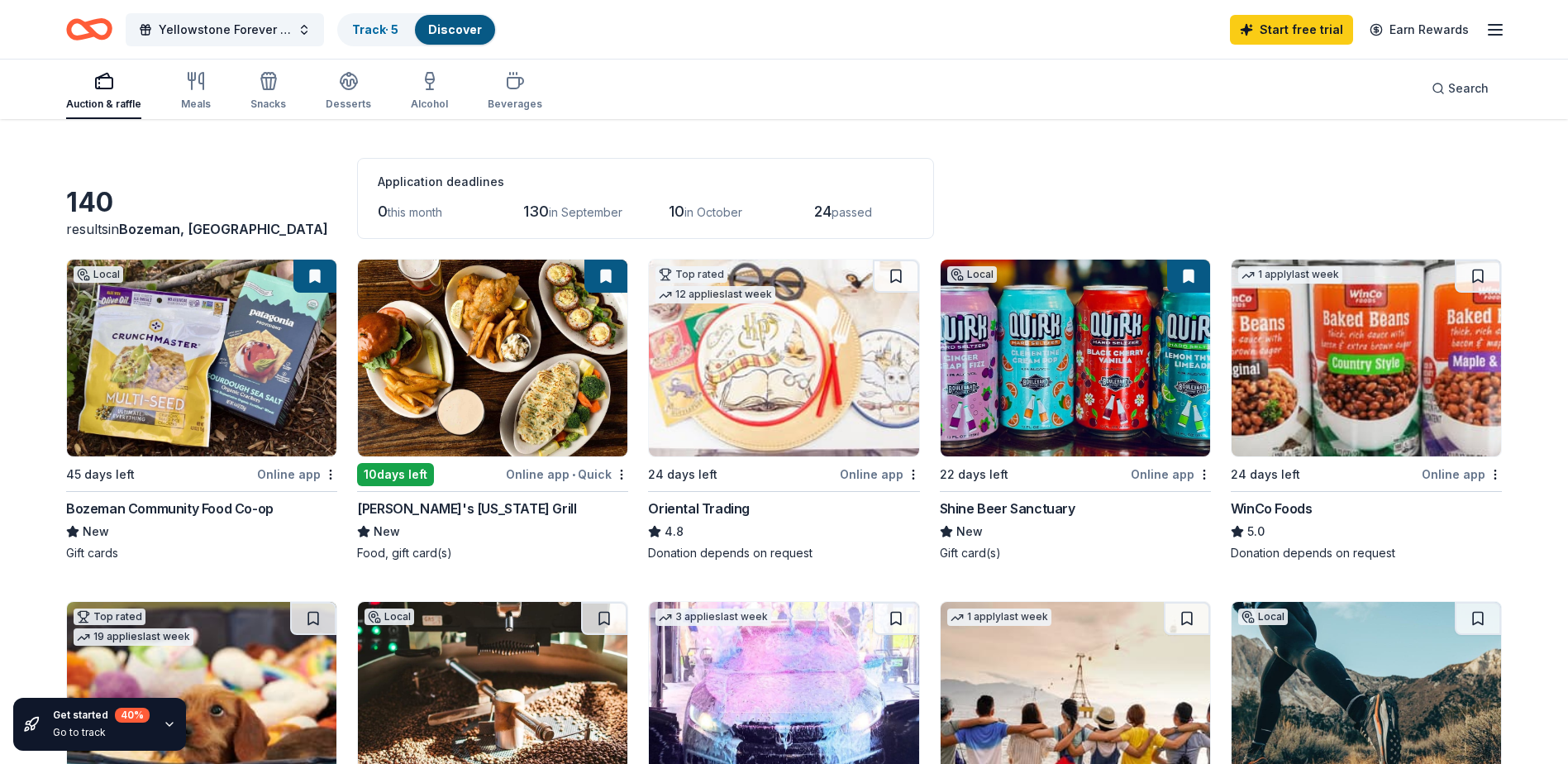
scroll to position [82, 0]
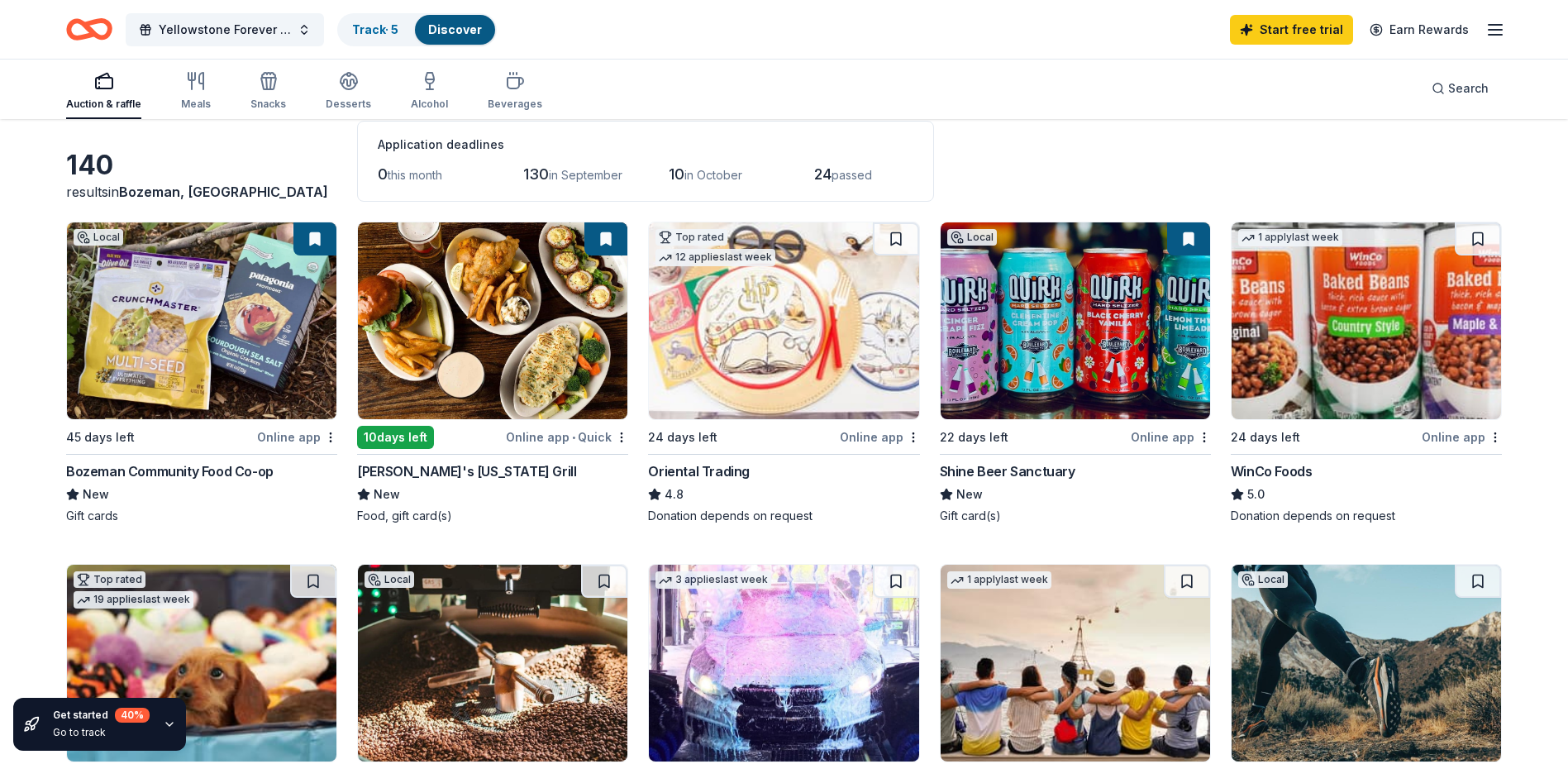
click at [620, 446] on div "Online app • Quick" at bounding box center [566, 436] width 123 height 20
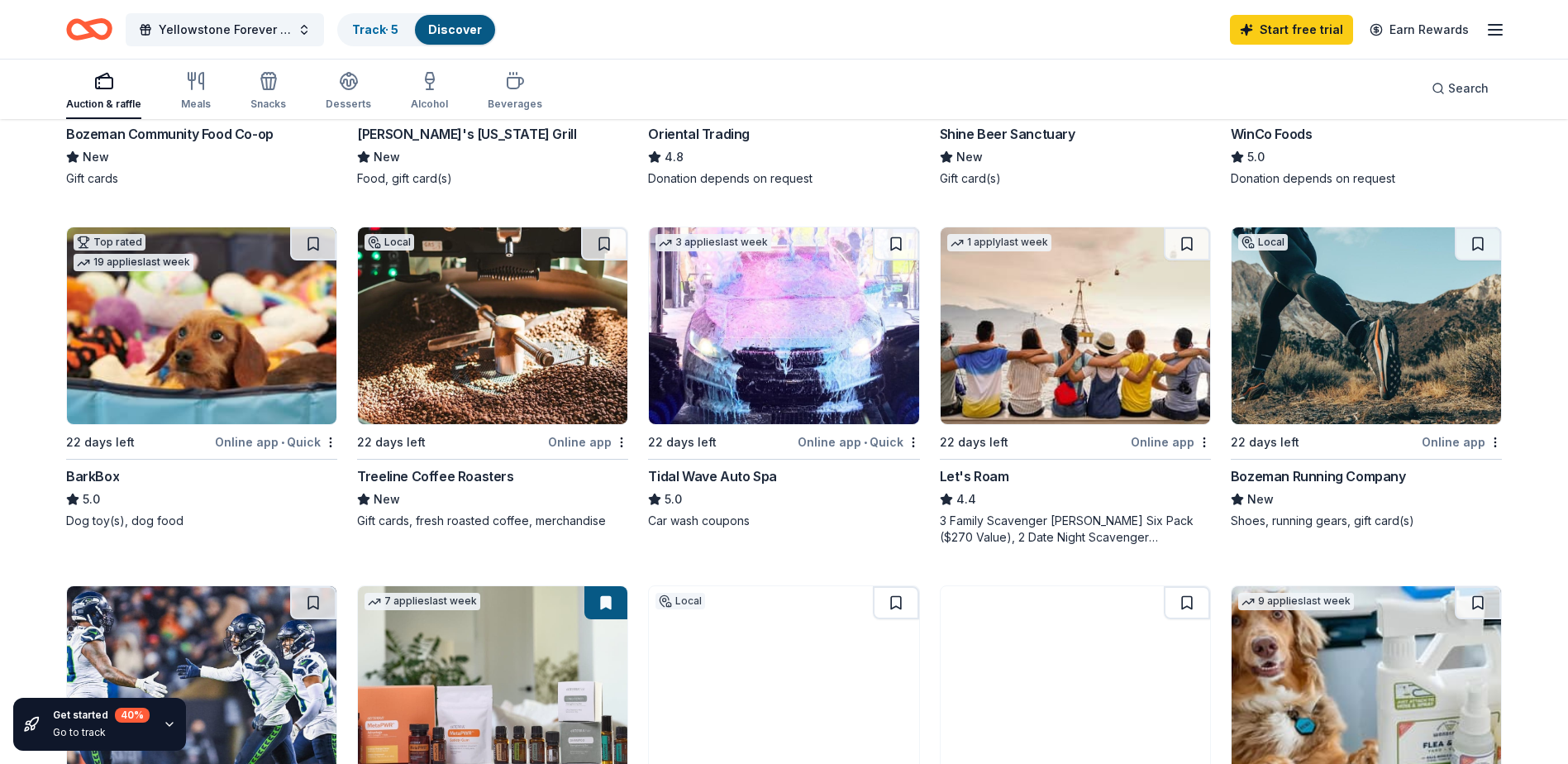
scroll to position [413, 0]
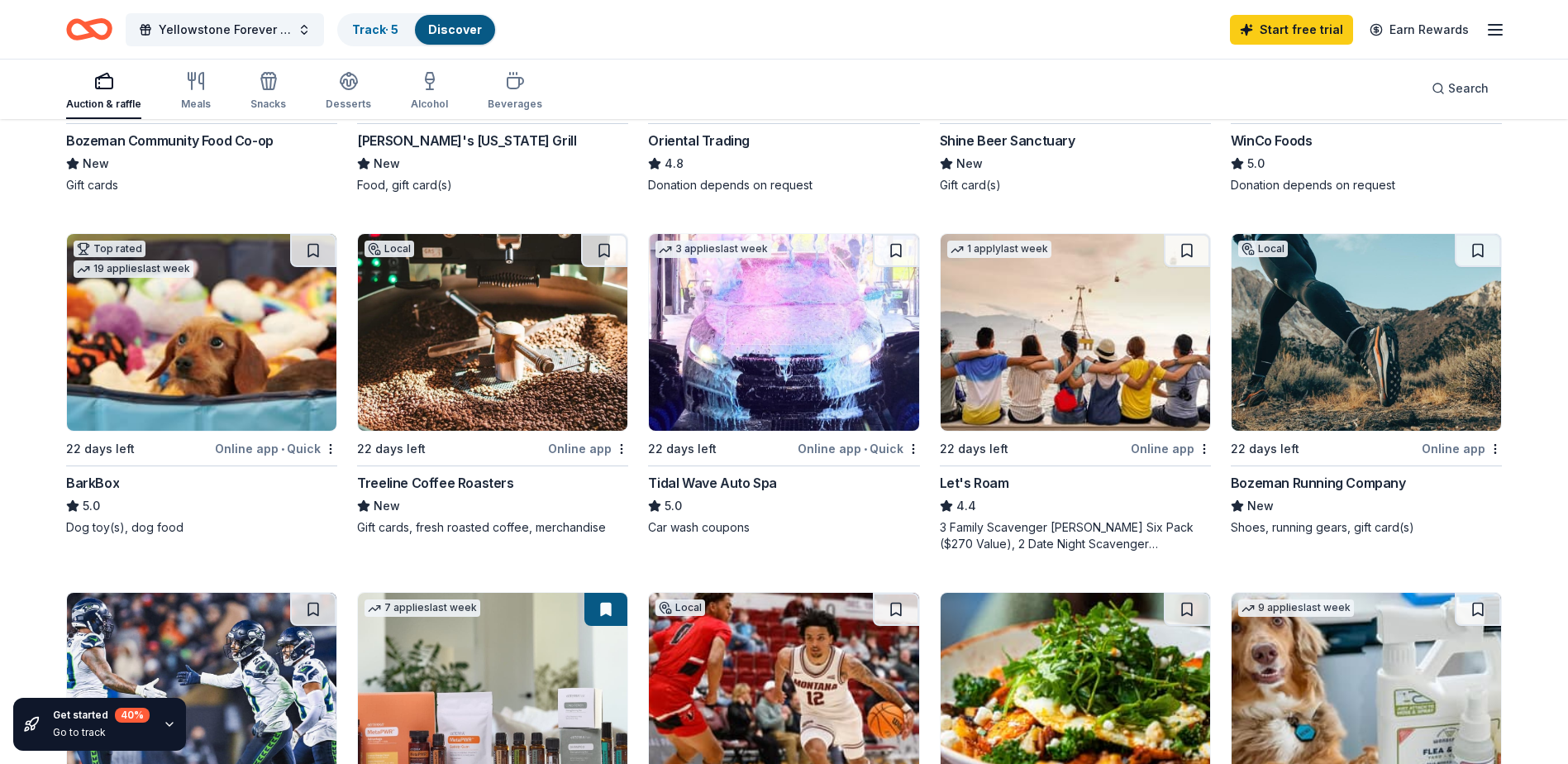
click at [450, 489] on div "Treeline Coffee Roasters" at bounding box center [435, 483] width 157 height 20
click at [1370, 487] on div "Bozeman Running Company" at bounding box center [1318, 483] width 175 height 20
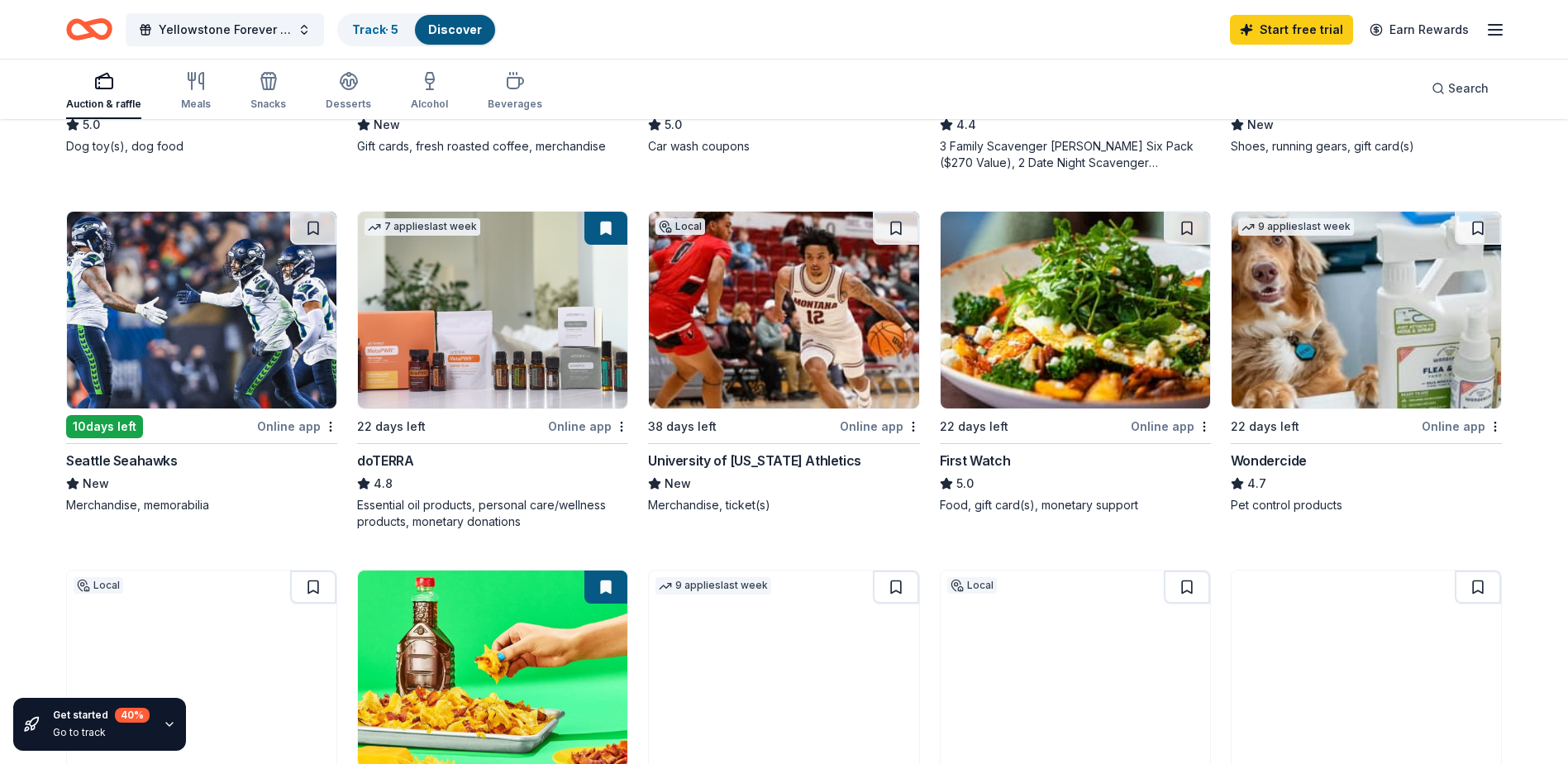
scroll to position [827, 0]
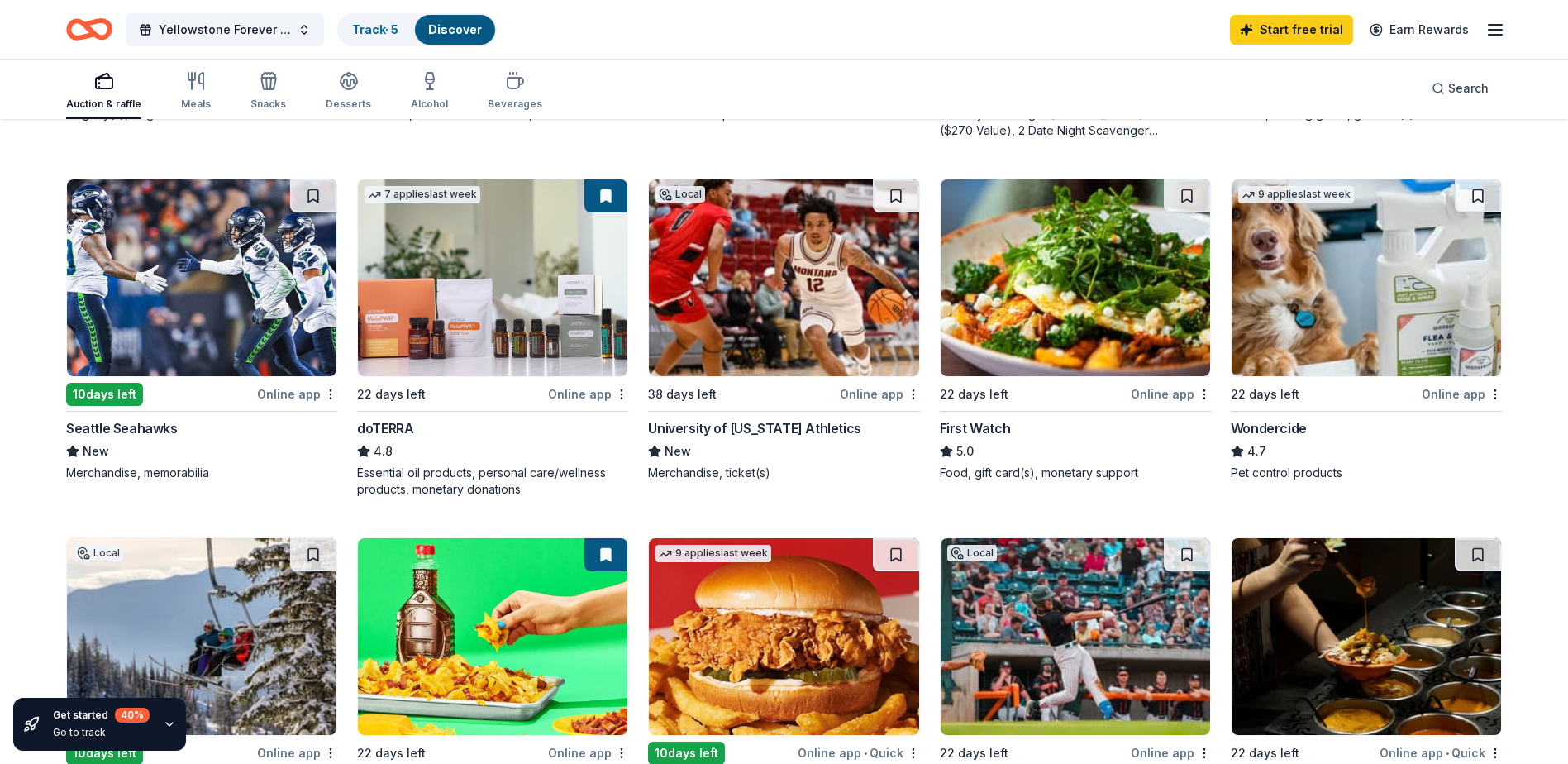
click at [381, 425] on div "doTERRA" at bounding box center [385, 428] width 56 height 20
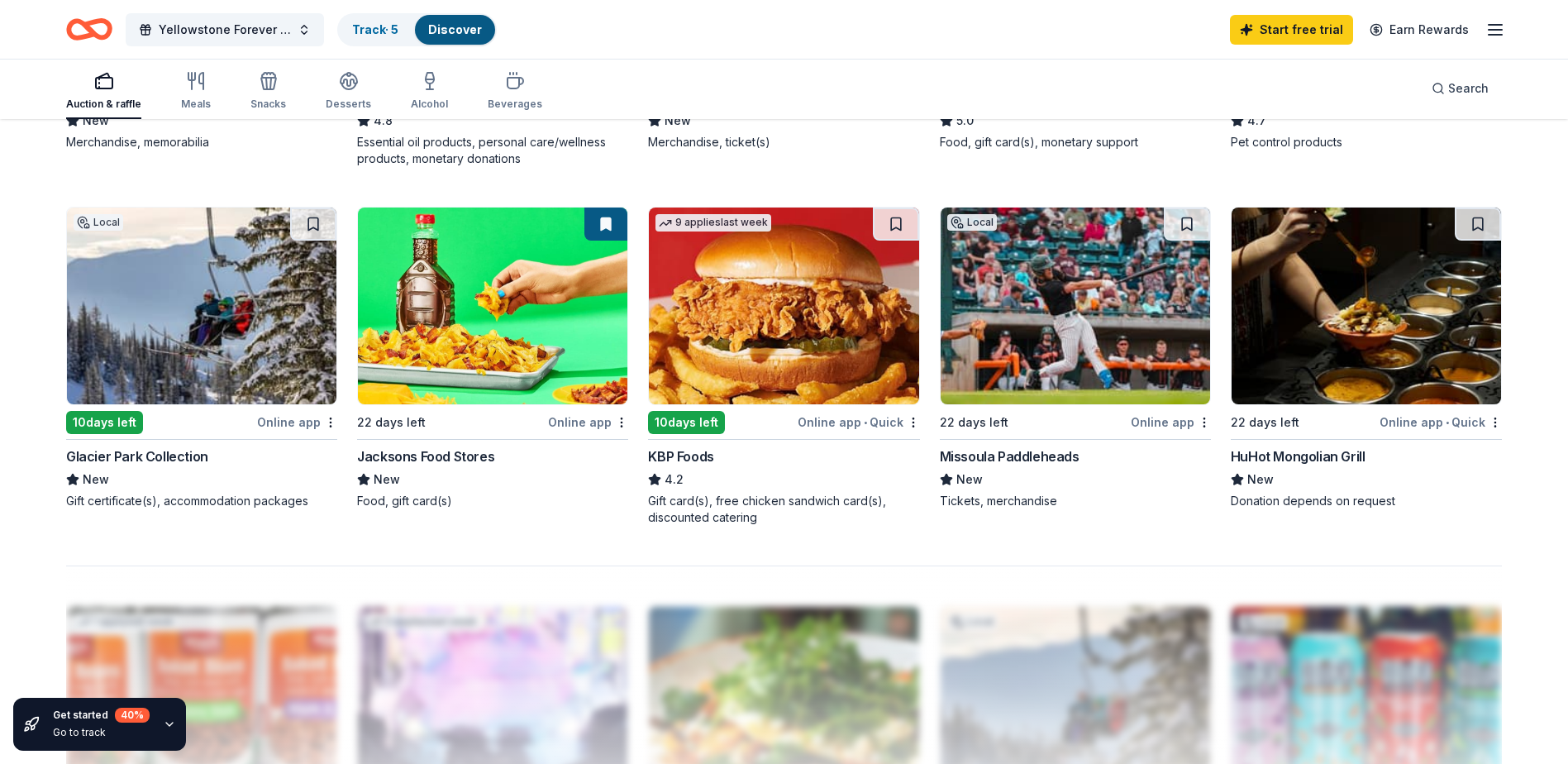
scroll to position [1074, 0]
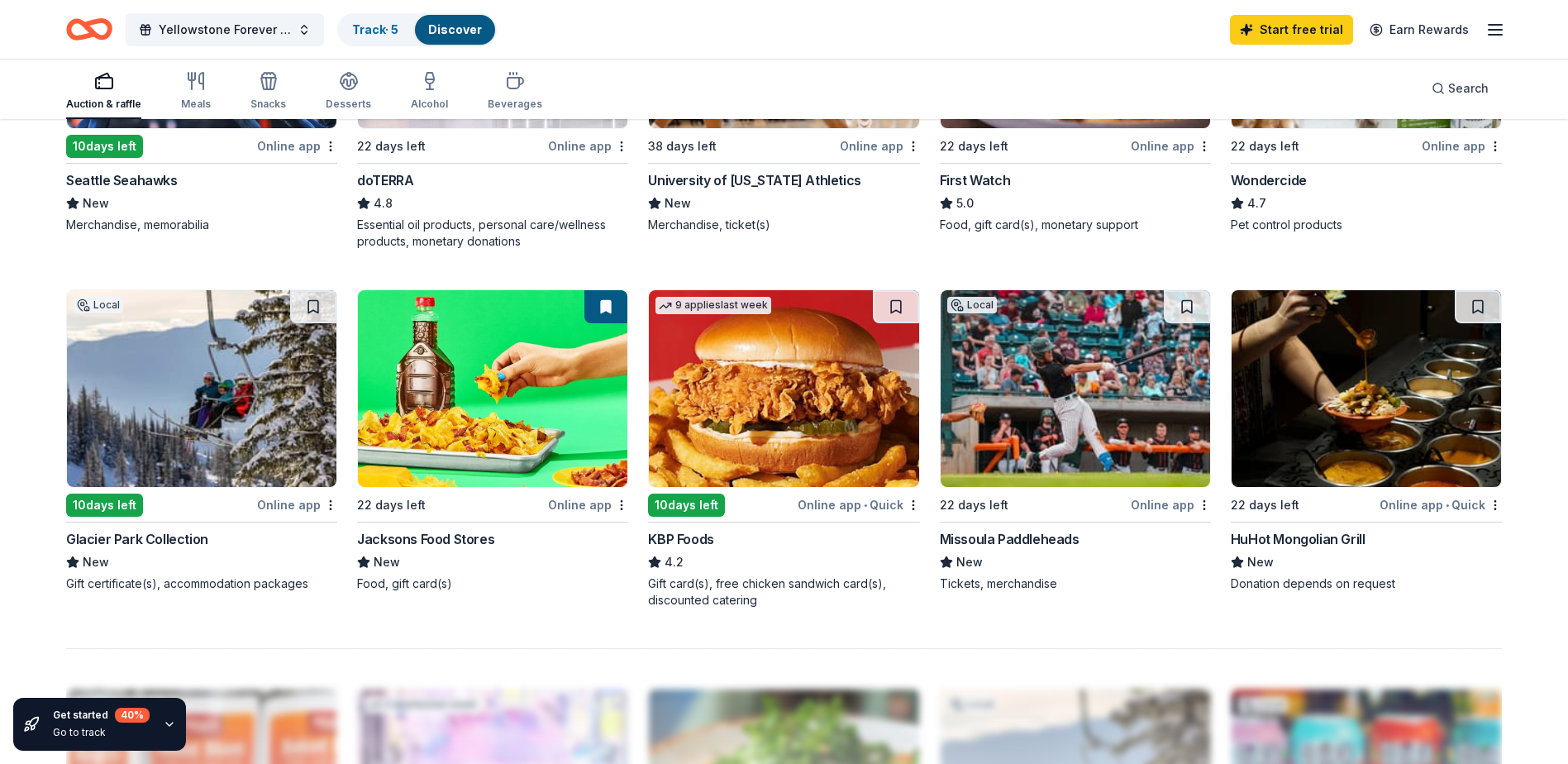
click at [293, 407] on img at bounding box center [201, 388] width 270 height 196
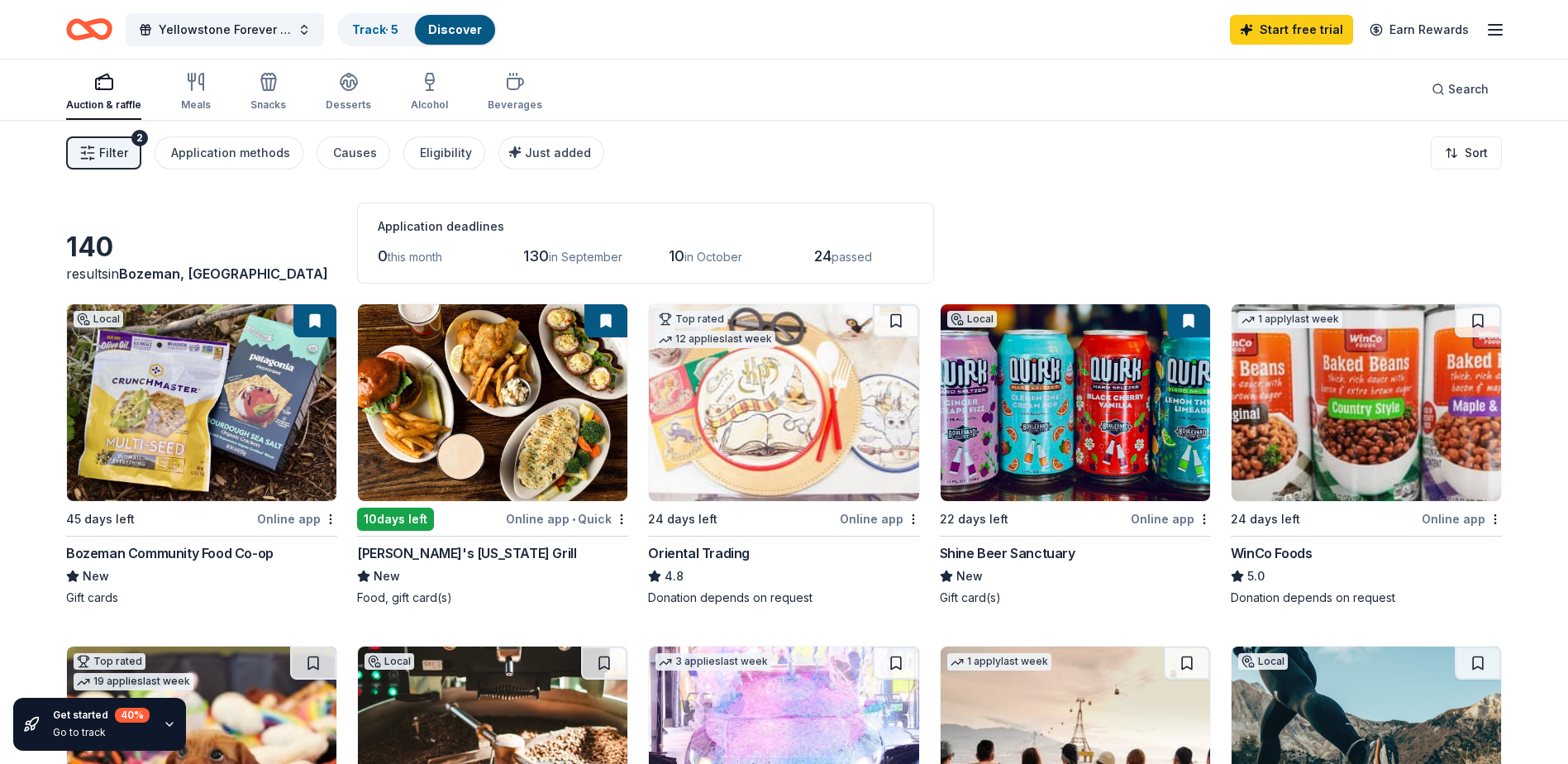
scroll to position [0, 0]
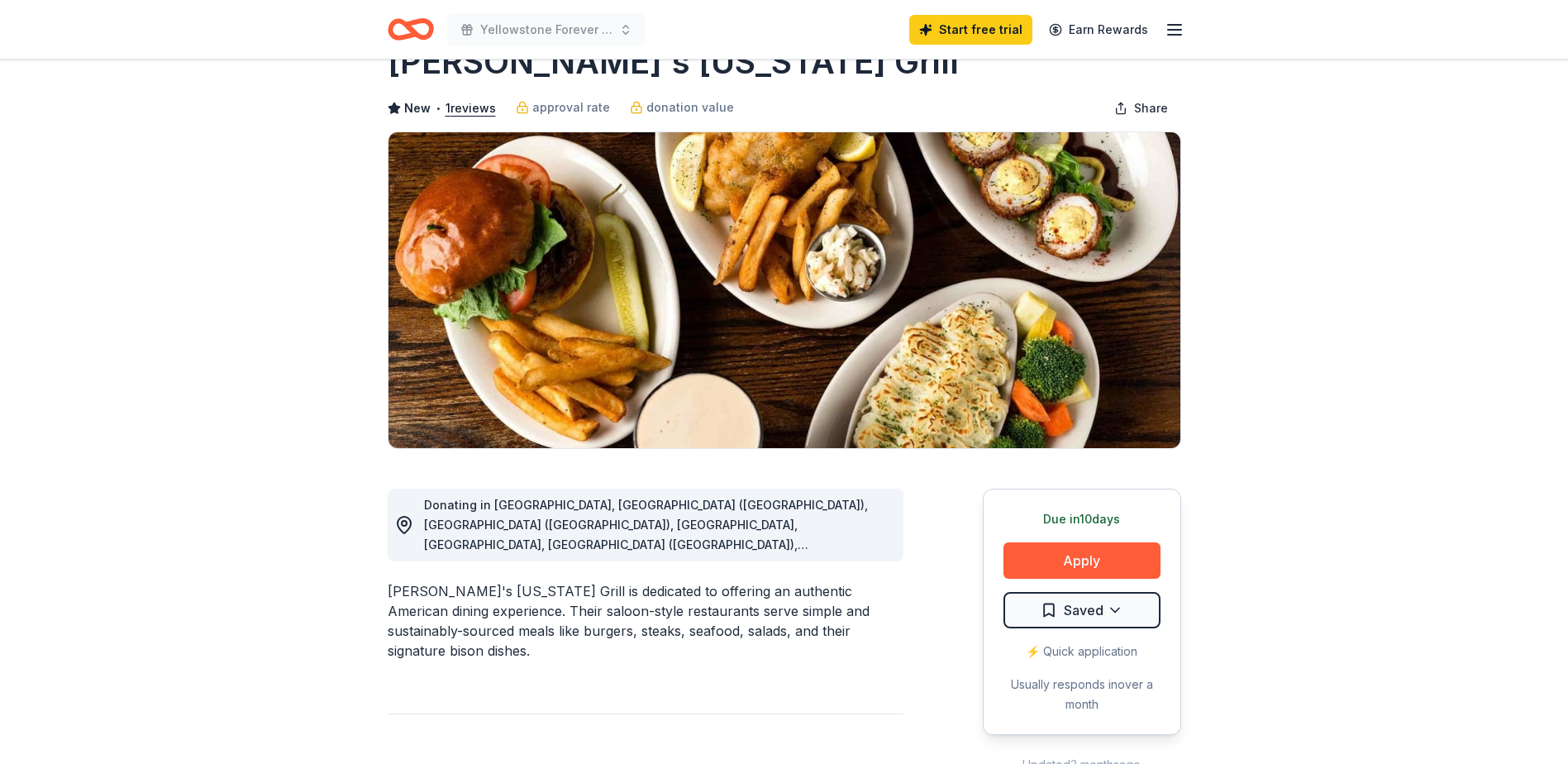
scroll to position [82, 0]
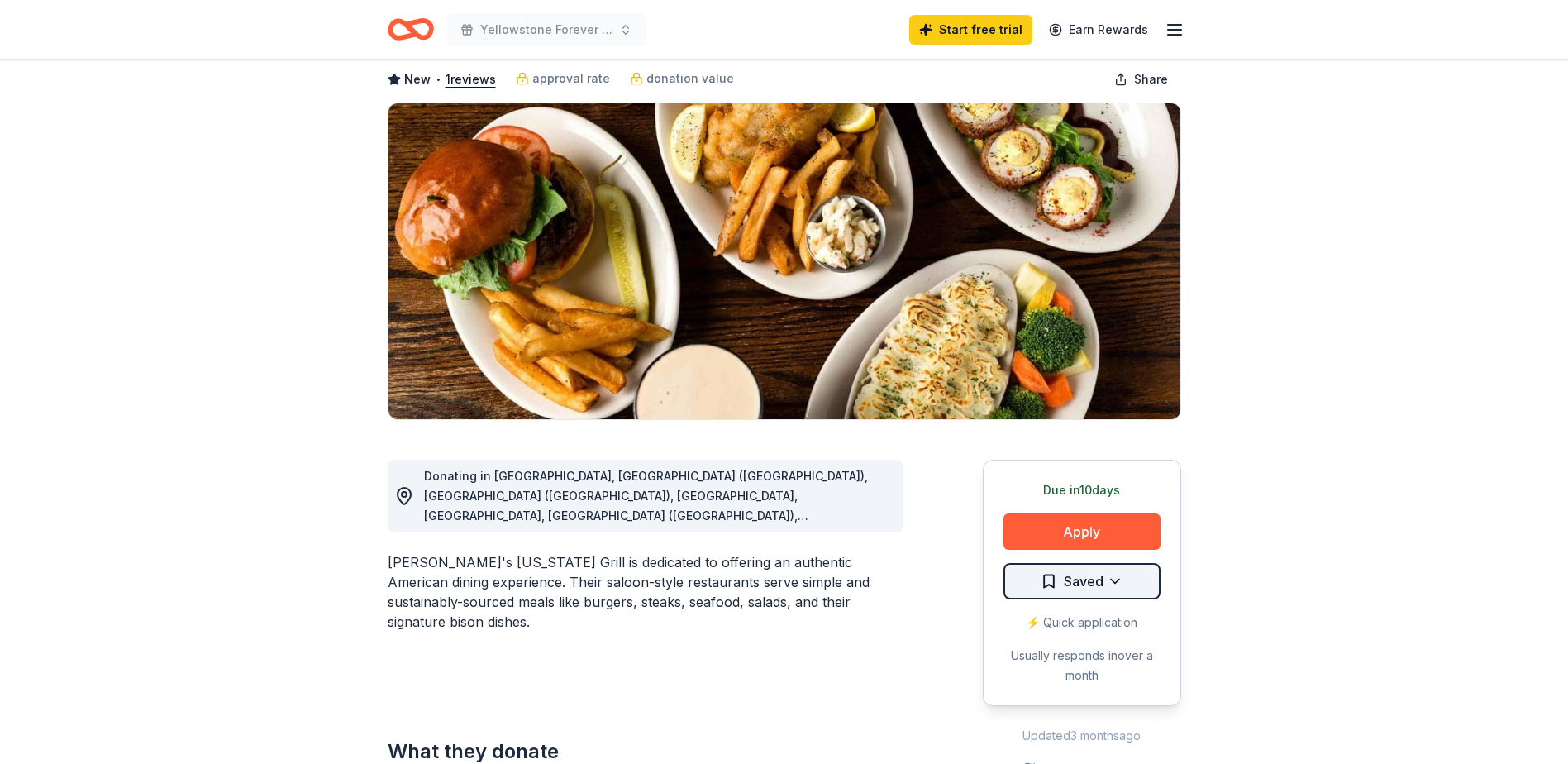
click at [1127, 585] on html "Yellowstone Forever Society Gathering and Fundraiser Start free trial Earn Rewa…" at bounding box center [784, 300] width 1568 height 764
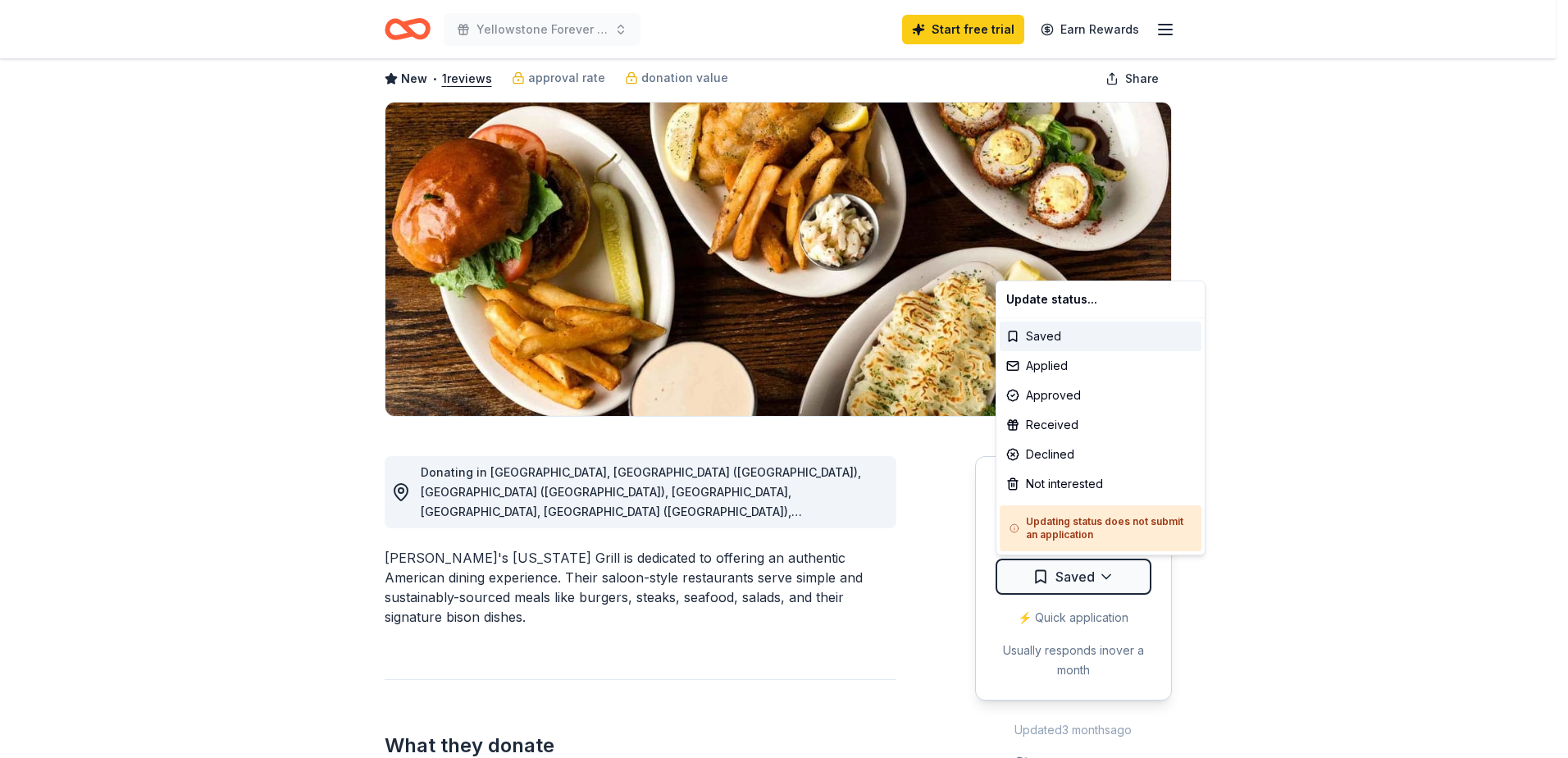
click at [1323, 419] on html "Yellowstone Forever Society Gathering and Fundraiser Start free trial Earn Rewa…" at bounding box center [784, 297] width 1568 height 758
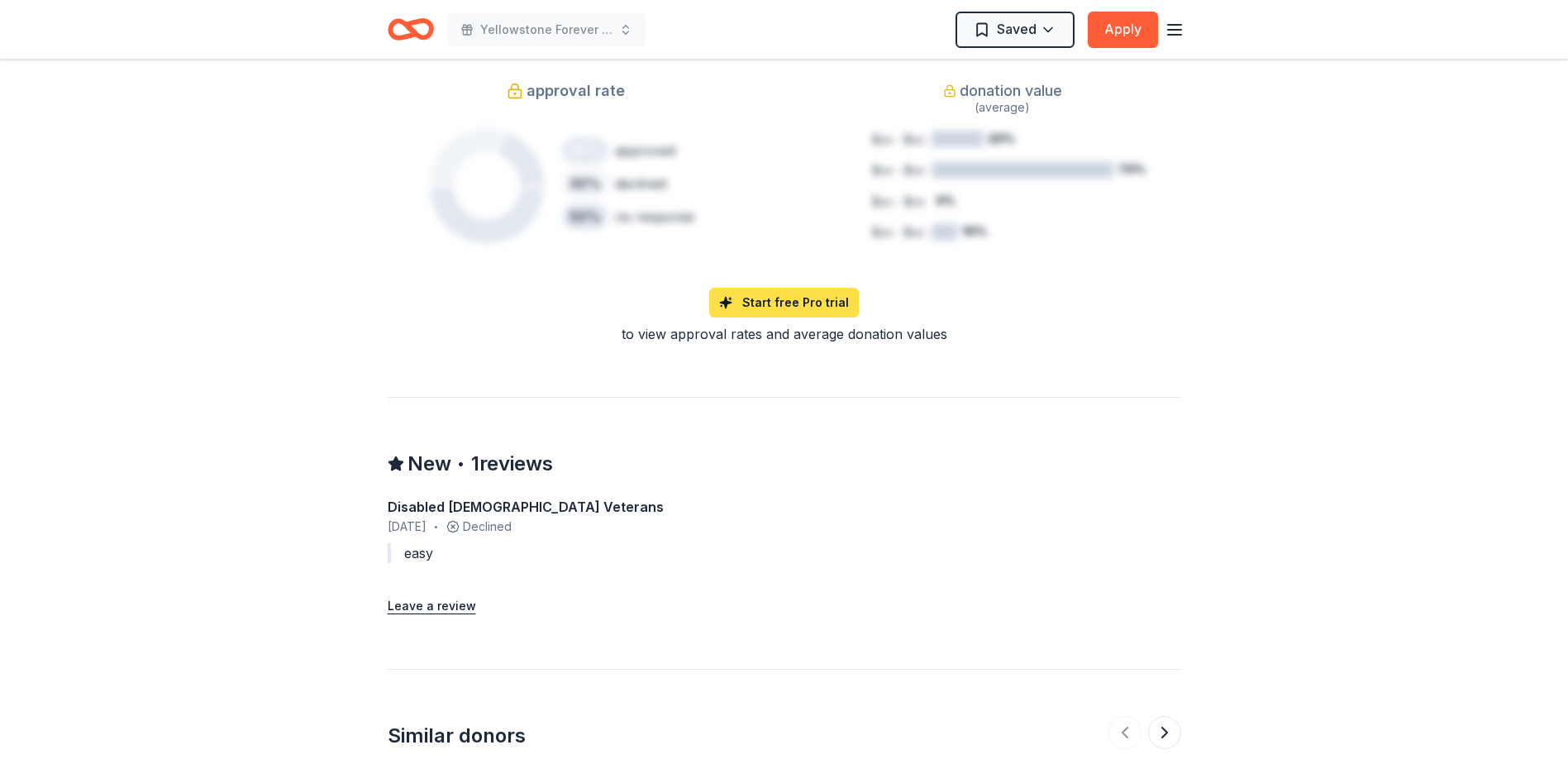
scroll to position [1240, 0]
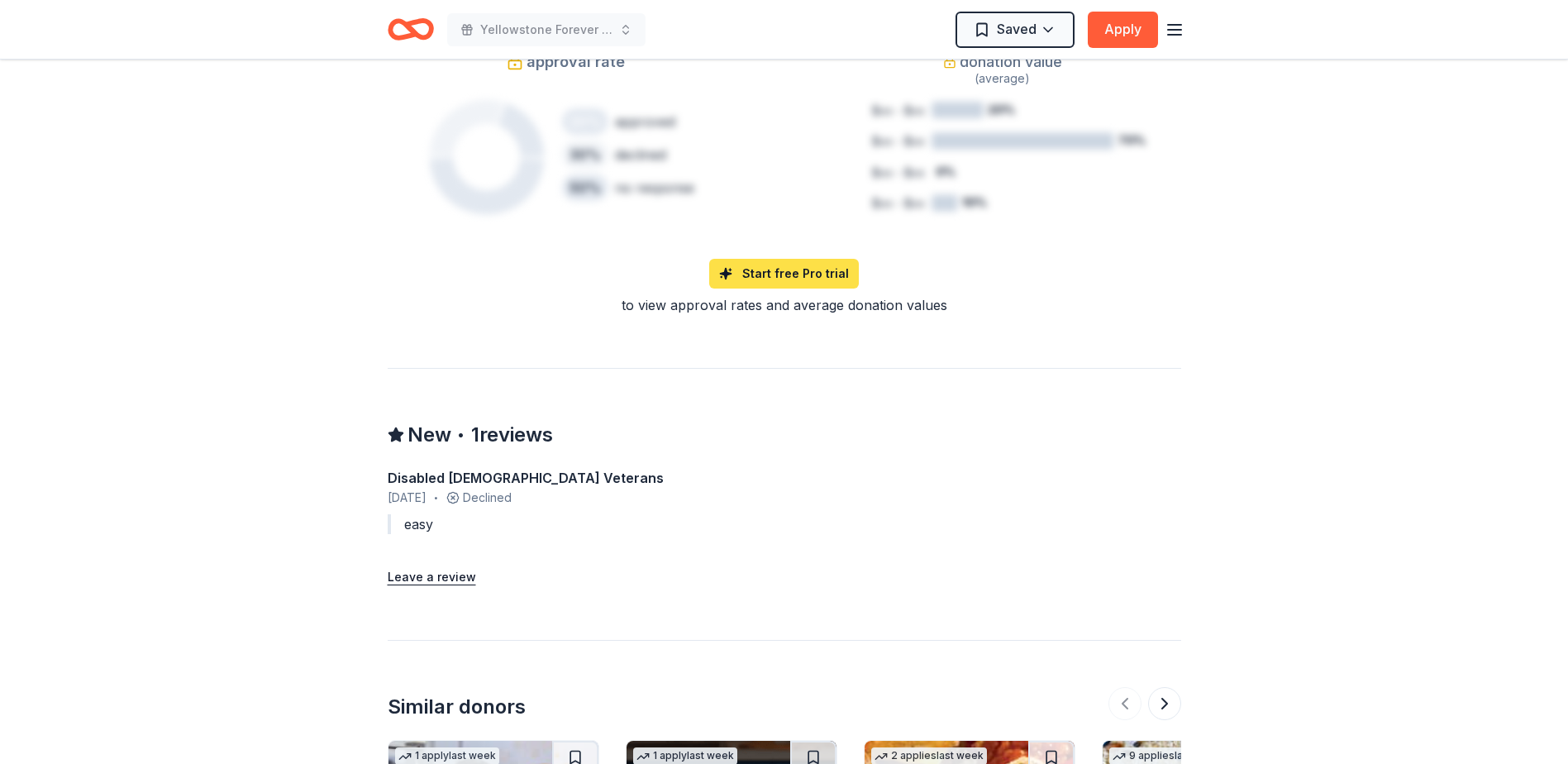
click at [809, 259] on link "Start free Pro trial" at bounding box center [784, 274] width 150 height 30
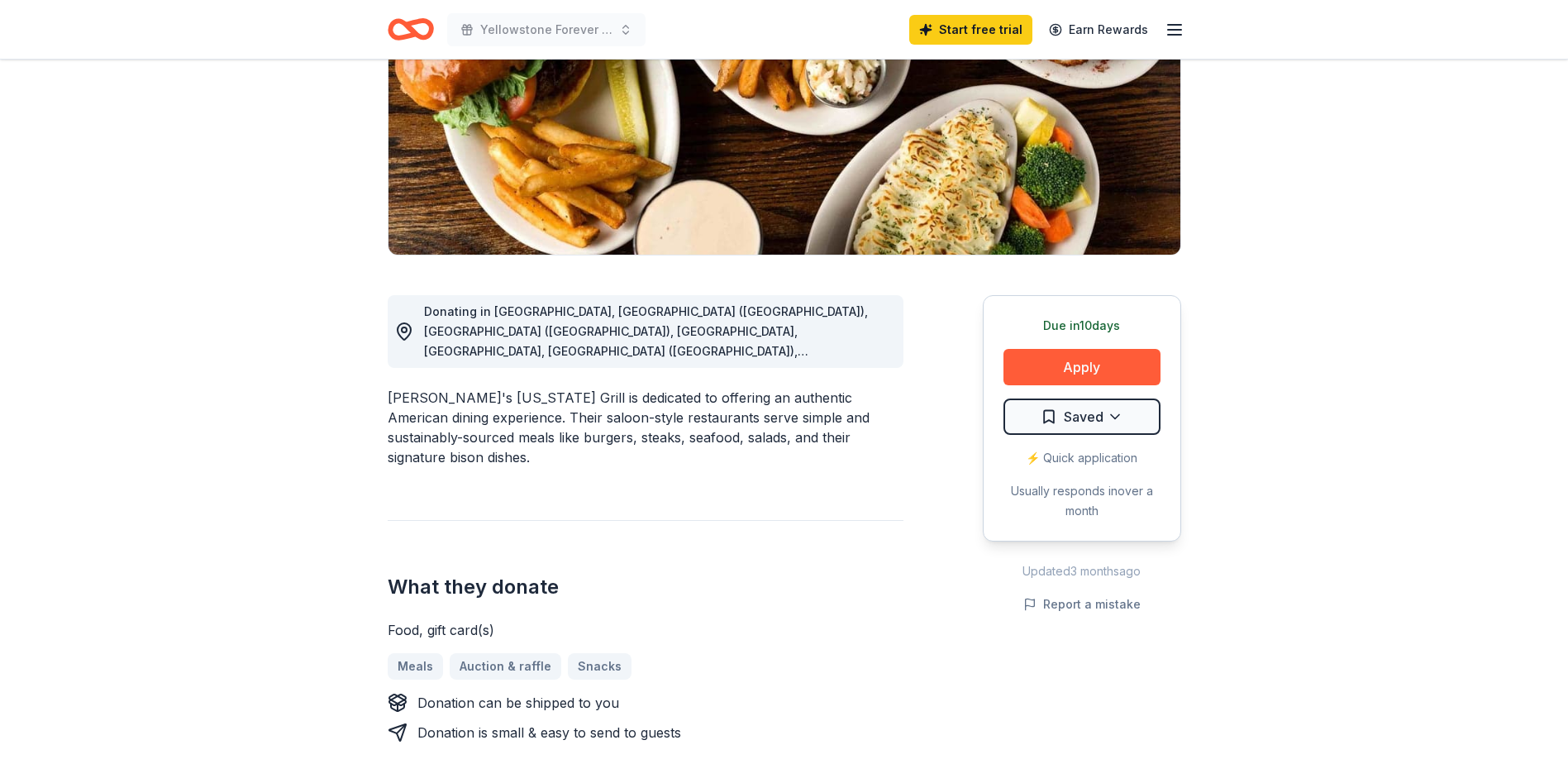
scroll to position [0, 0]
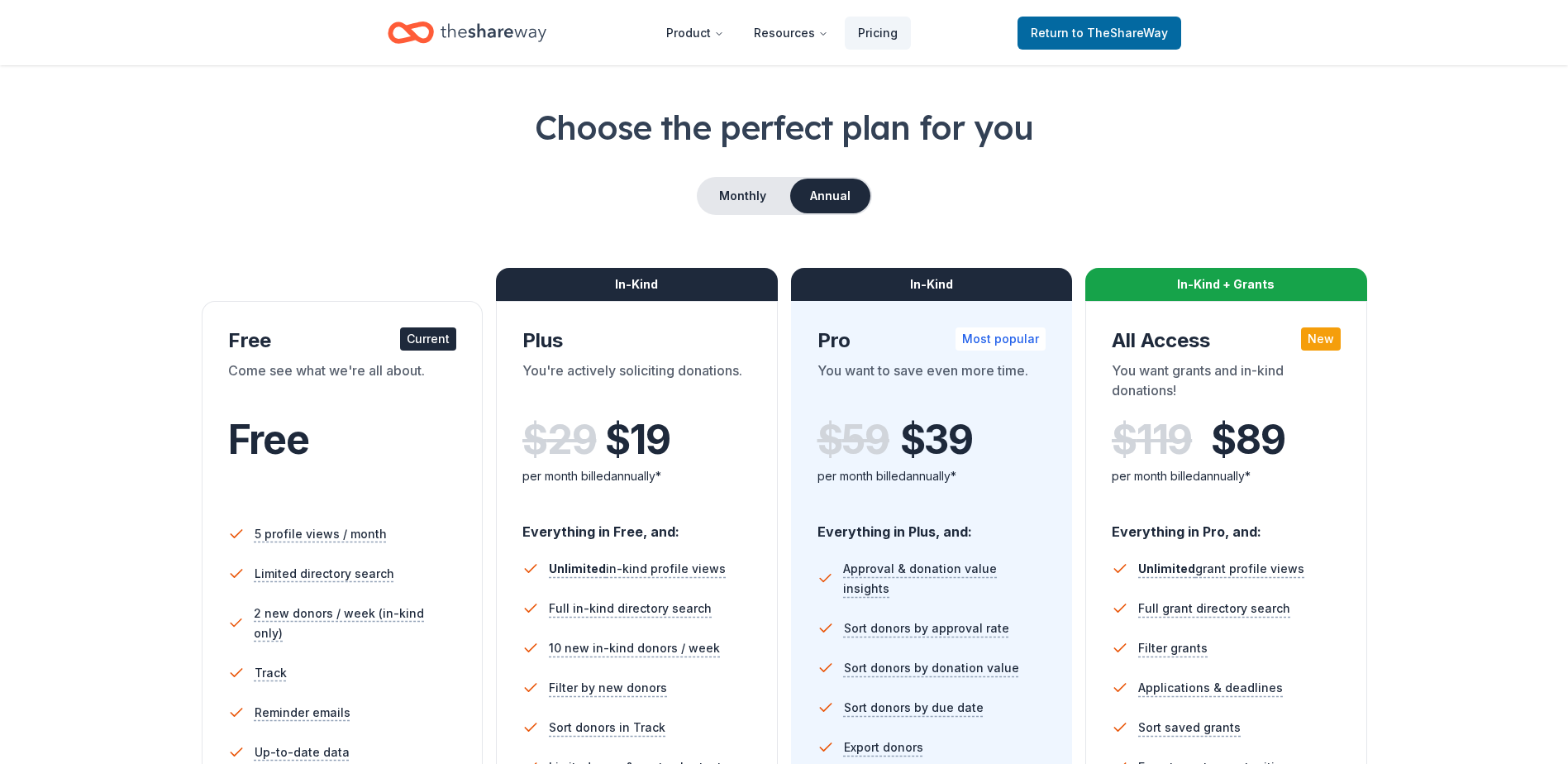
scroll to position [82, 0]
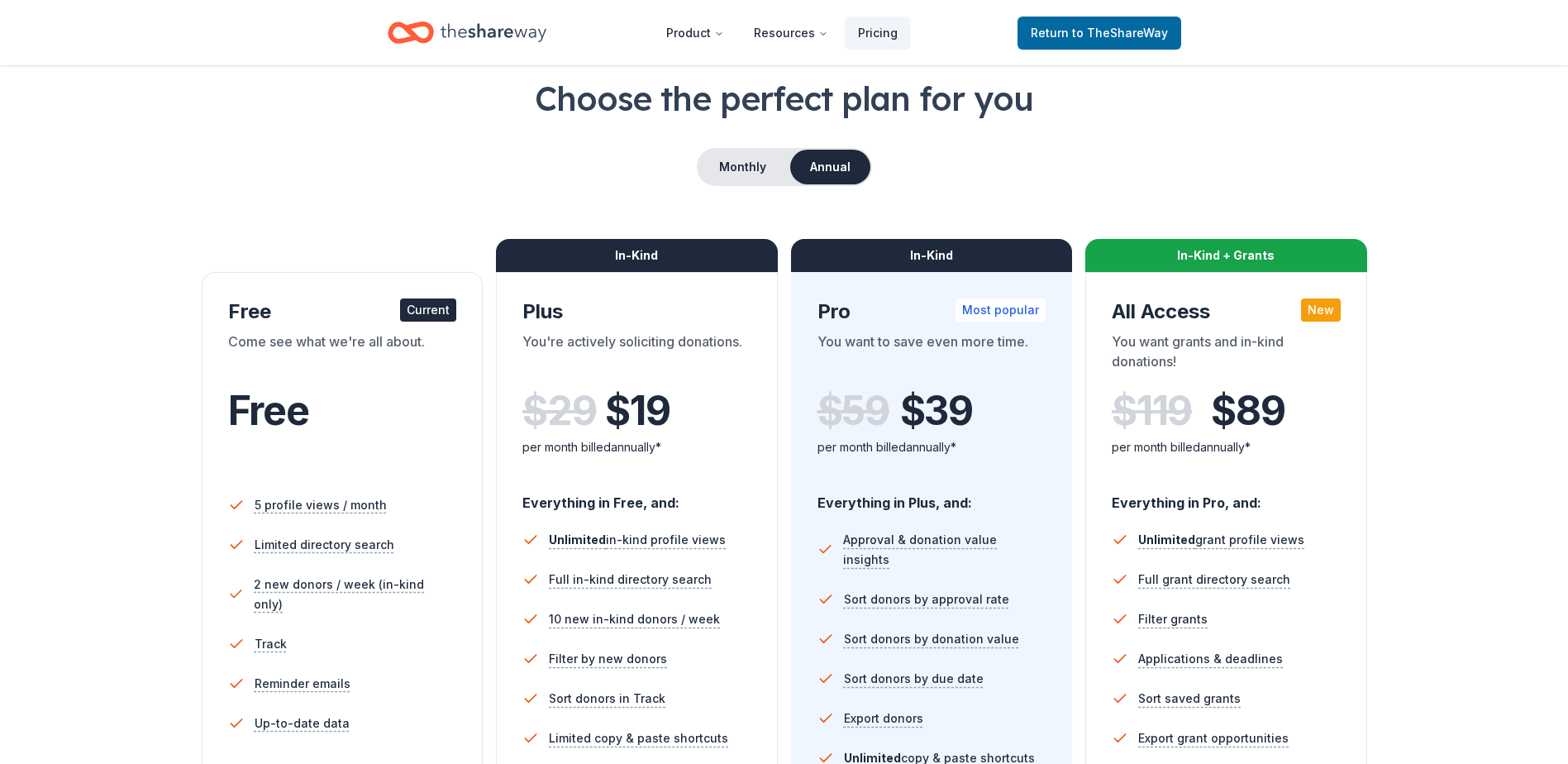
click at [240, 308] on div "Free Current" at bounding box center [342, 311] width 229 height 26
click at [763, 152] on button "Monthly" at bounding box center [741, 167] width 88 height 35
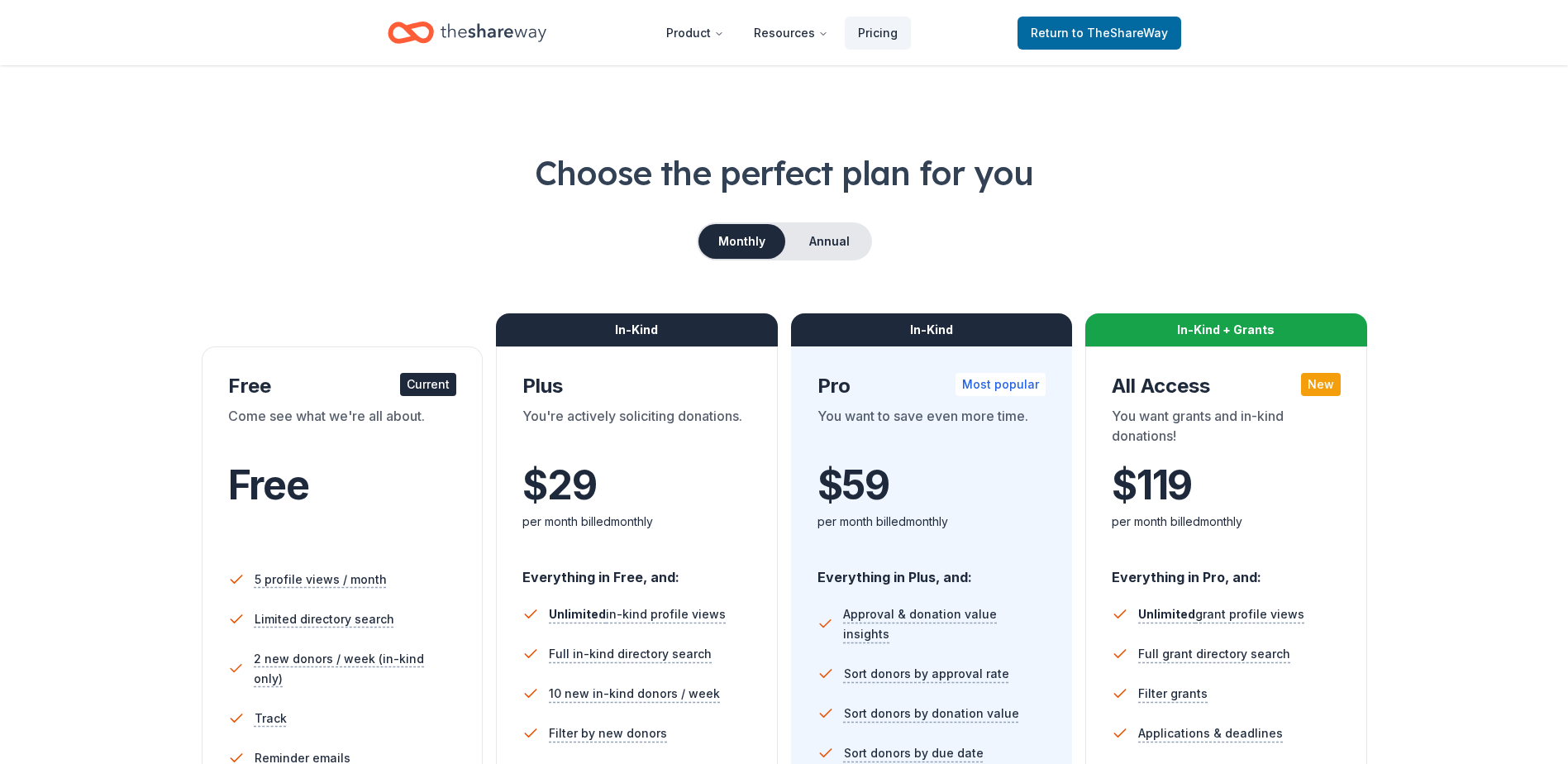
scroll to position [0, 0]
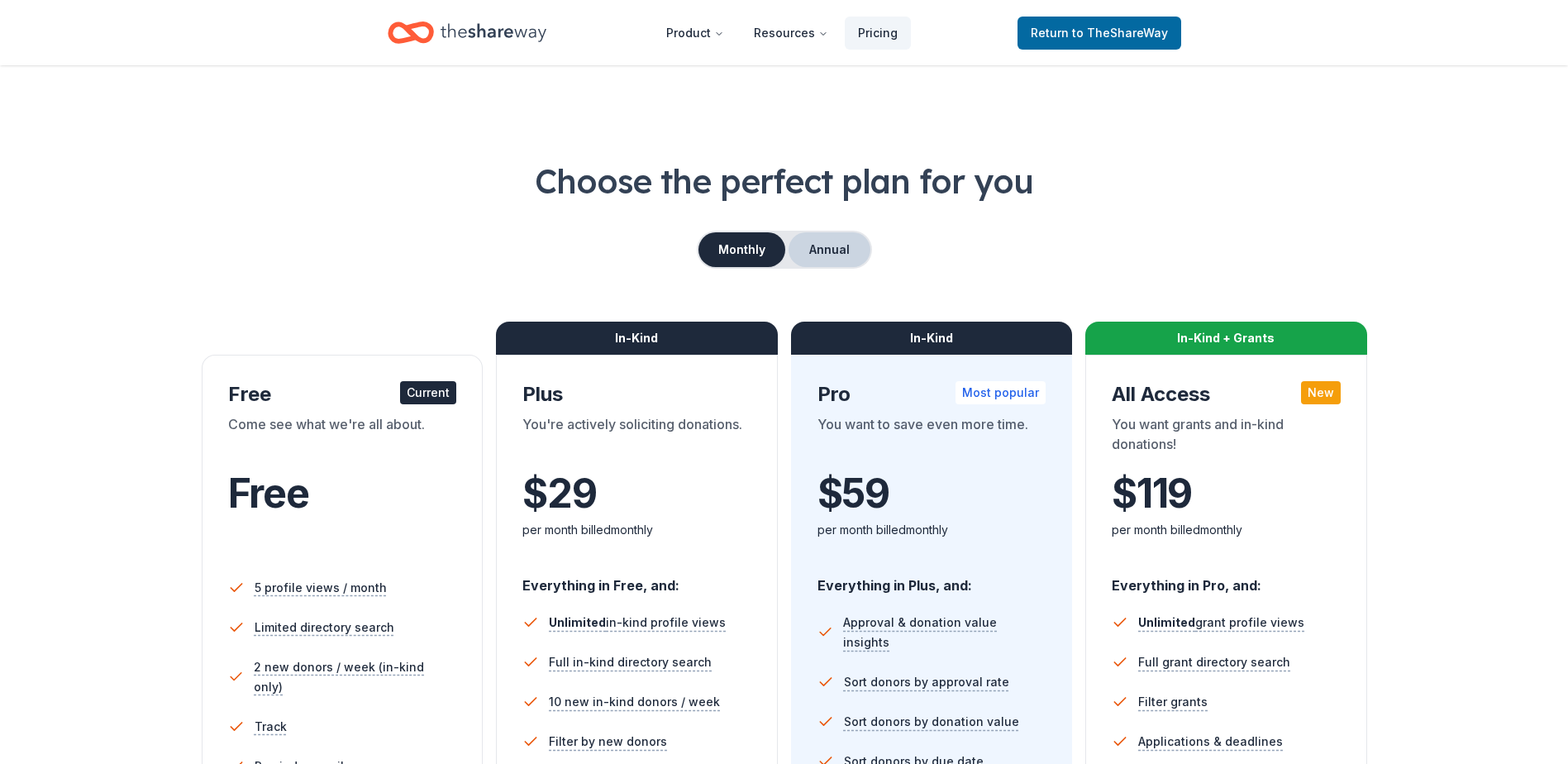
click at [825, 254] on button "Annual" at bounding box center [829, 250] width 82 height 35
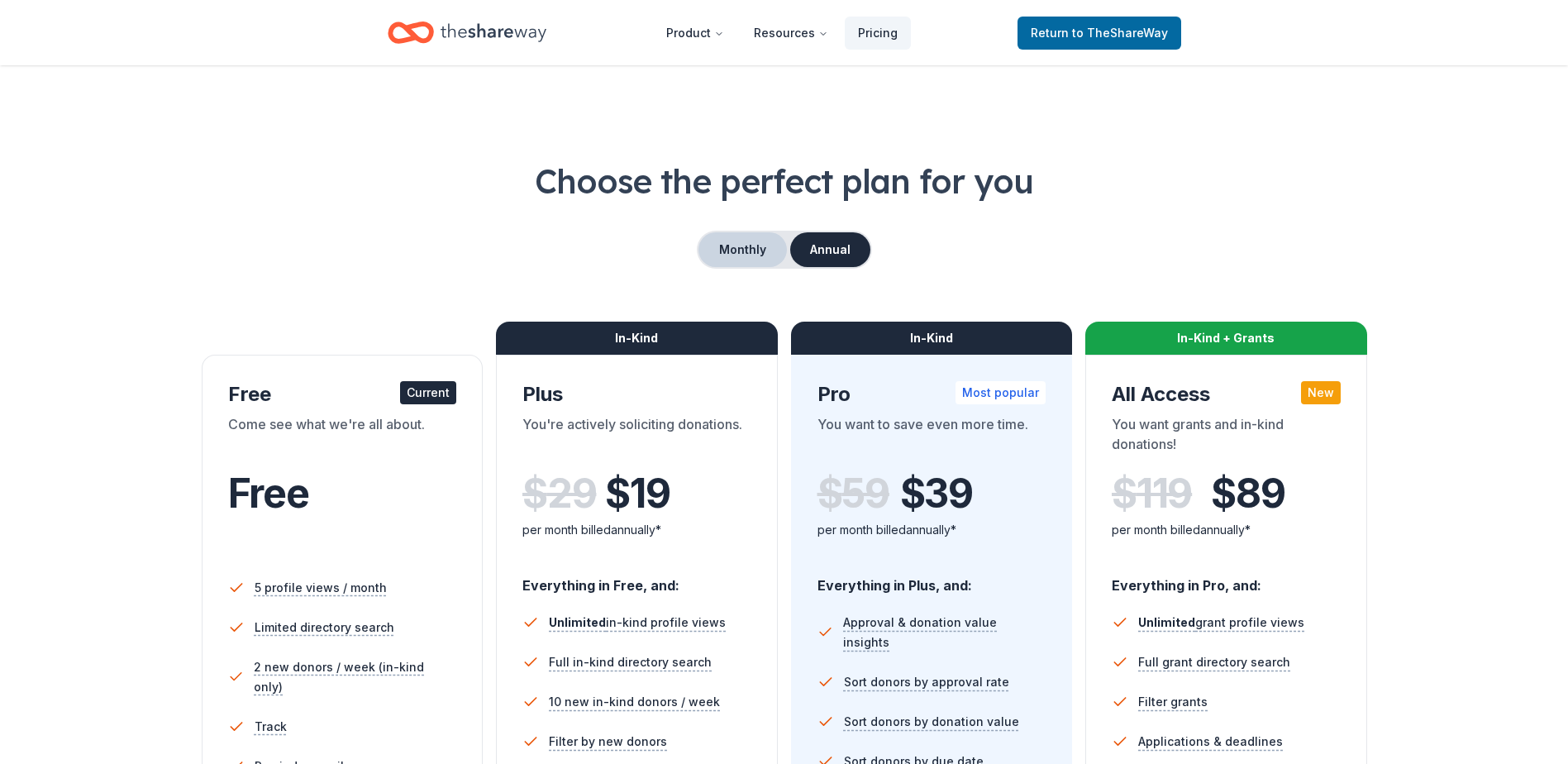
click at [752, 258] on button "Monthly" at bounding box center [741, 250] width 88 height 35
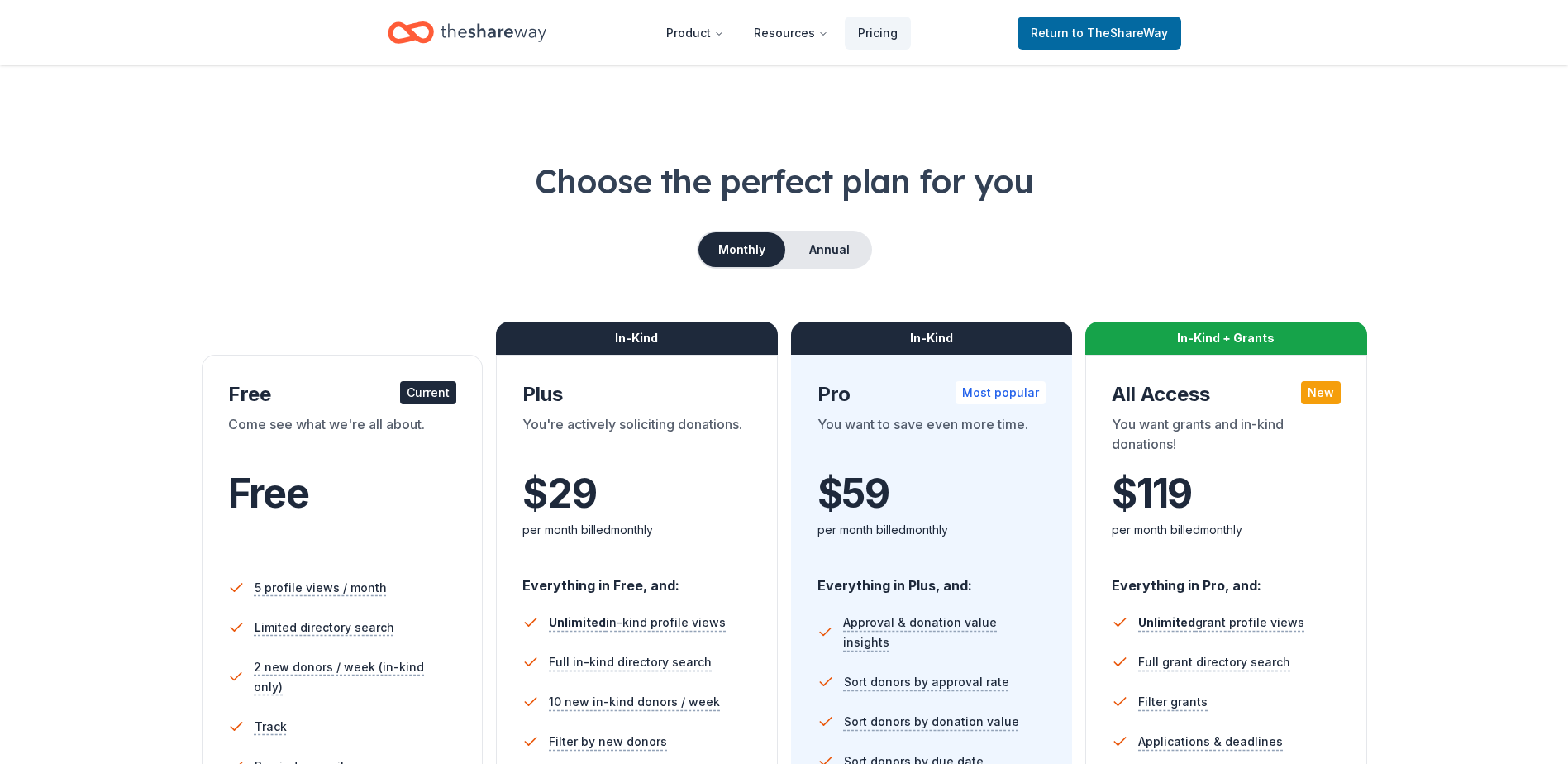
click at [825, 223] on div "Choose the perfect plan for you Monthly Annual Free Current Come see what we're…" at bounding box center [783, 562] width 1436 height 808
click at [817, 245] on button "Annual" at bounding box center [829, 250] width 82 height 35
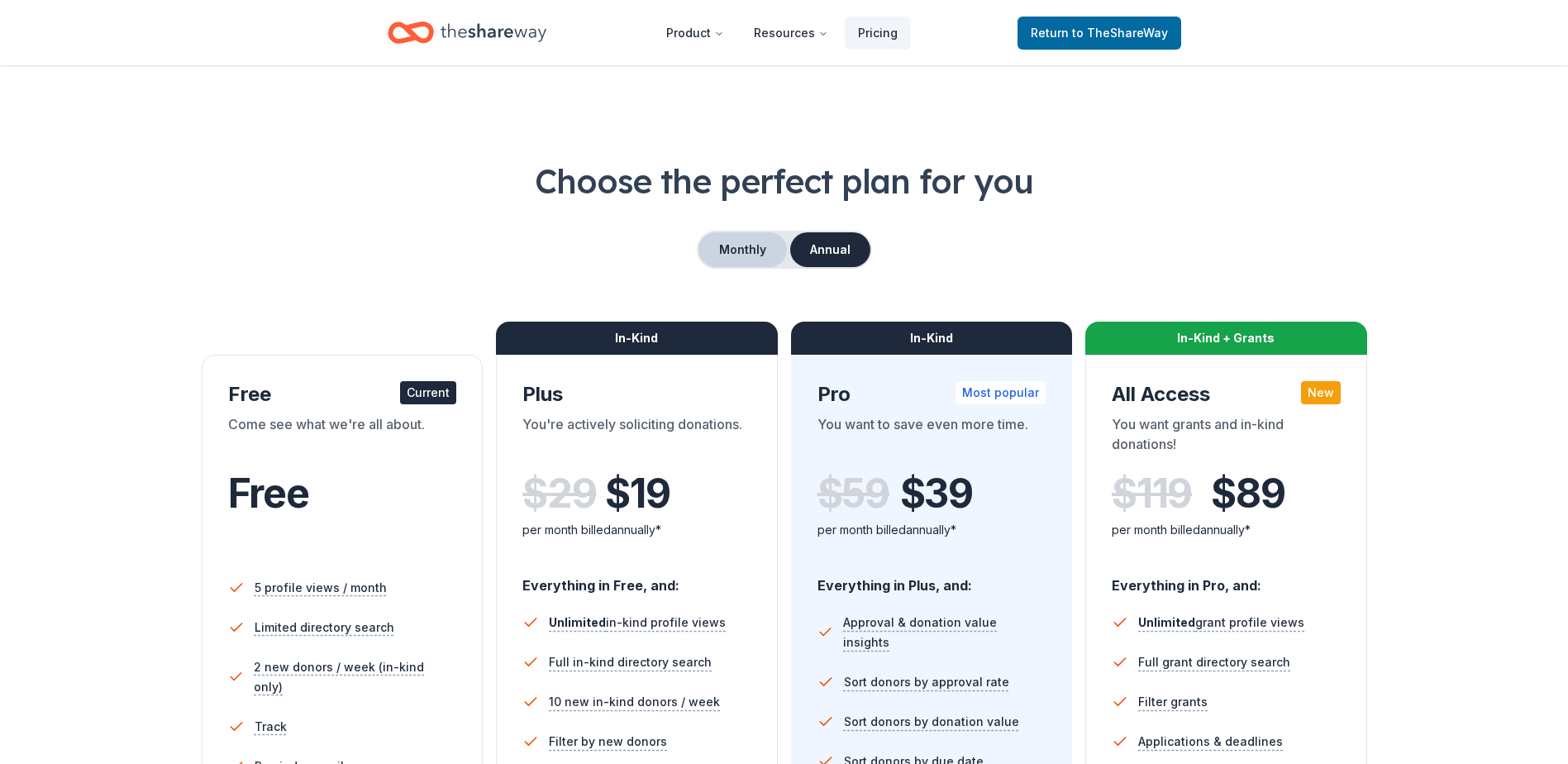
click at [755, 245] on button "Monthly" at bounding box center [741, 250] width 88 height 35
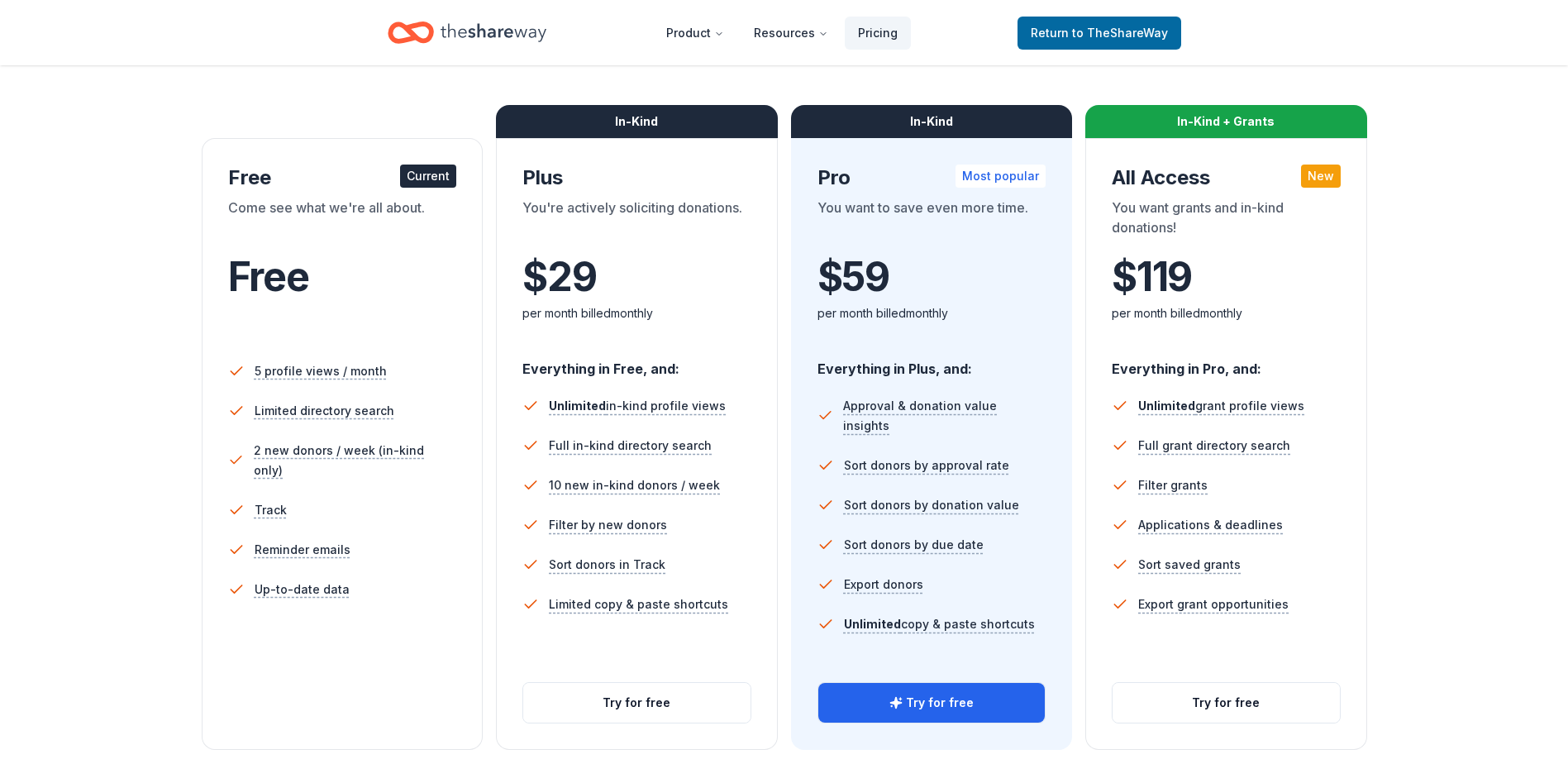
scroll to position [248, 0]
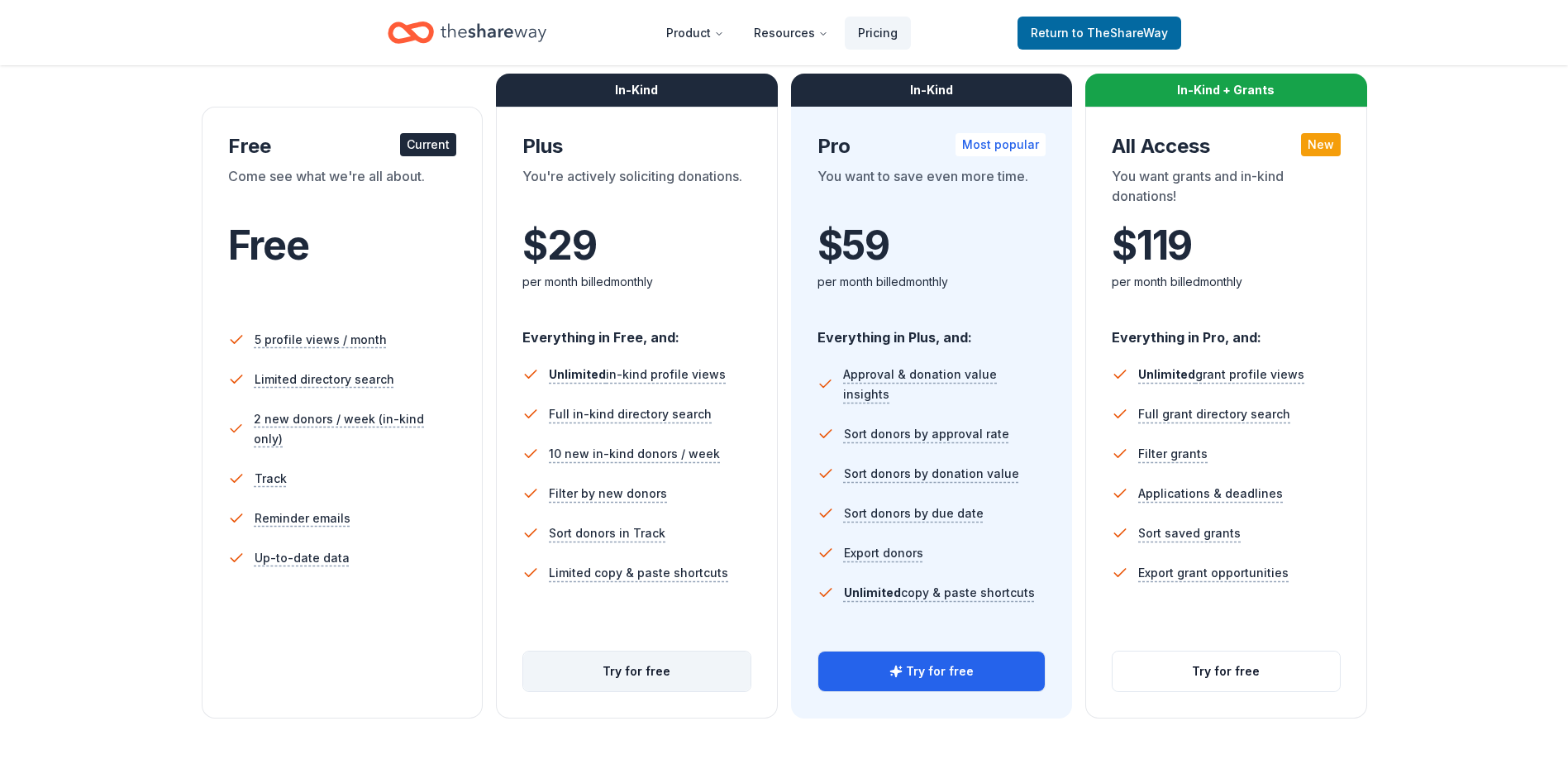
click at [573, 668] on button "Try for free" at bounding box center [636, 671] width 227 height 40
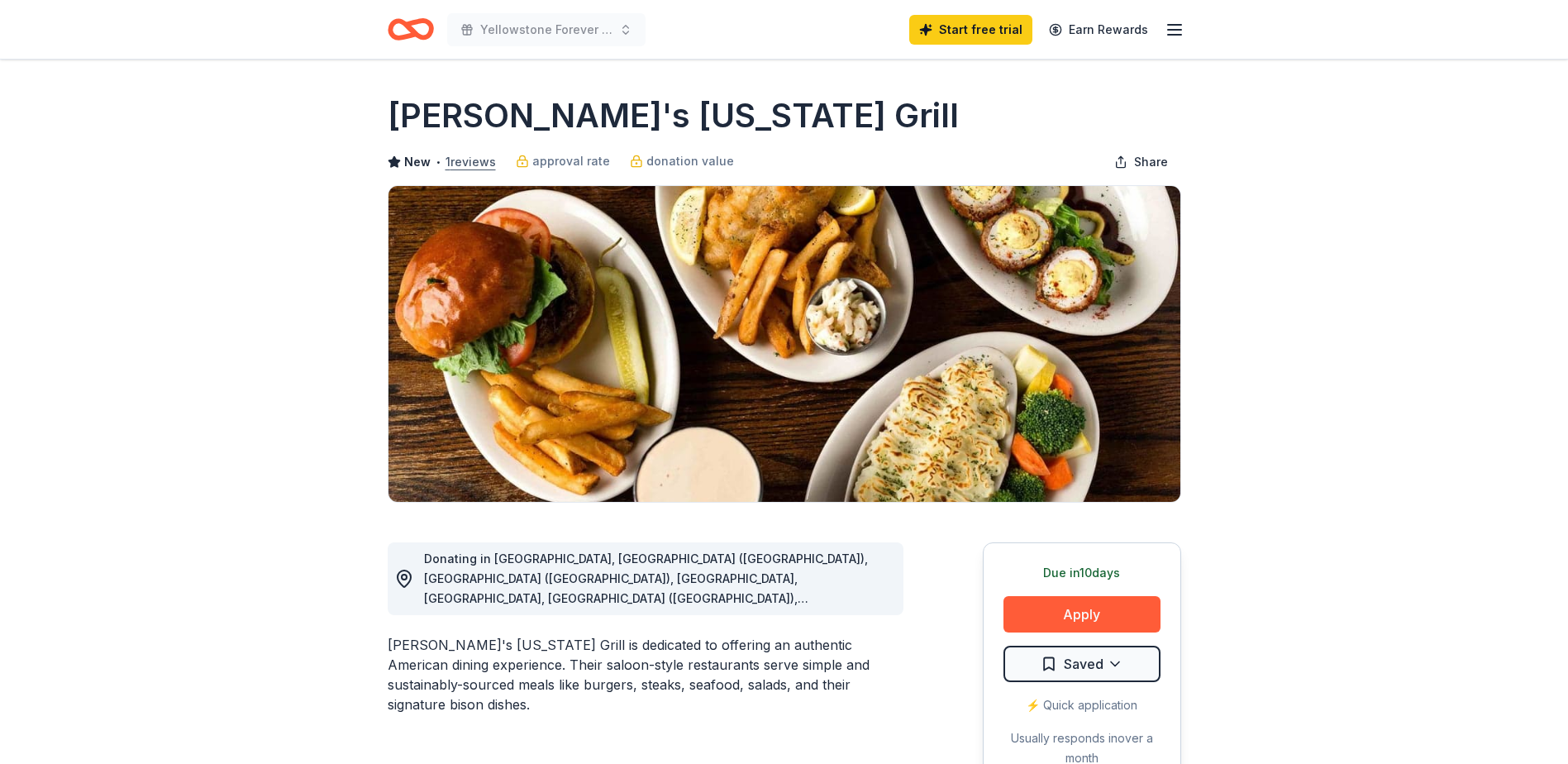
click at [479, 165] on button "1 reviews" at bounding box center [471, 162] width 50 height 20
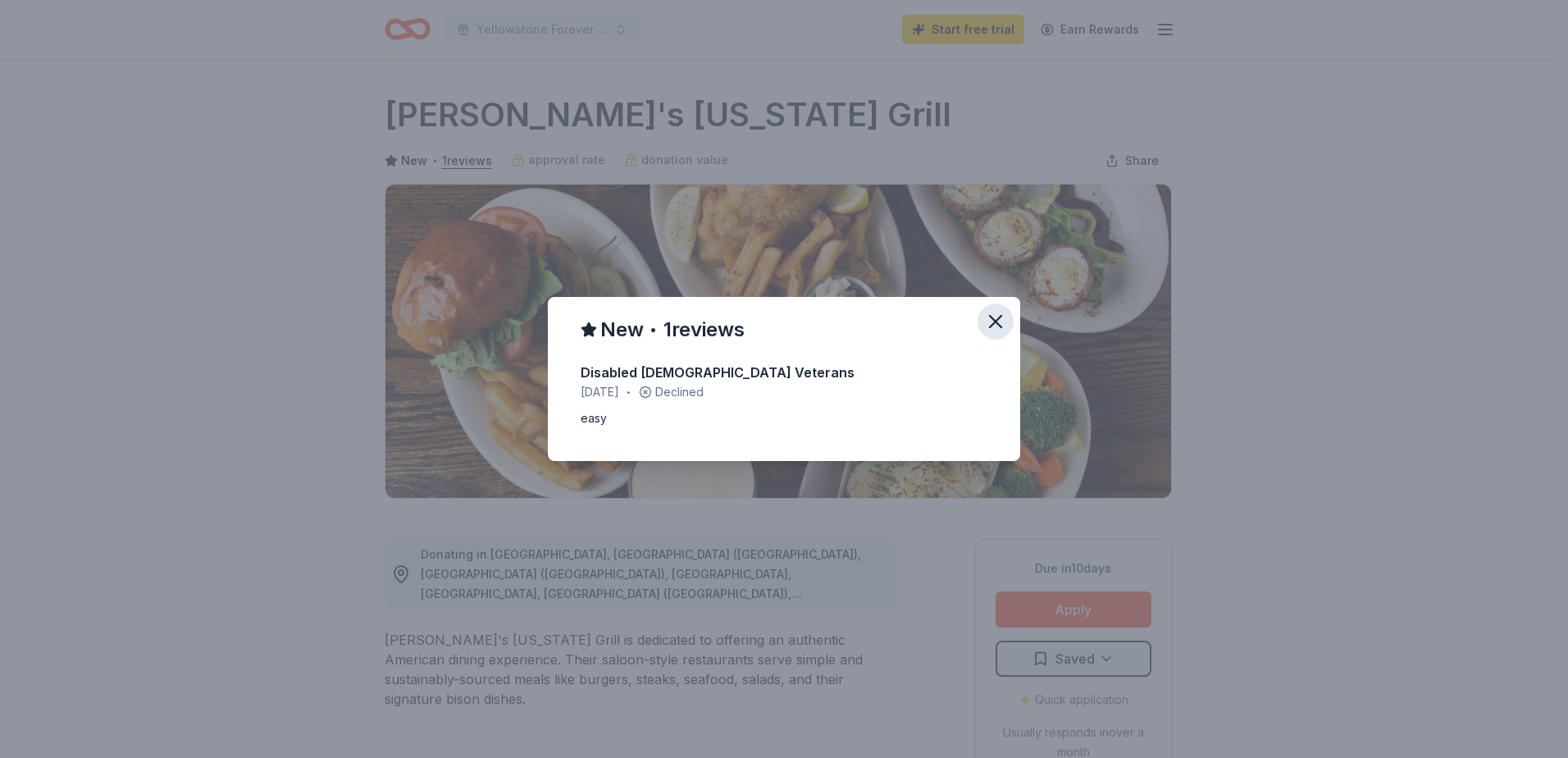
click at [999, 328] on icon "button" at bounding box center [995, 321] width 23 height 23
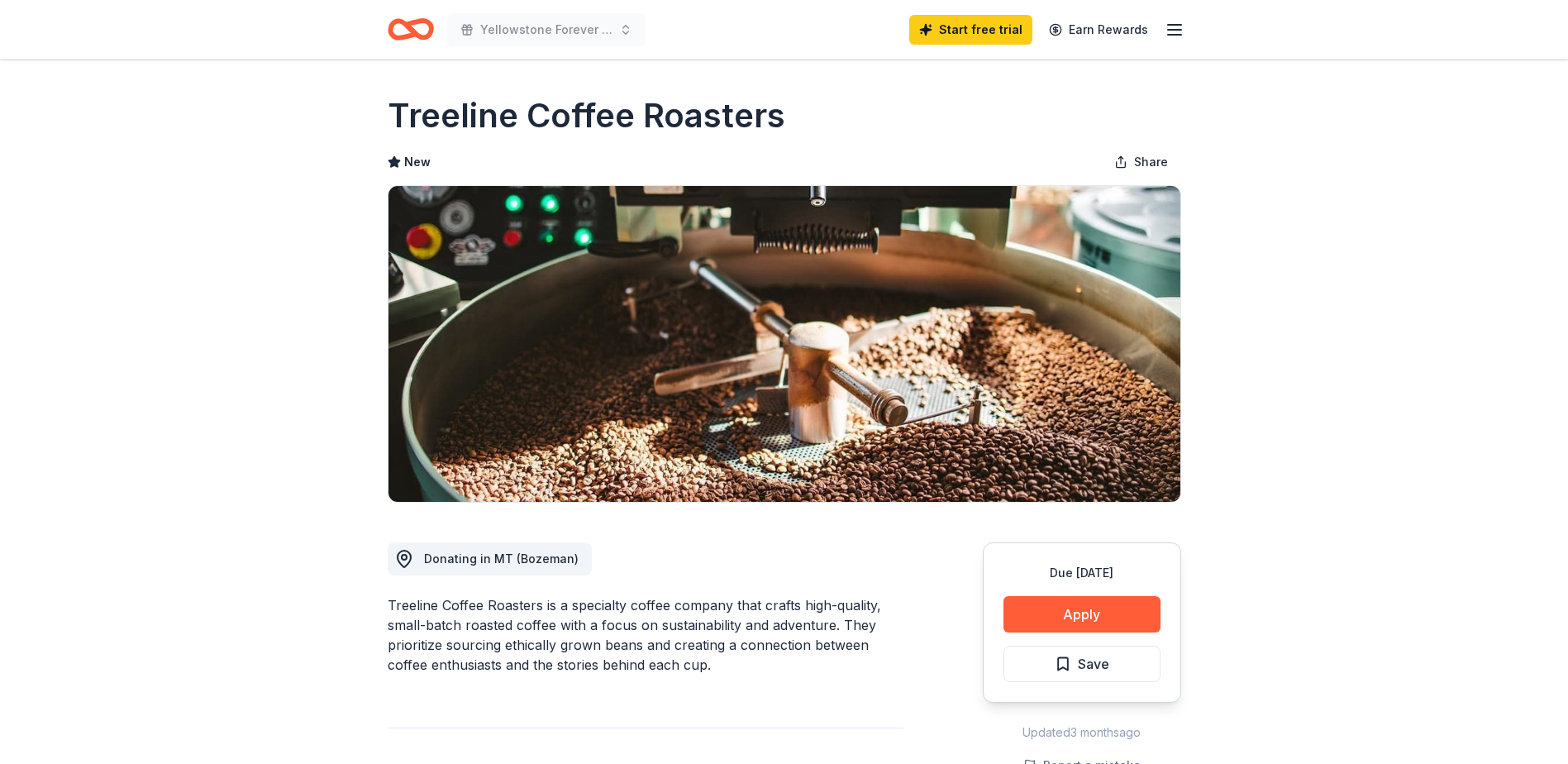
scroll to position [82, 0]
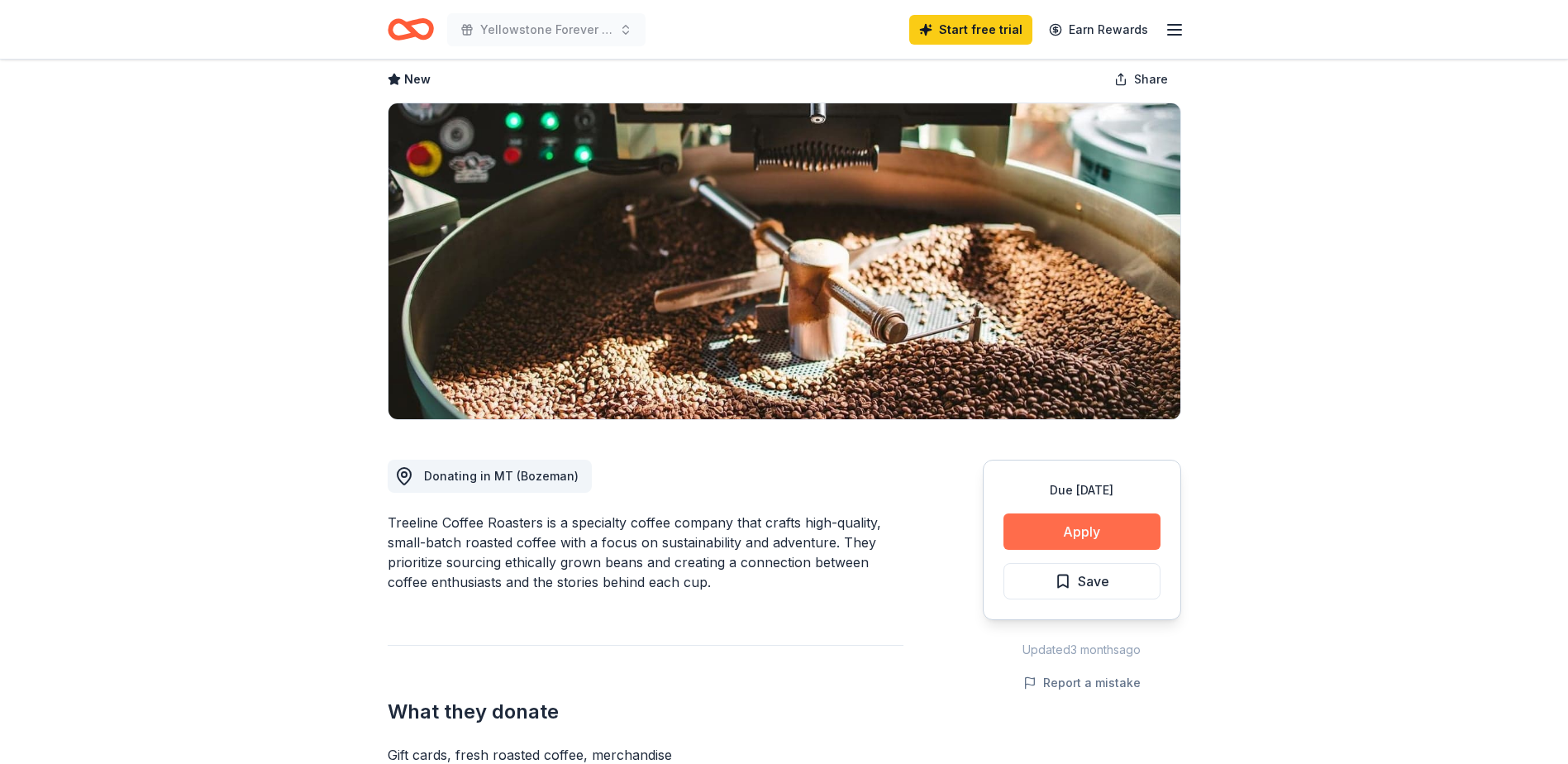
click at [1074, 539] on button "Apply" at bounding box center [1082, 532] width 157 height 37
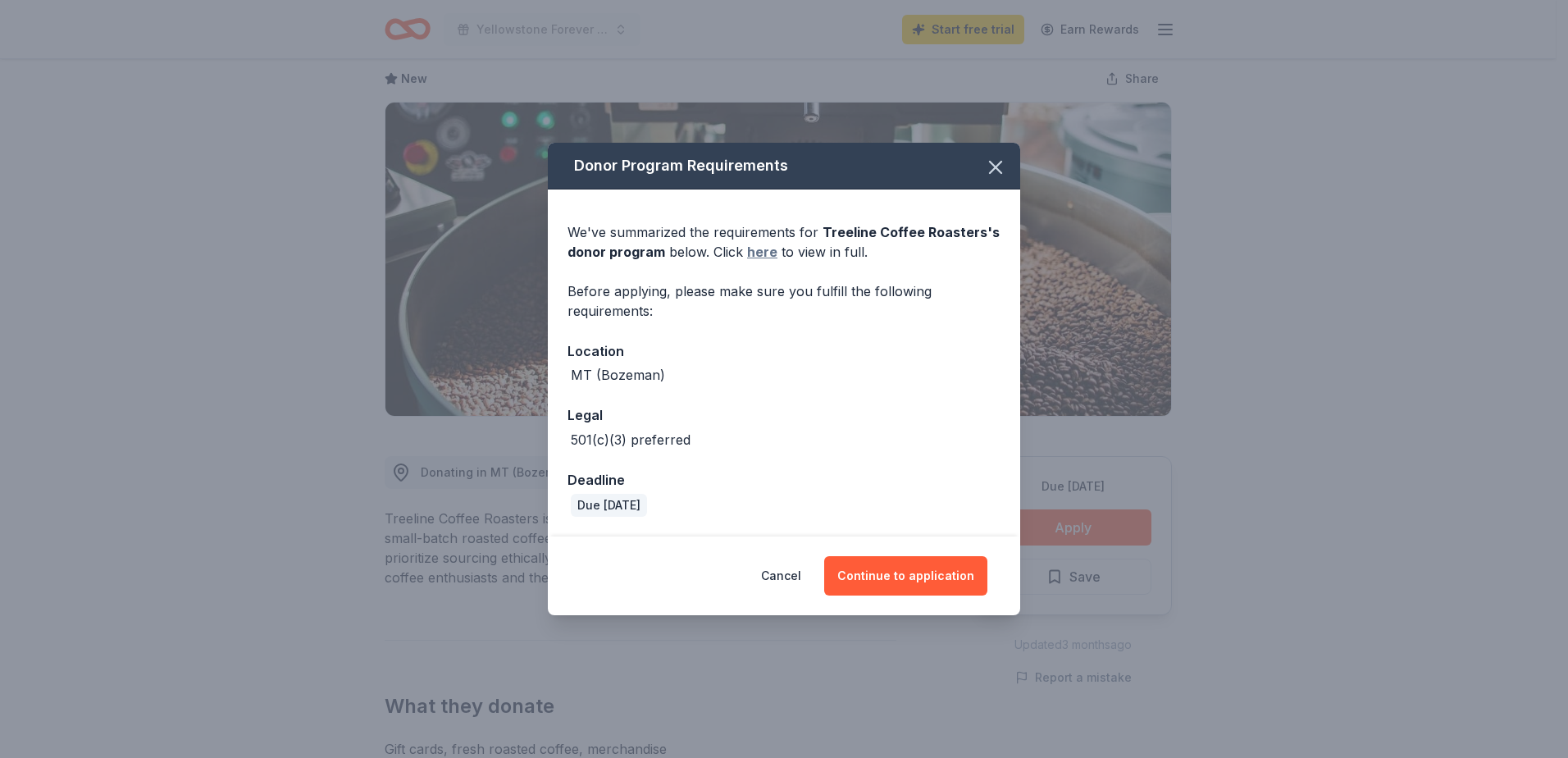
click at [757, 253] on link "here" at bounding box center [762, 251] width 31 height 20
click at [998, 173] on icon "button" at bounding box center [995, 167] width 23 height 23
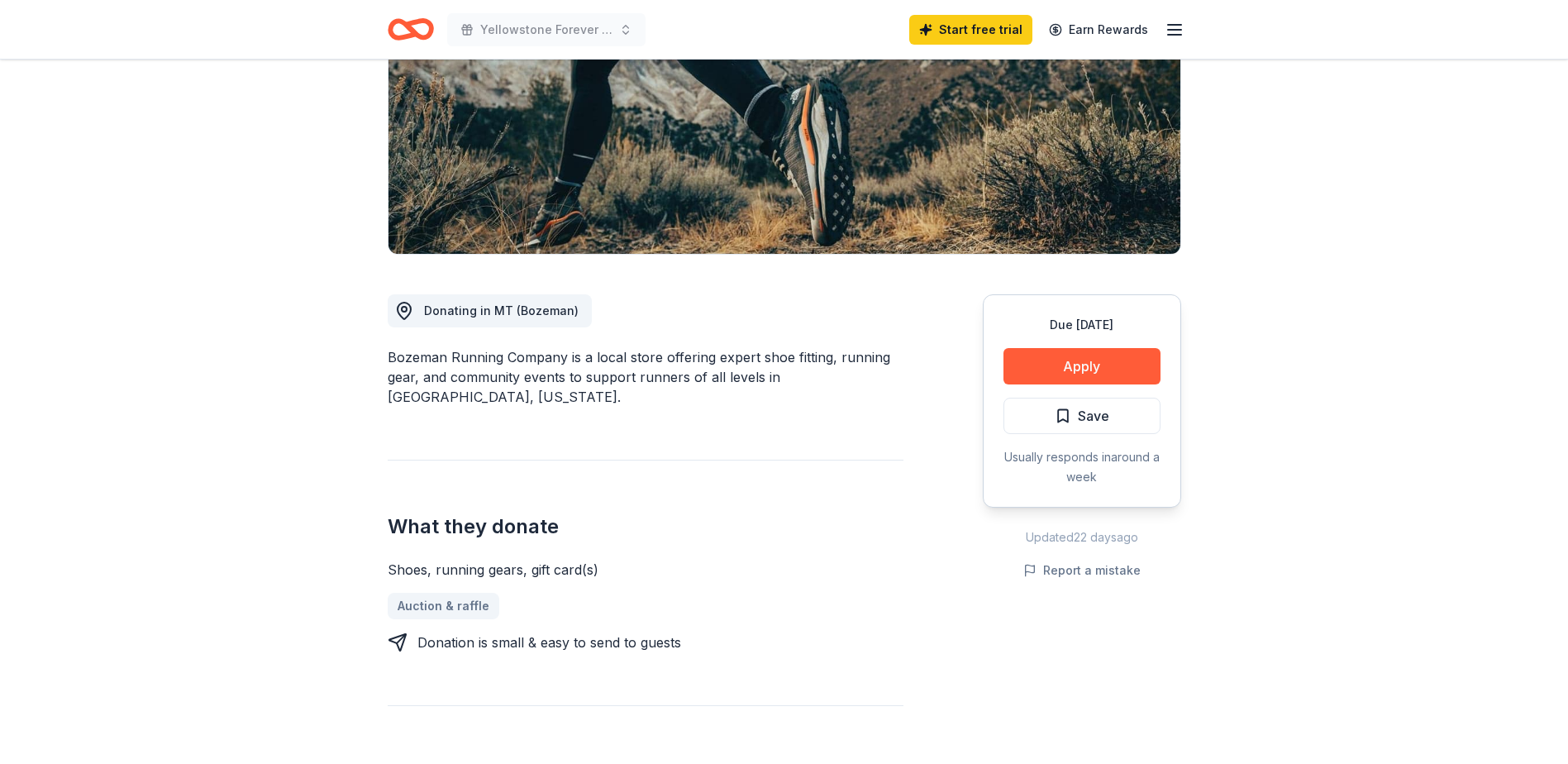
scroll to position [331, 0]
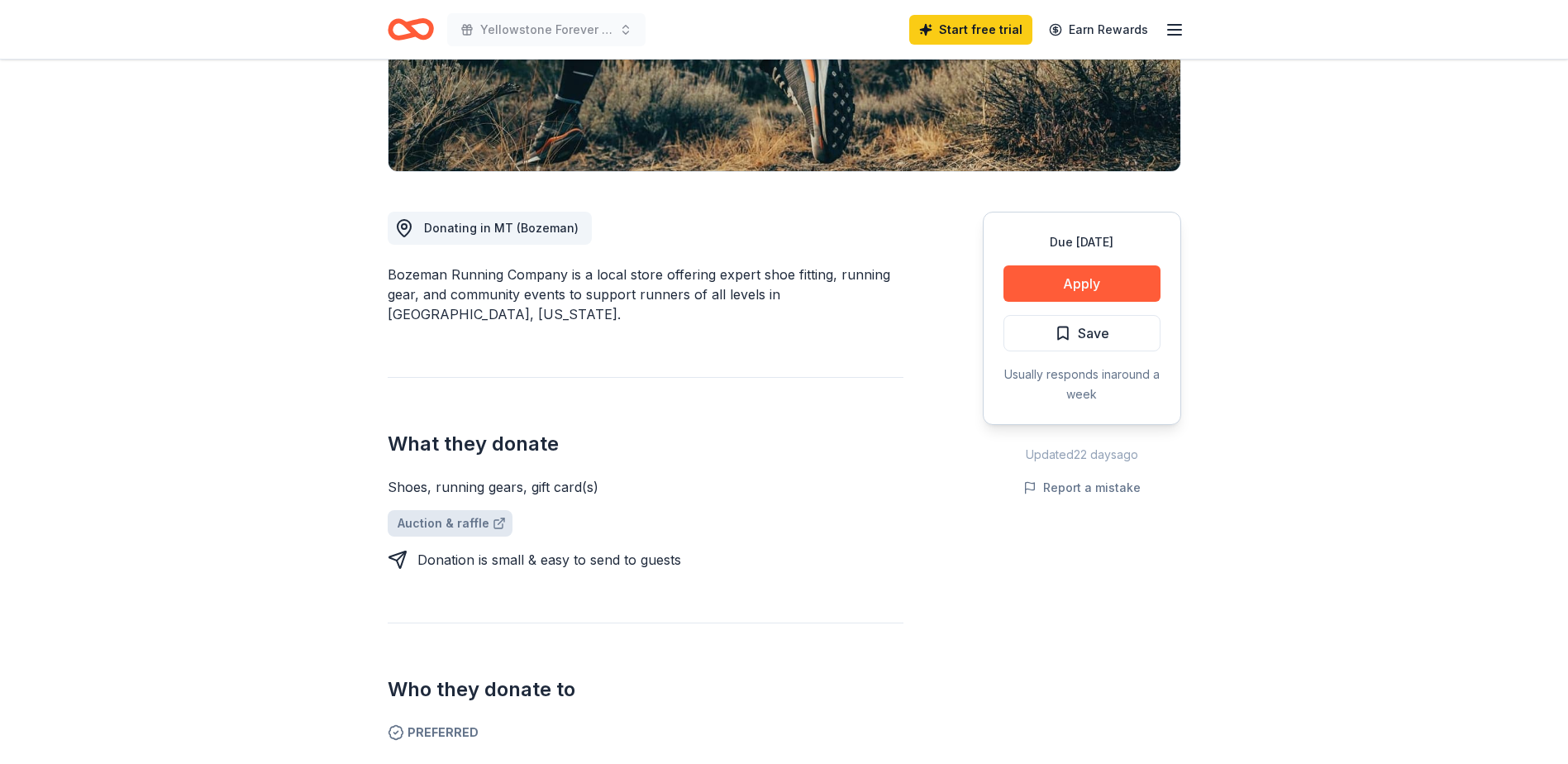
click at [470, 510] on link "Auction & raffle" at bounding box center [450, 522] width 125 height 26
click at [1087, 269] on button "Apply" at bounding box center [1082, 283] width 157 height 37
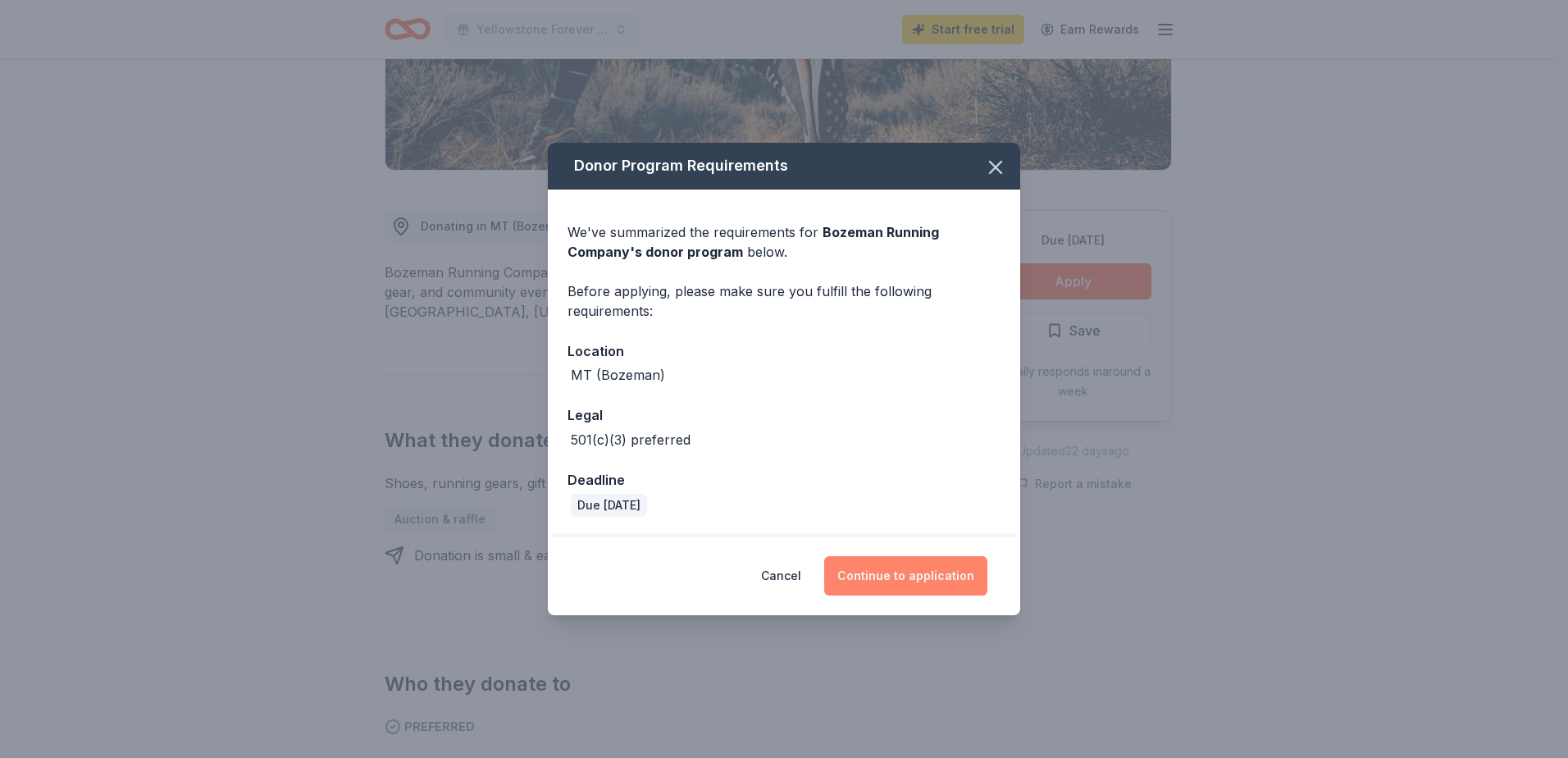
click at [929, 566] on button "Continue to application" at bounding box center [905, 576] width 163 height 39
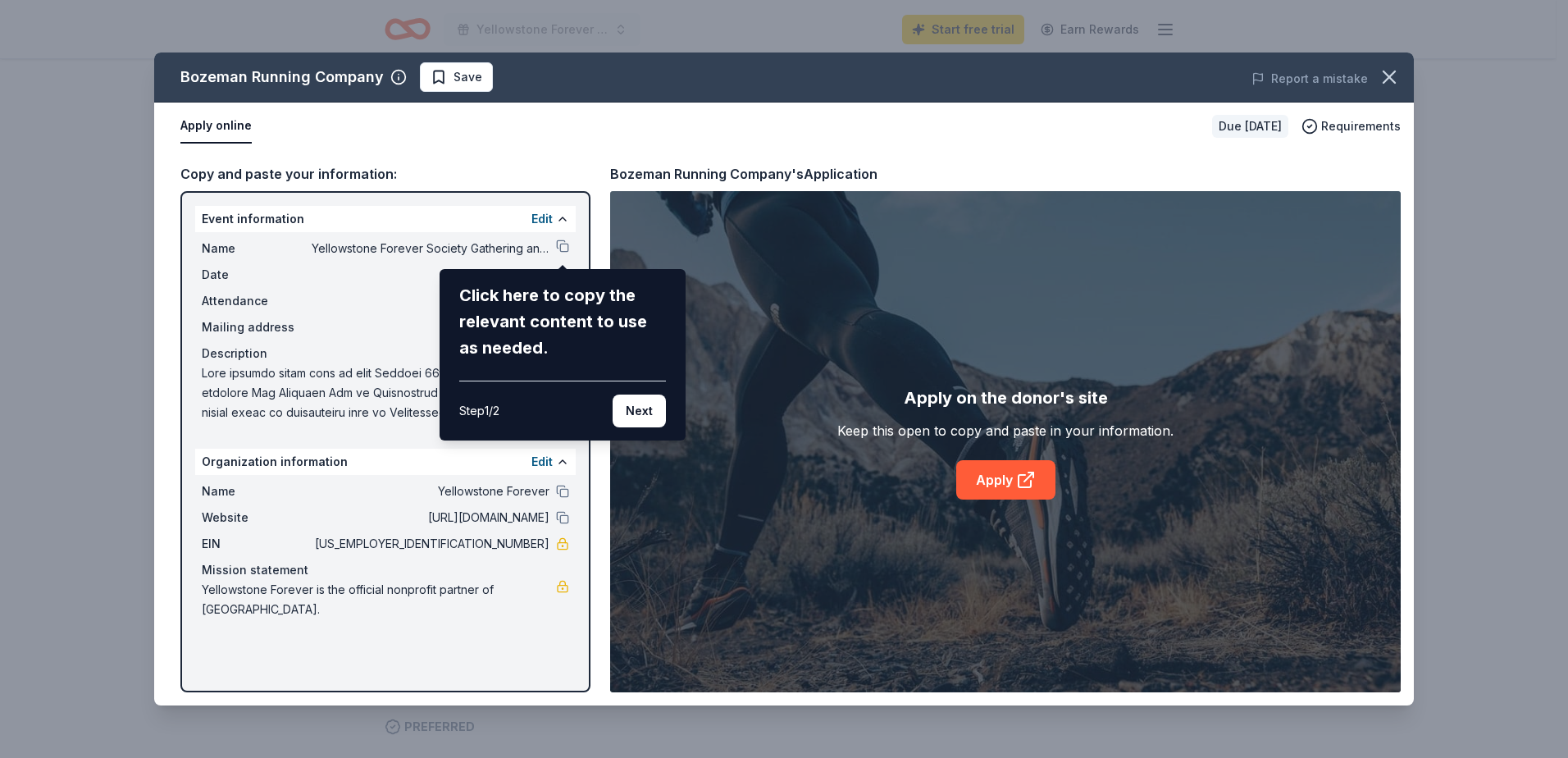
click at [986, 486] on div "Bozeman Running Company Save Report a mistake Apply online Due in 22 days Requi…" at bounding box center [784, 379] width 1259 height 653
click at [631, 411] on button "Next" at bounding box center [640, 411] width 54 height 33
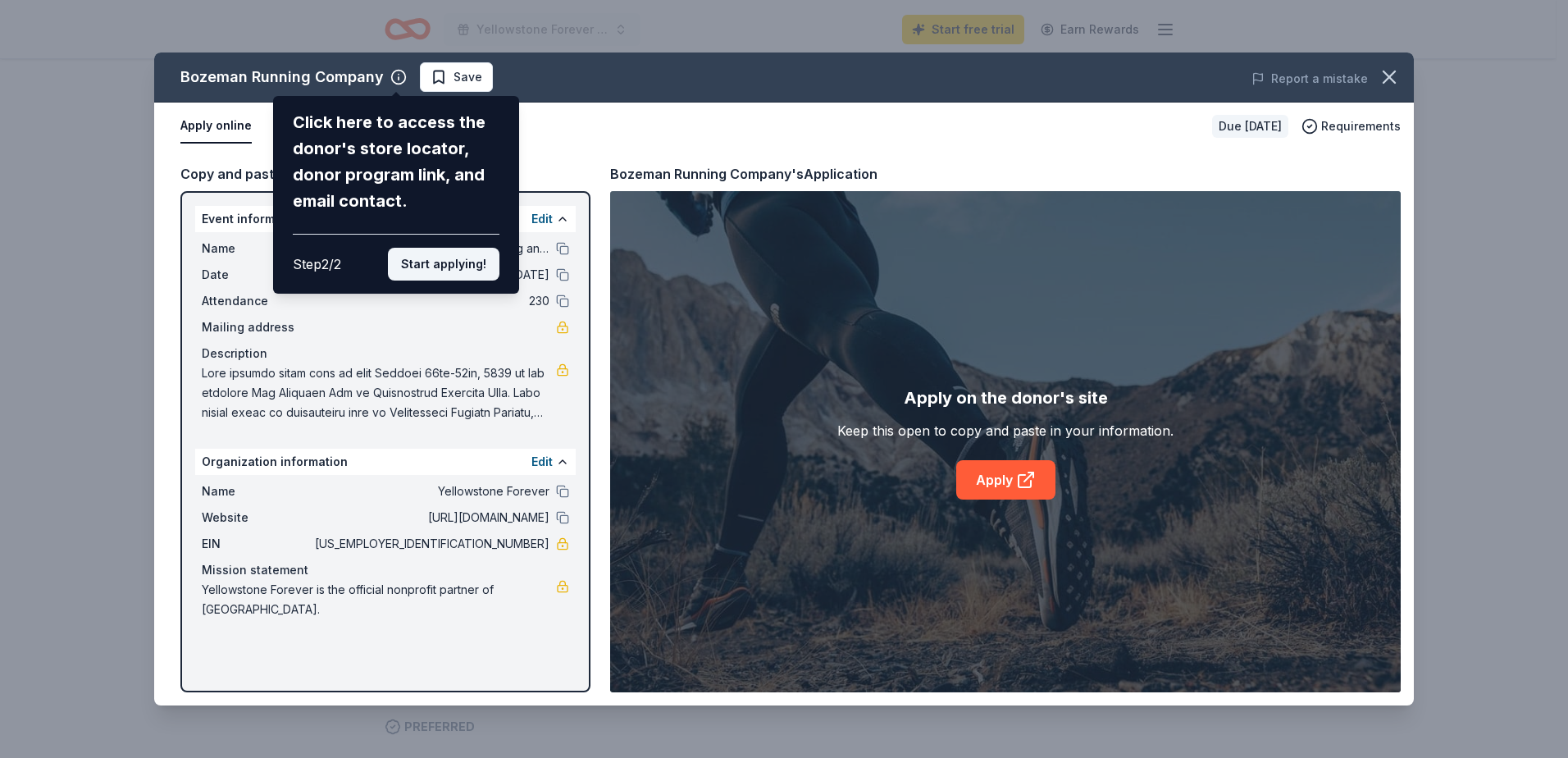
click at [452, 272] on button "Start applying!" at bounding box center [443, 264] width 111 height 33
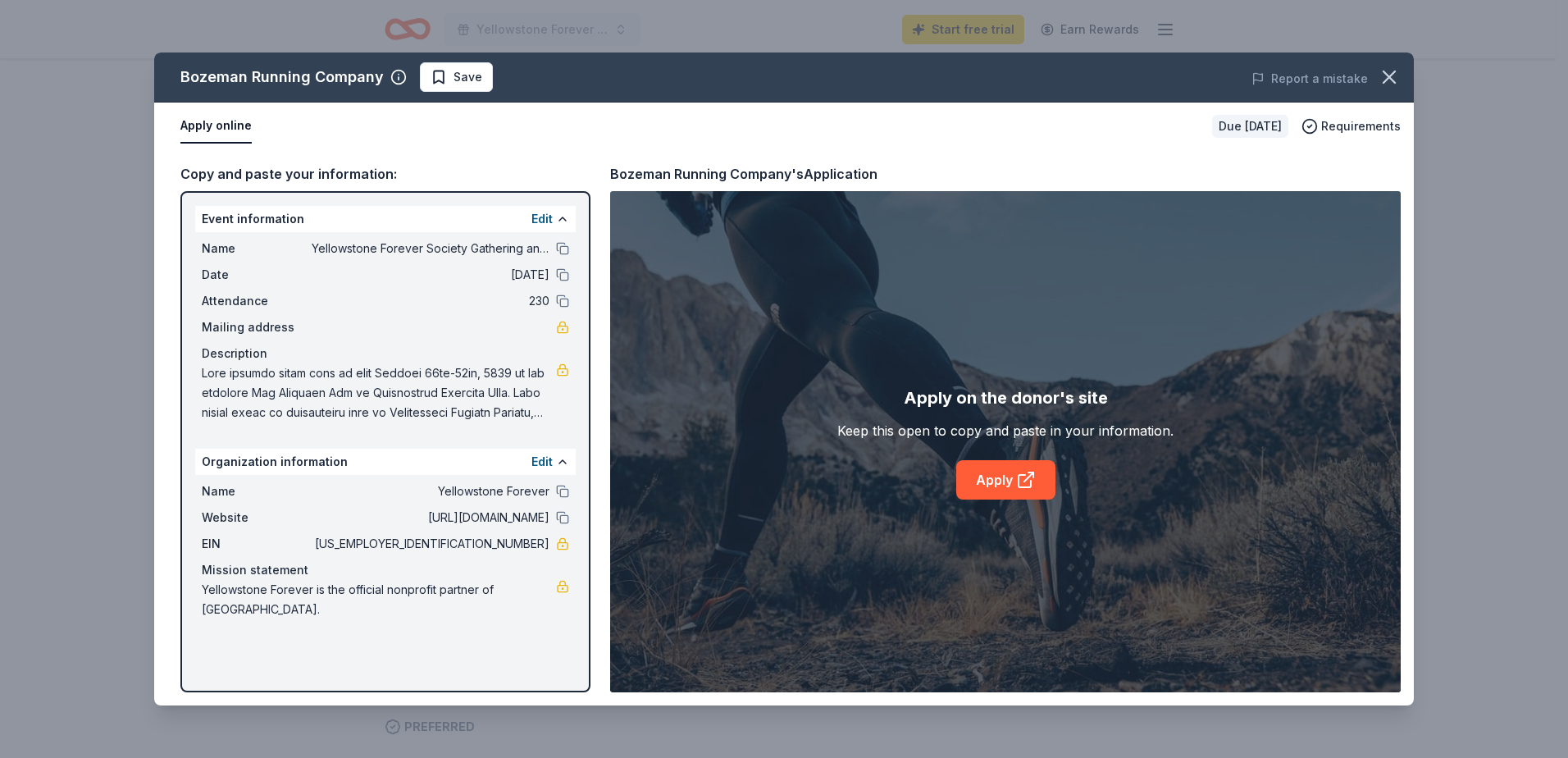
click at [1003, 483] on div "Bozeman Running Company Save Report a mistake Apply online Due in 22 days Requi…" at bounding box center [784, 379] width 1259 height 653
click at [1383, 75] on icon "button" at bounding box center [1389, 77] width 23 height 23
